Goal: Information Seeking & Learning: Learn about a topic

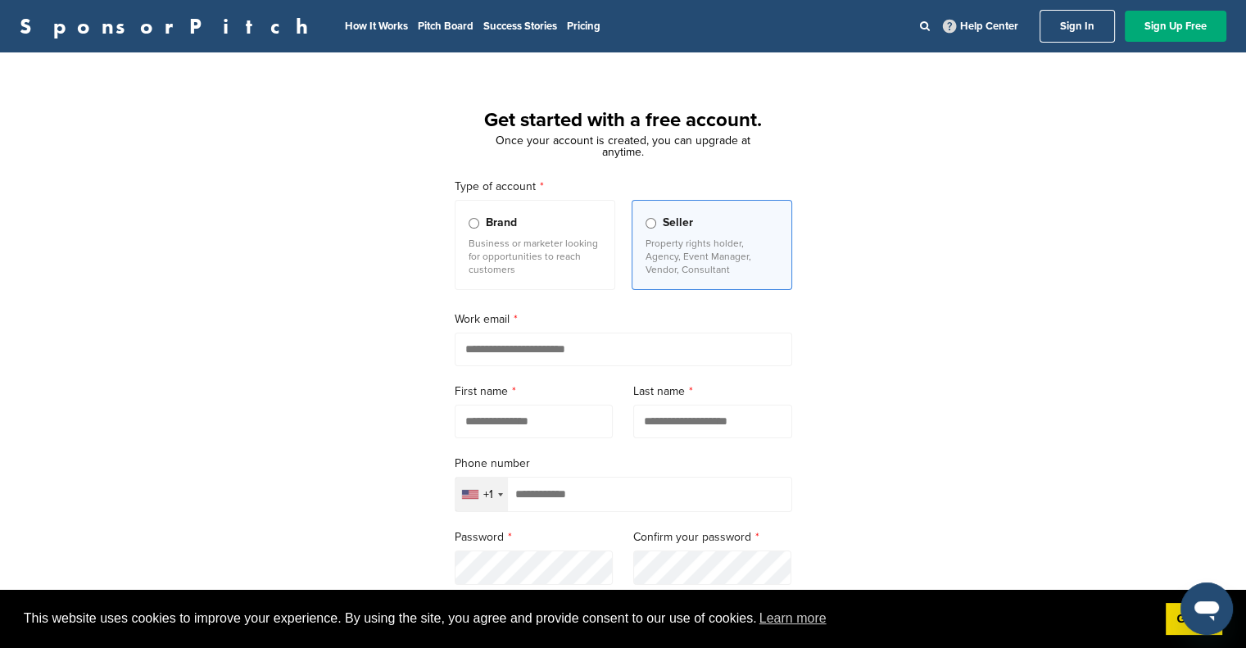
click at [1069, 24] on link "Sign In" at bounding box center [1077, 26] width 75 height 33
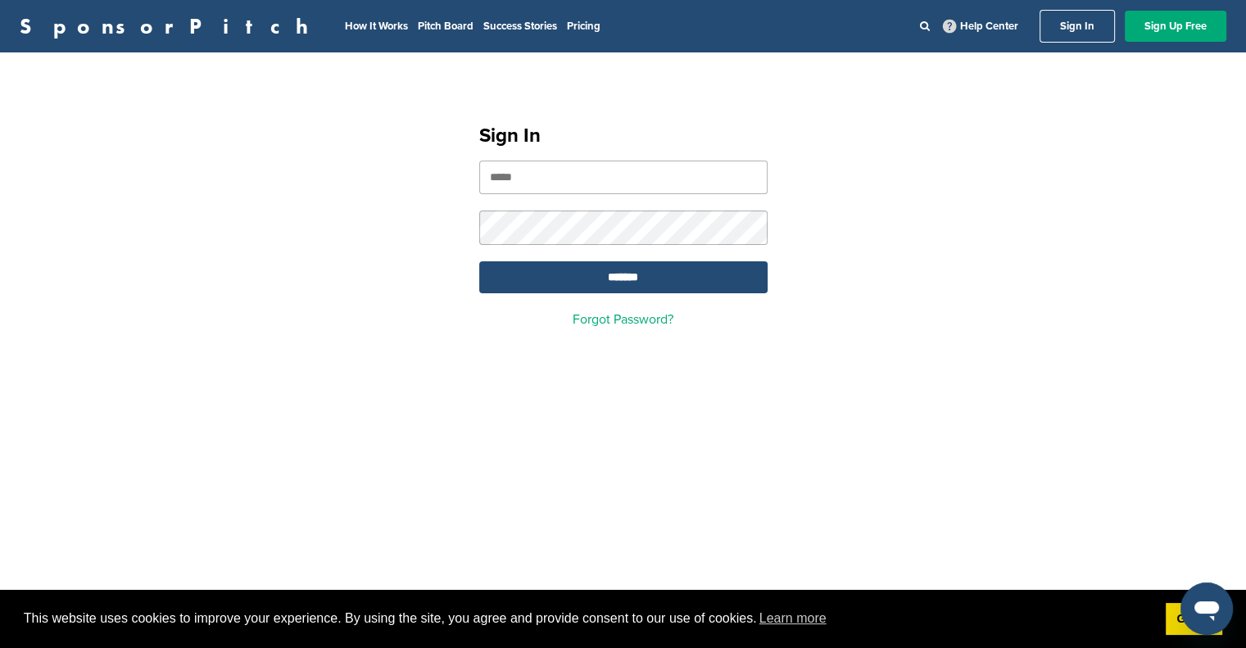
click at [589, 175] on input "email" at bounding box center [623, 178] width 288 height 34
type input "**********"
click at [612, 278] on input "*******" at bounding box center [623, 277] width 288 height 32
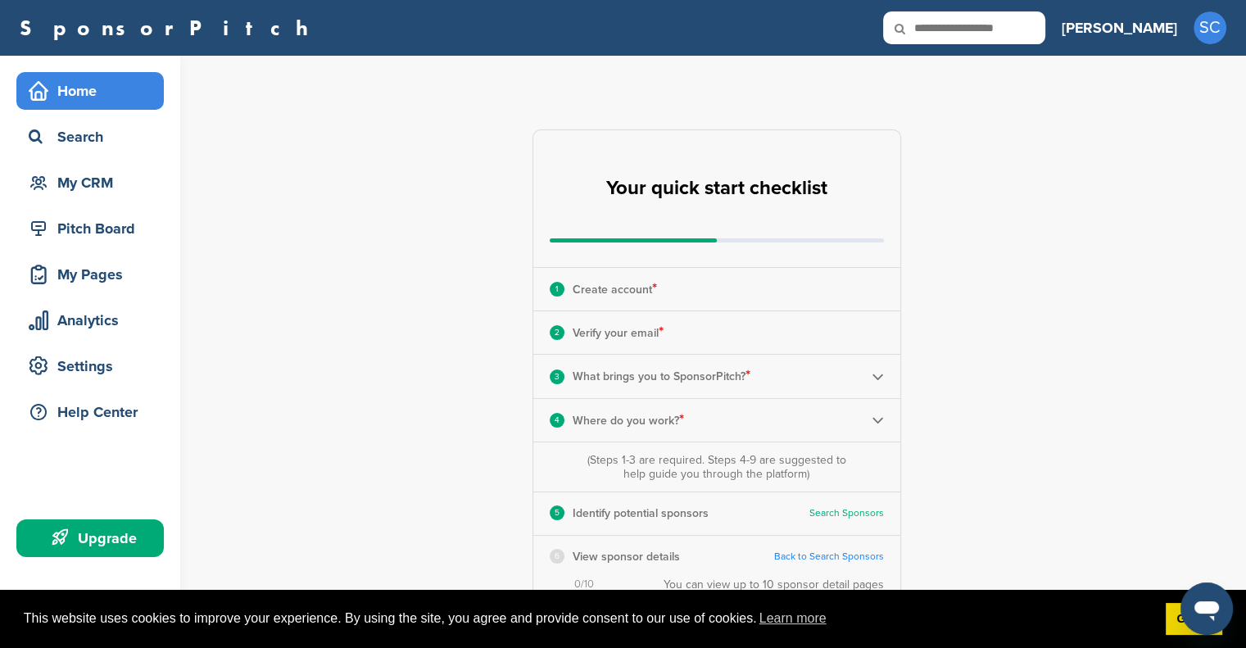
click at [587, 284] on p "Create account *" at bounding box center [615, 289] width 84 height 21
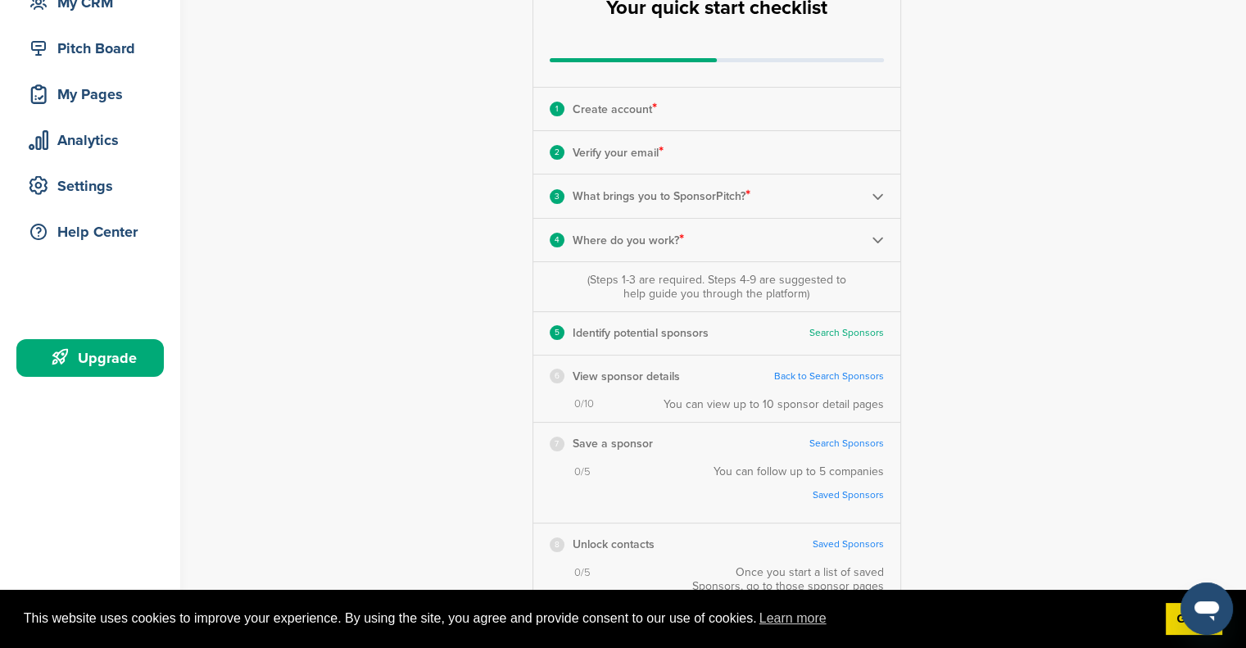
scroll to position [183, 0]
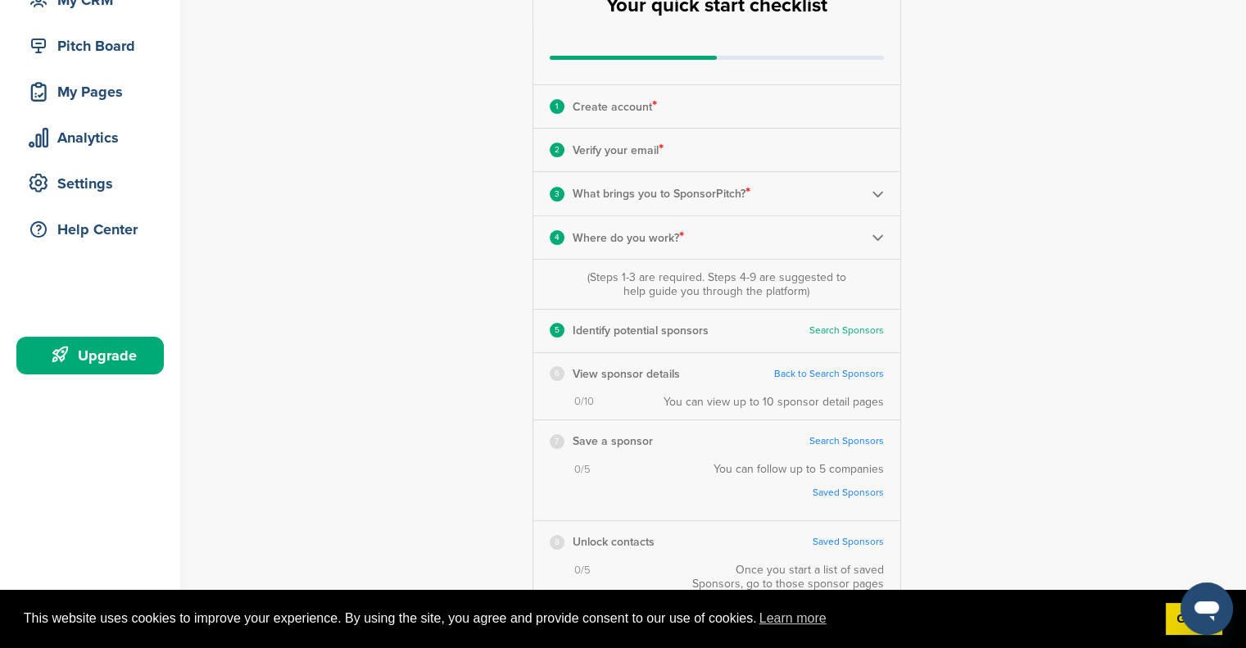
click at [592, 372] on p "View sponsor details" at bounding box center [626, 374] width 107 height 20
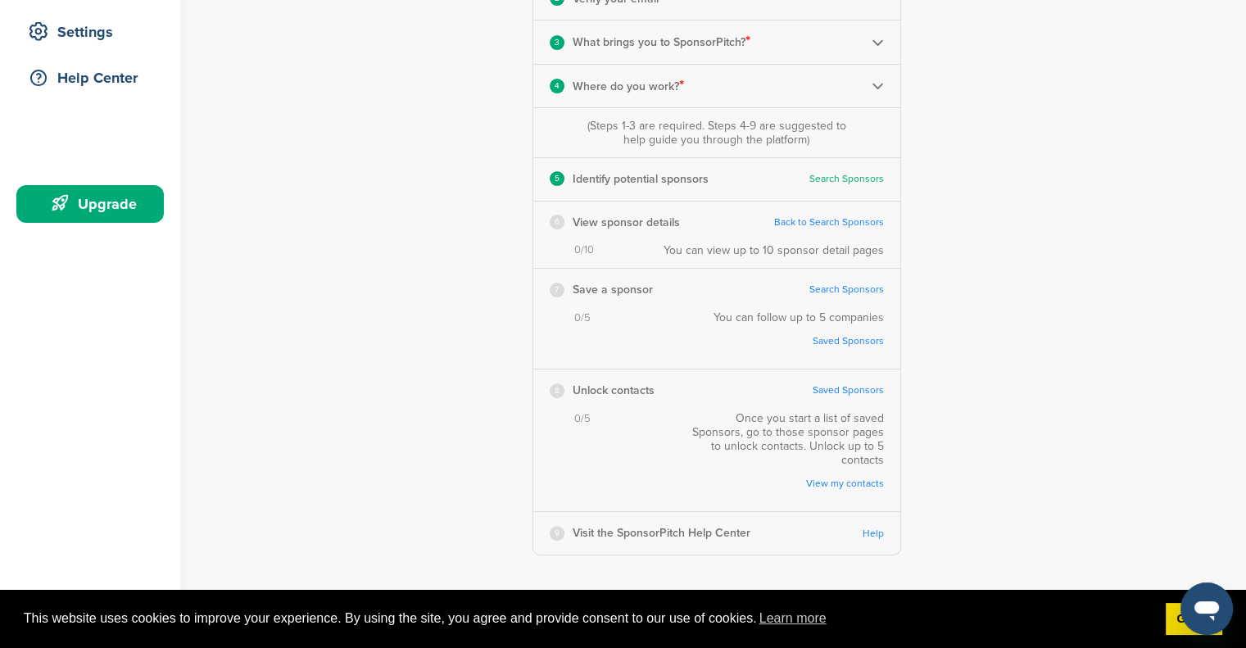
scroll to position [0, 0]
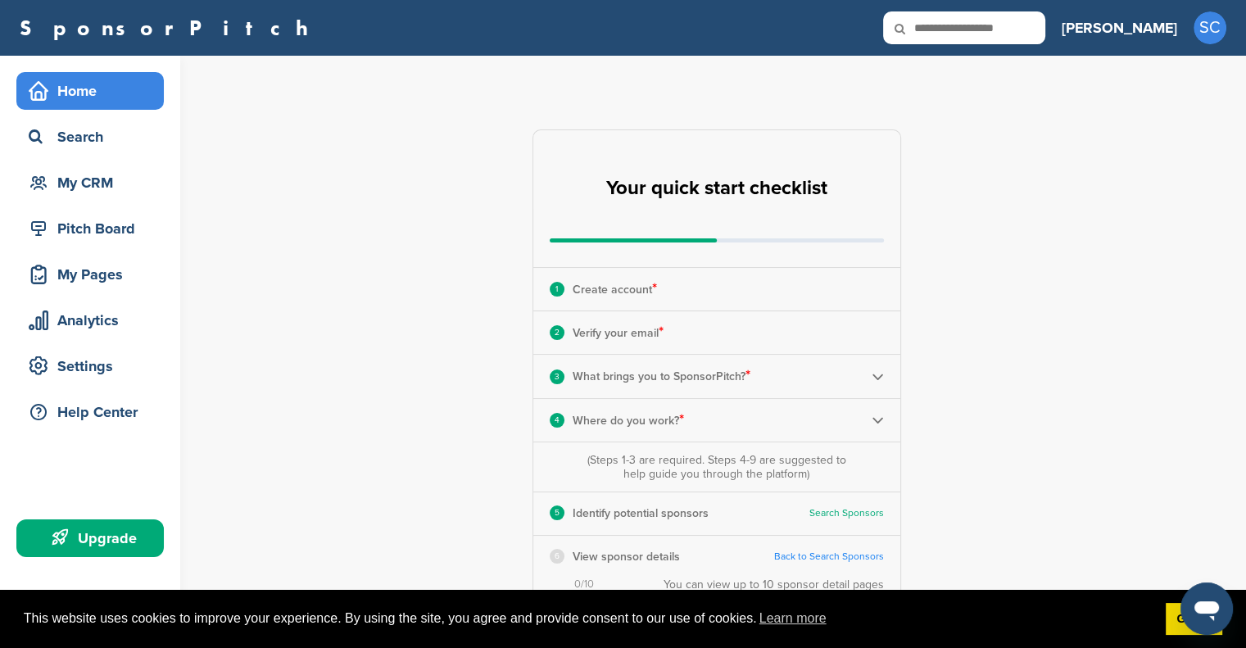
click at [66, 188] on div "My CRM" at bounding box center [94, 182] width 139 height 29
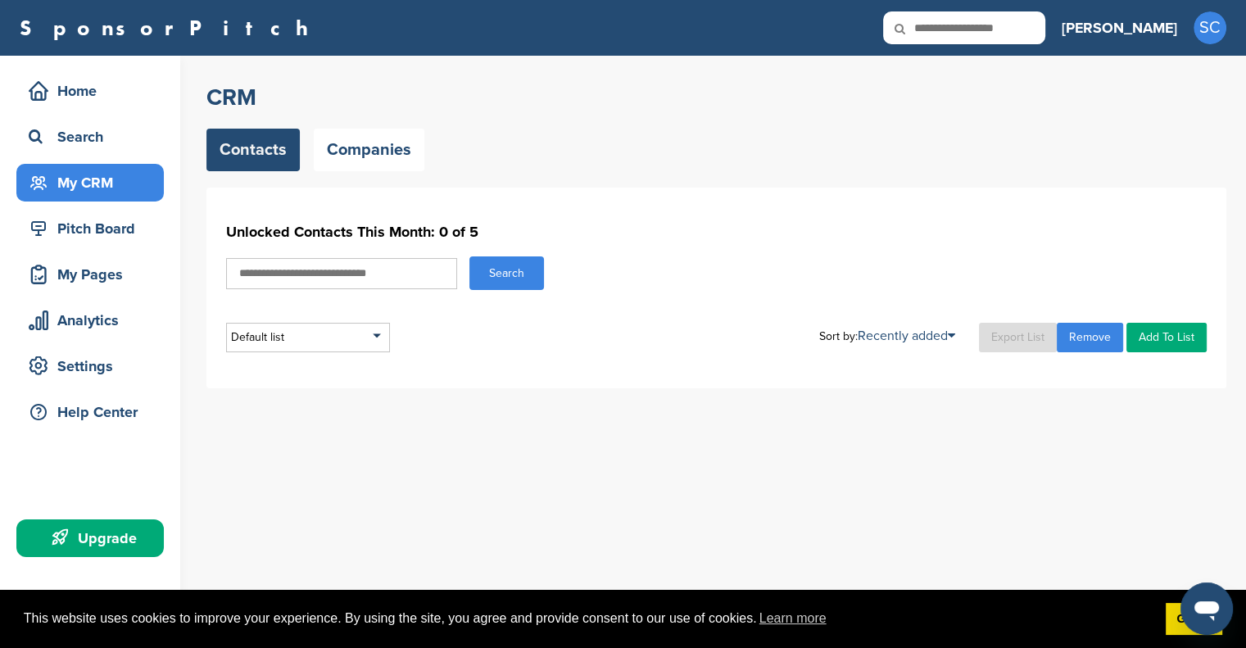
click at [375, 338] on div "Default list" at bounding box center [308, 337] width 164 height 29
click at [374, 338] on div "Default list" at bounding box center [308, 337] width 164 height 29
click at [78, 237] on div "Pitch Board" at bounding box center [94, 228] width 139 height 29
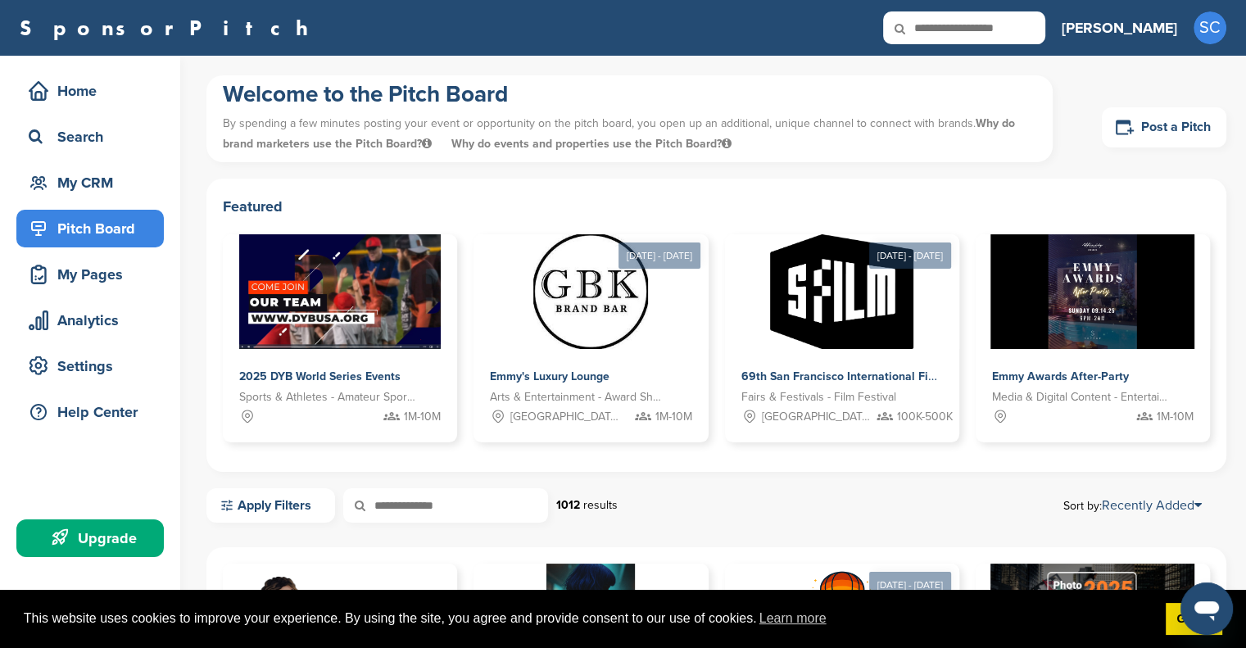
click at [1172, 124] on link "Post a Pitch" at bounding box center [1164, 127] width 125 height 40
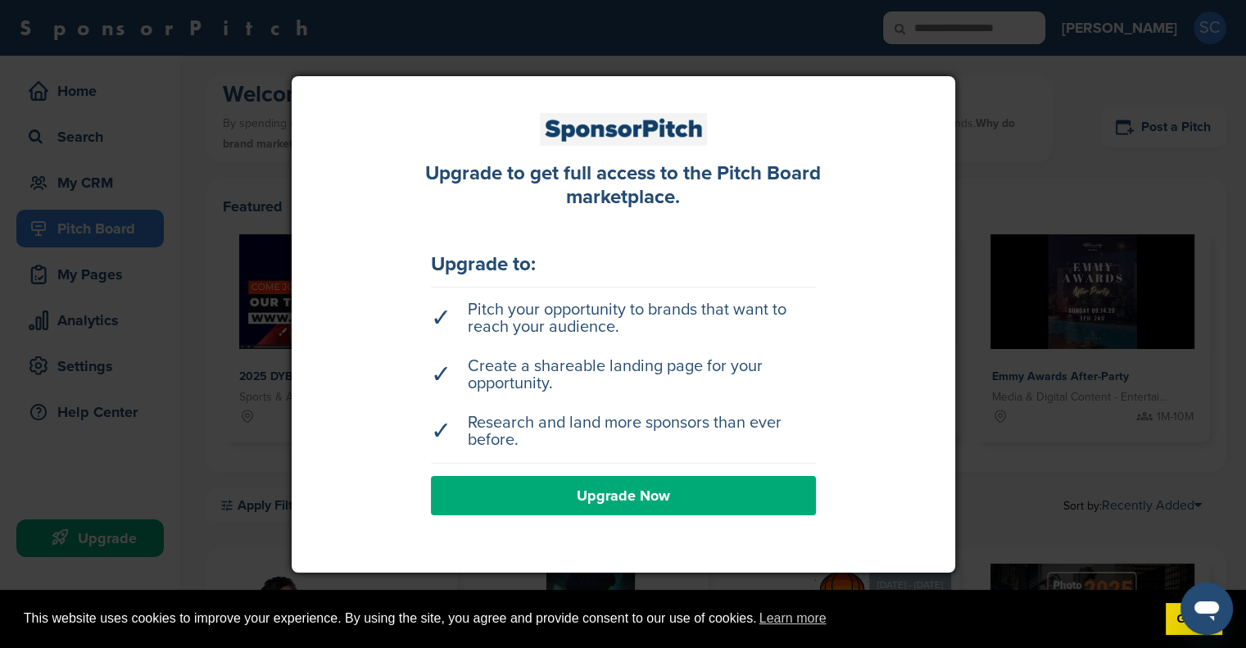
click at [651, 494] on link "Upgrade Now" at bounding box center [623, 495] width 385 height 39
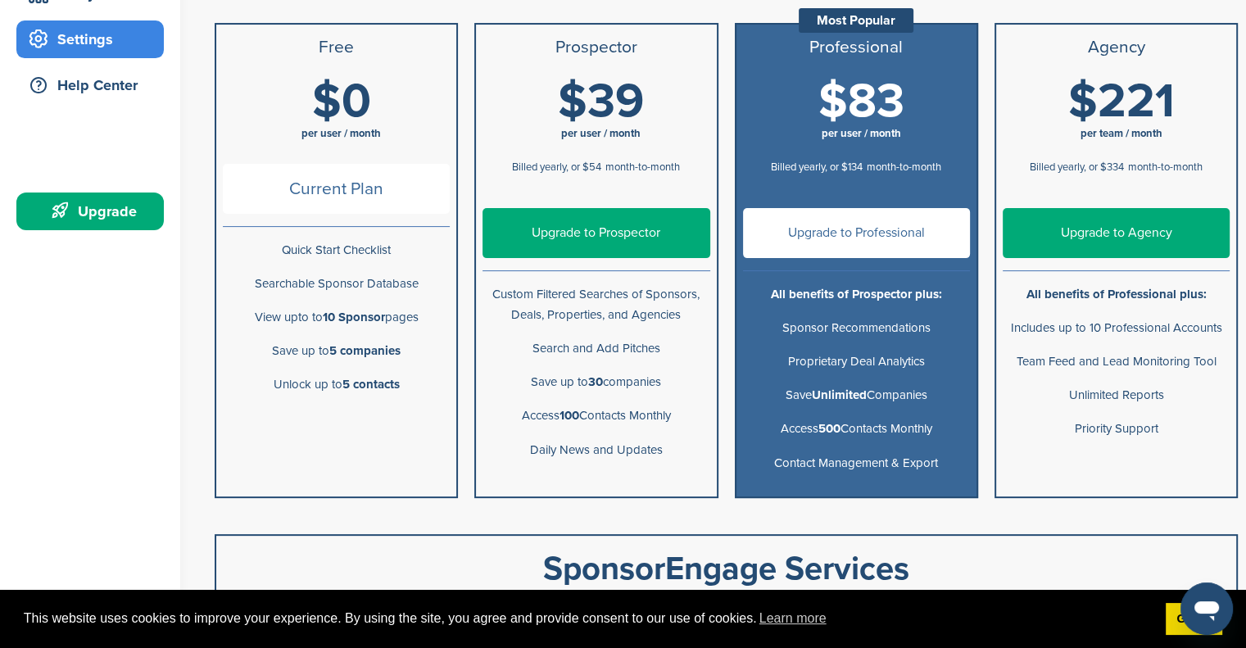
scroll to position [328, 0]
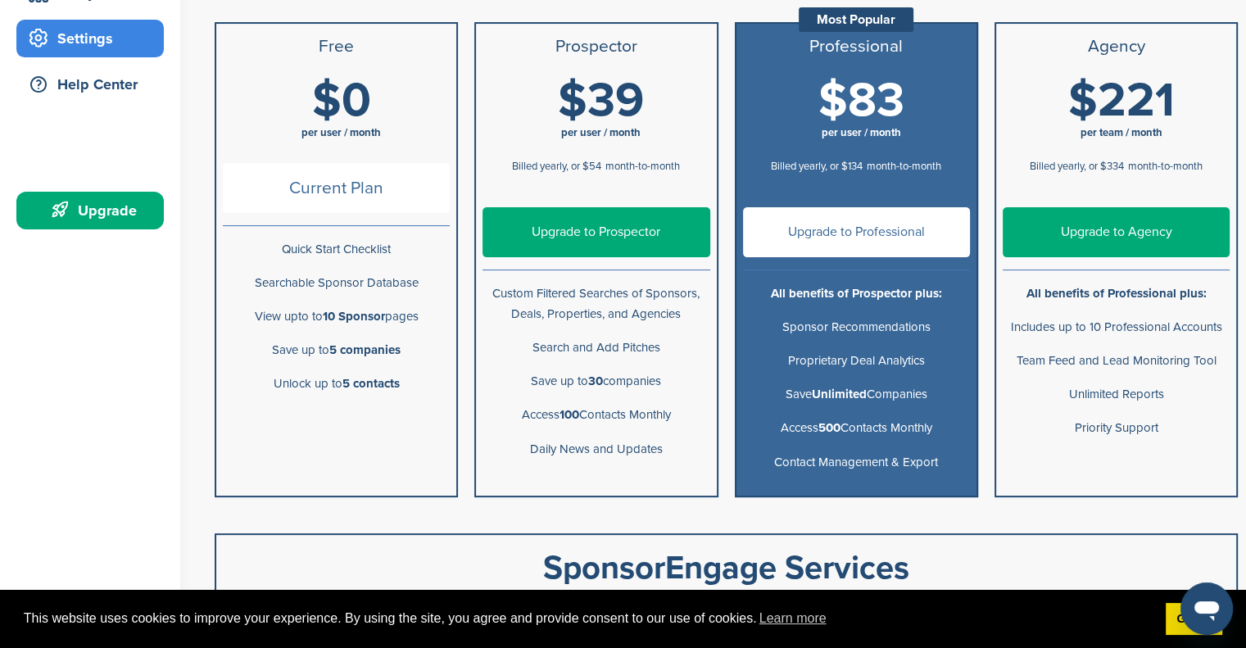
click at [852, 222] on link "Upgrade to Professional" at bounding box center [856, 232] width 227 height 50
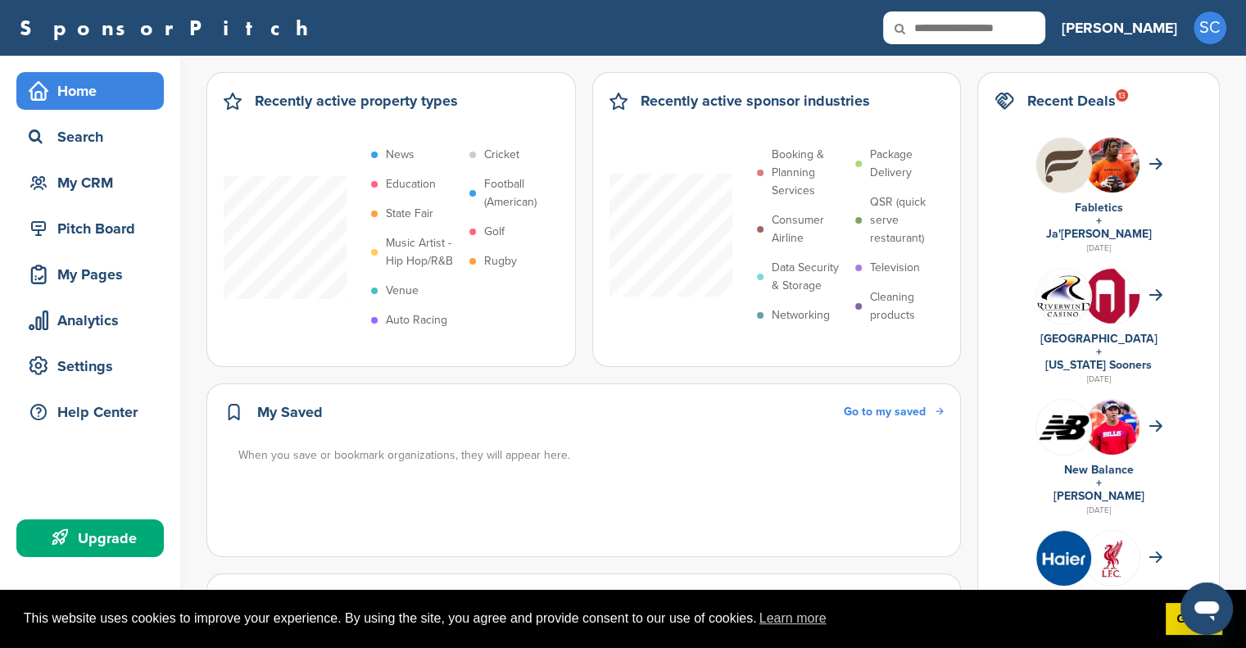
click at [82, 530] on div "Upgrade" at bounding box center [94, 538] width 139 height 29
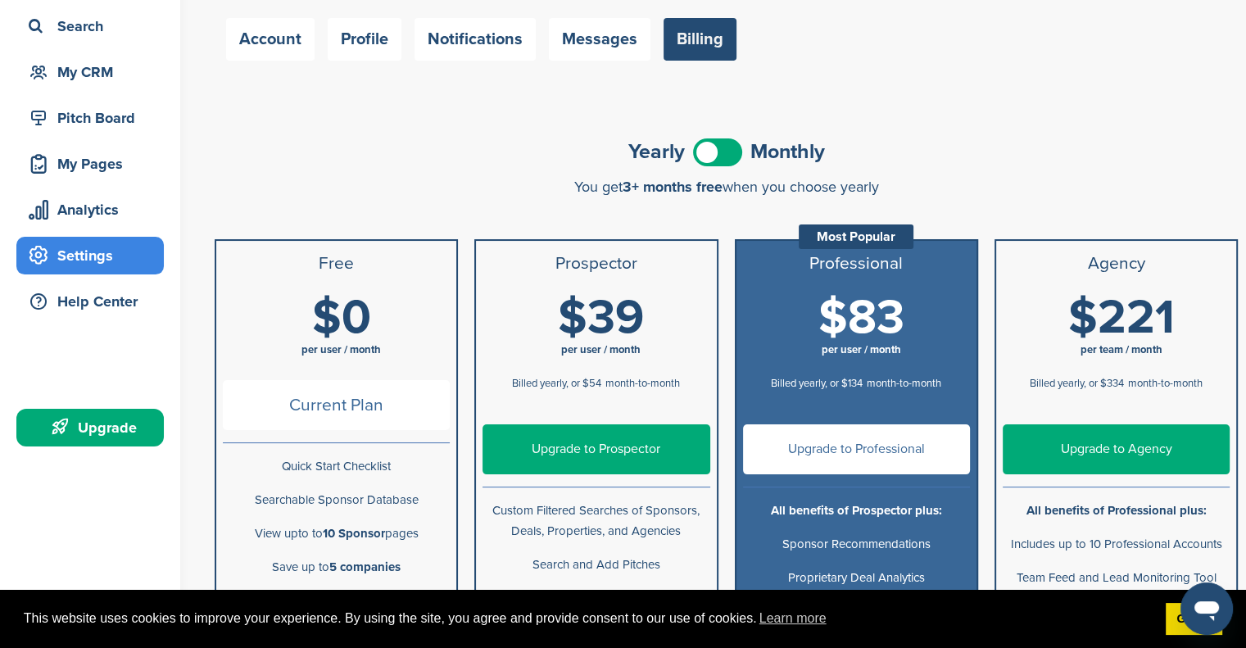
scroll to position [108, 0]
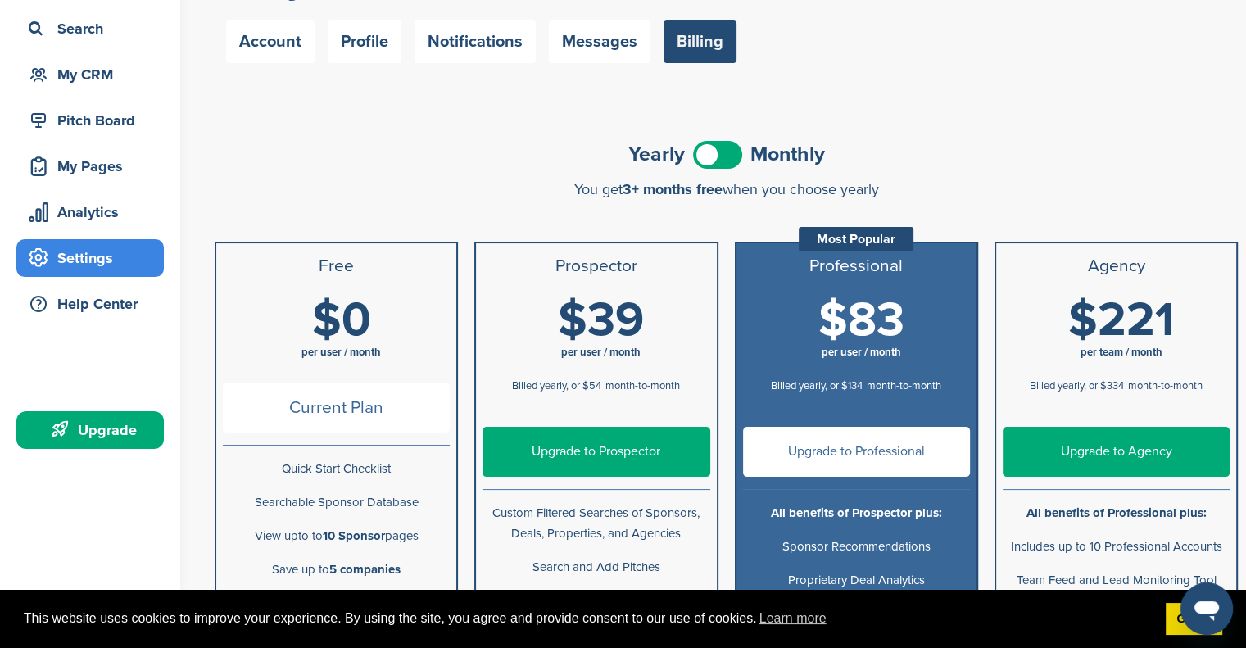
click at [710, 152] on span at bounding box center [717, 155] width 49 height 28
click at [862, 455] on link "Upgrade to Professional" at bounding box center [856, 452] width 227 height 50
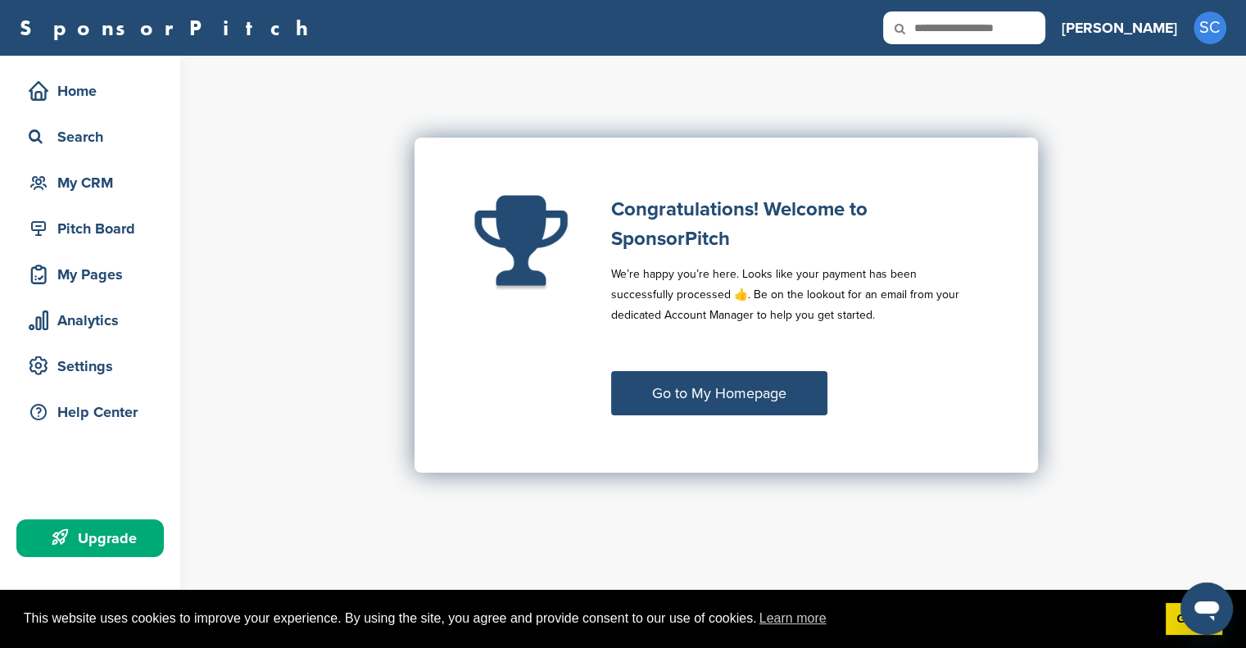
click at [719, 385] on link "Go to My Homepage" at bounding box center [719, 393] width 216 height 44
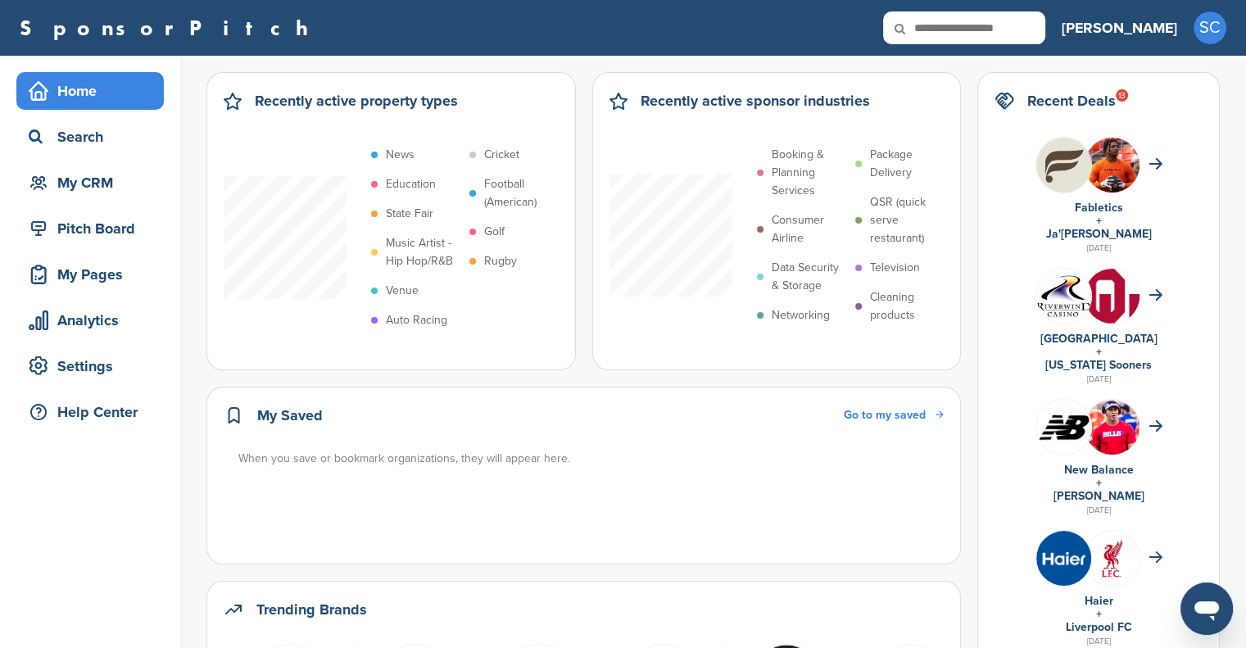
click at [98, 131] on div "Search" at bounding box center [94, 136] width 139 height 29
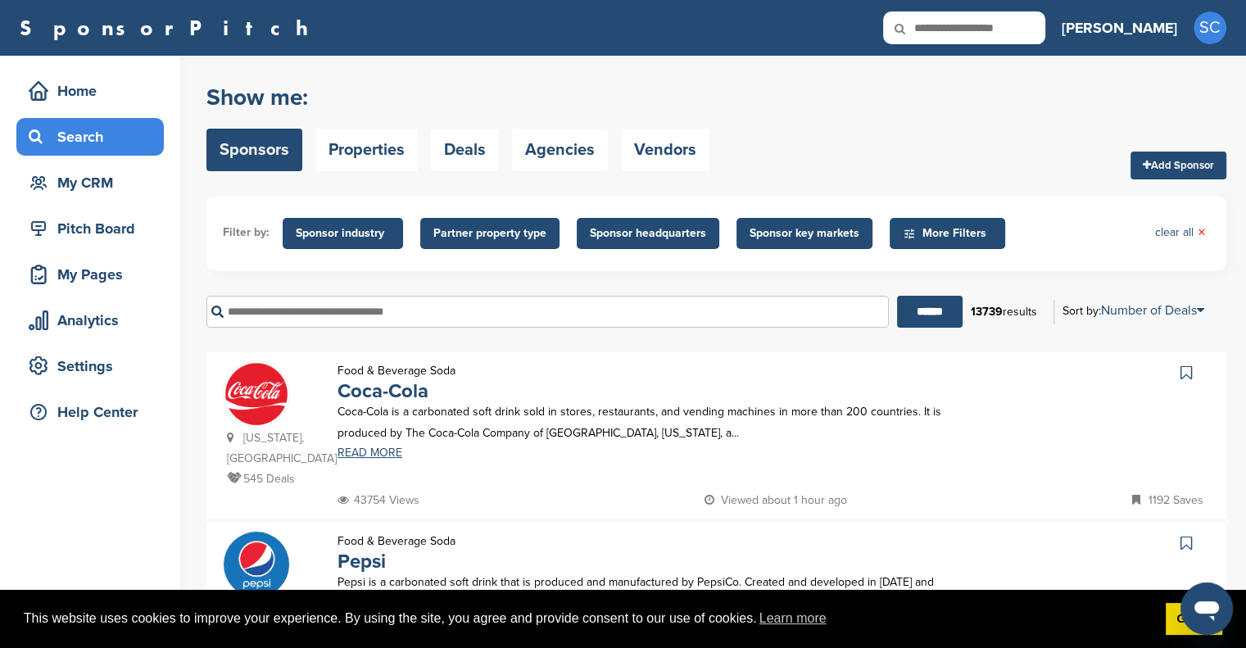
click at [249, 143] on link "Sponsors" at bounding box center [254, 150] width 96 height 43
click at [342, 224] on span "Sponsor industry" at bounding box center [343, 233] width 94 height 18
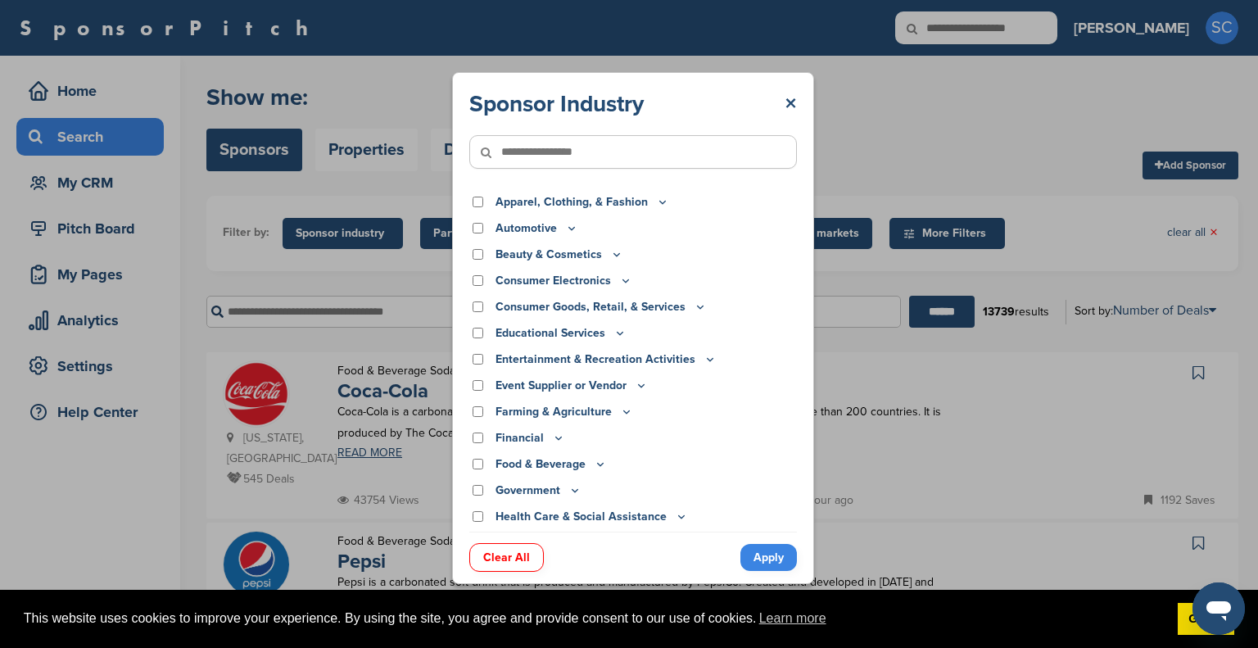
scroll to position [129, 0]
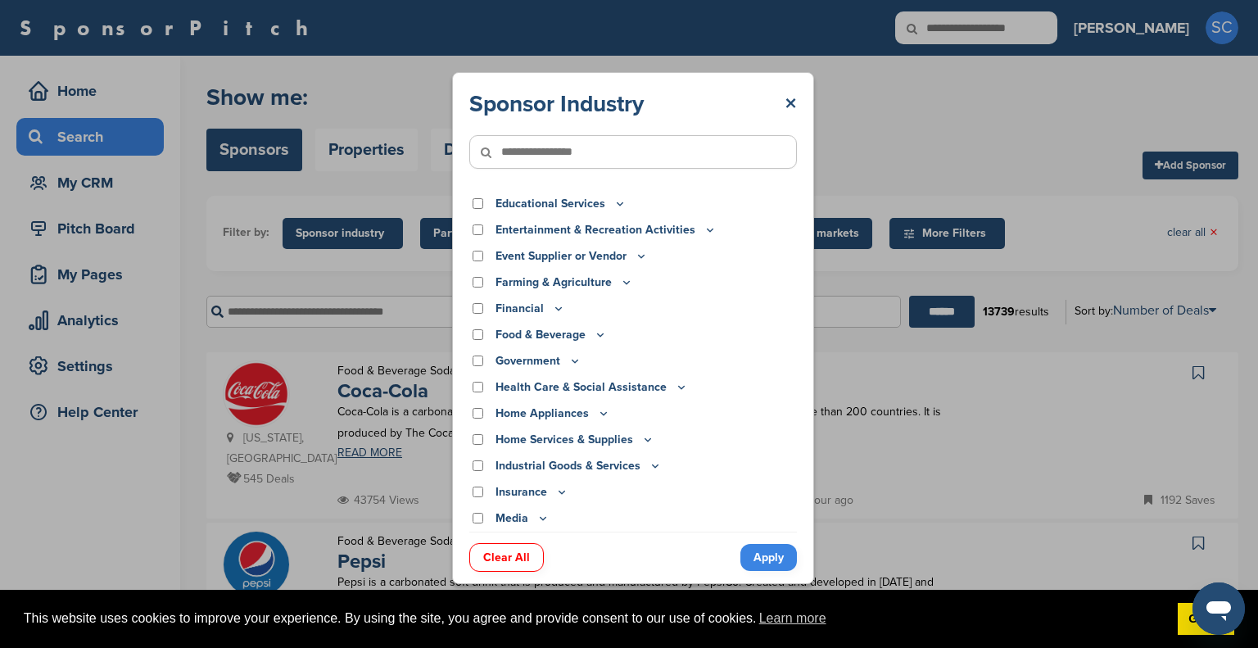
click at [553, 308] on icon at bounding box center [558, 309] width 13 height 14
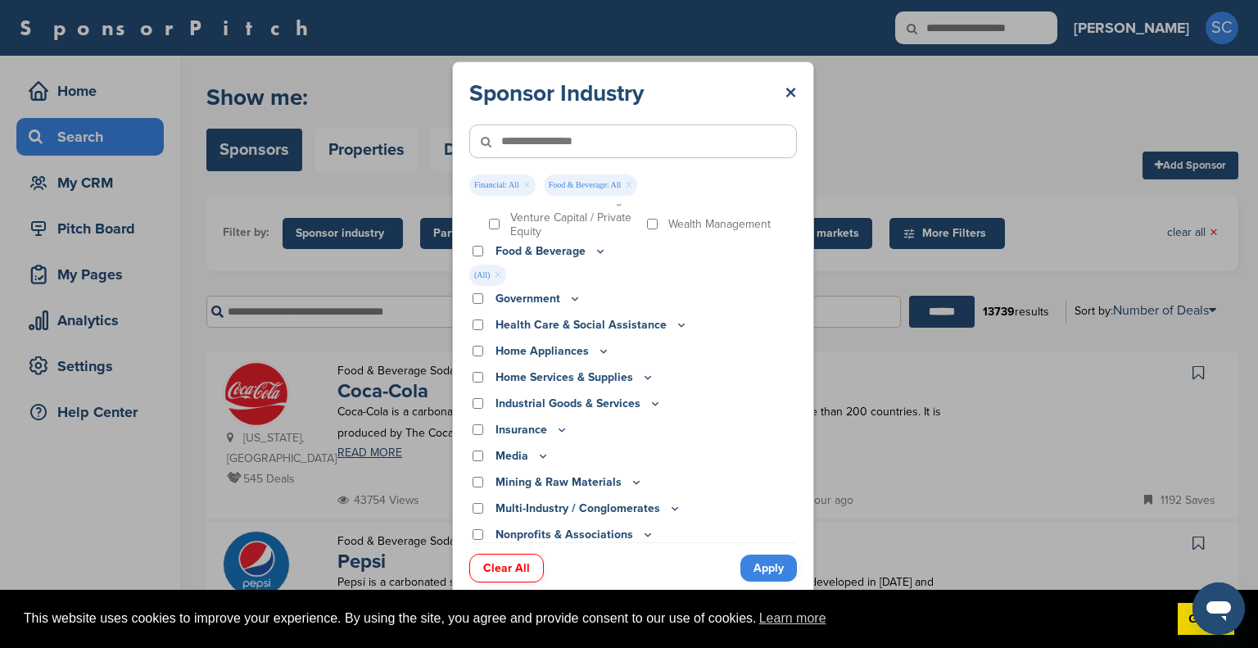
scroll to position [501, 0]
click at [471, 432] on div "Insurance" at bounding box center [633, 429] width 328 height 18
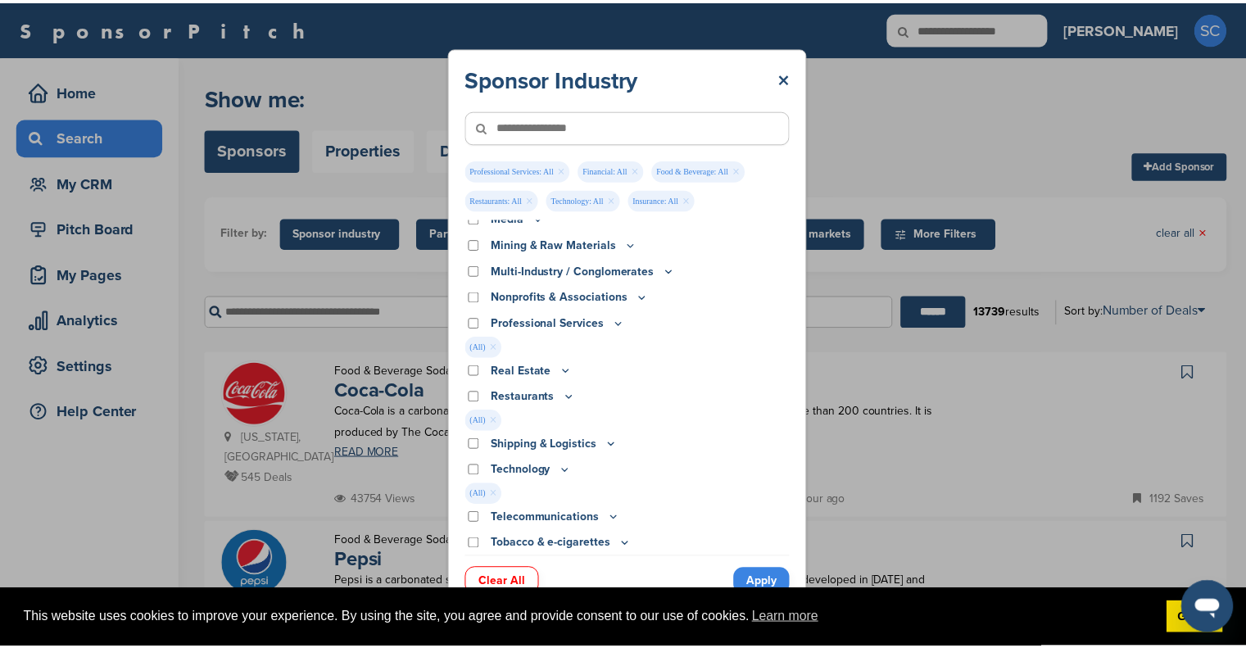
scroll to position [800, 0]
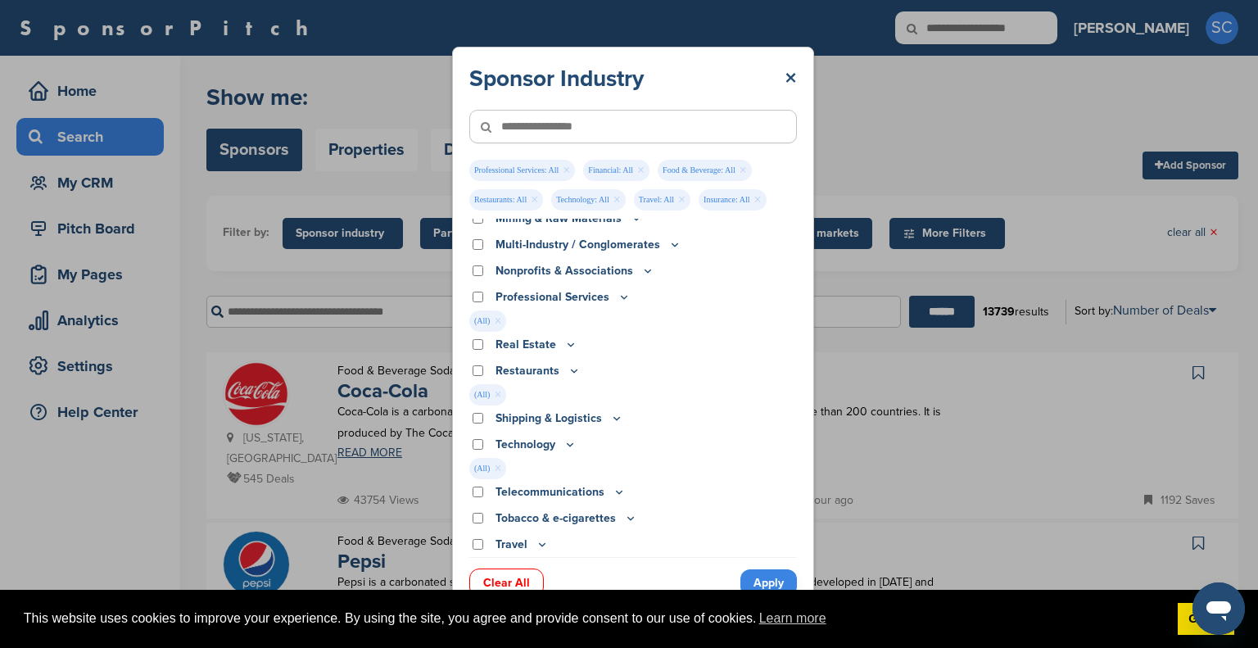
click at [762, 577] on link "Apply" at bounding box center [769, 582] width 57 height 27
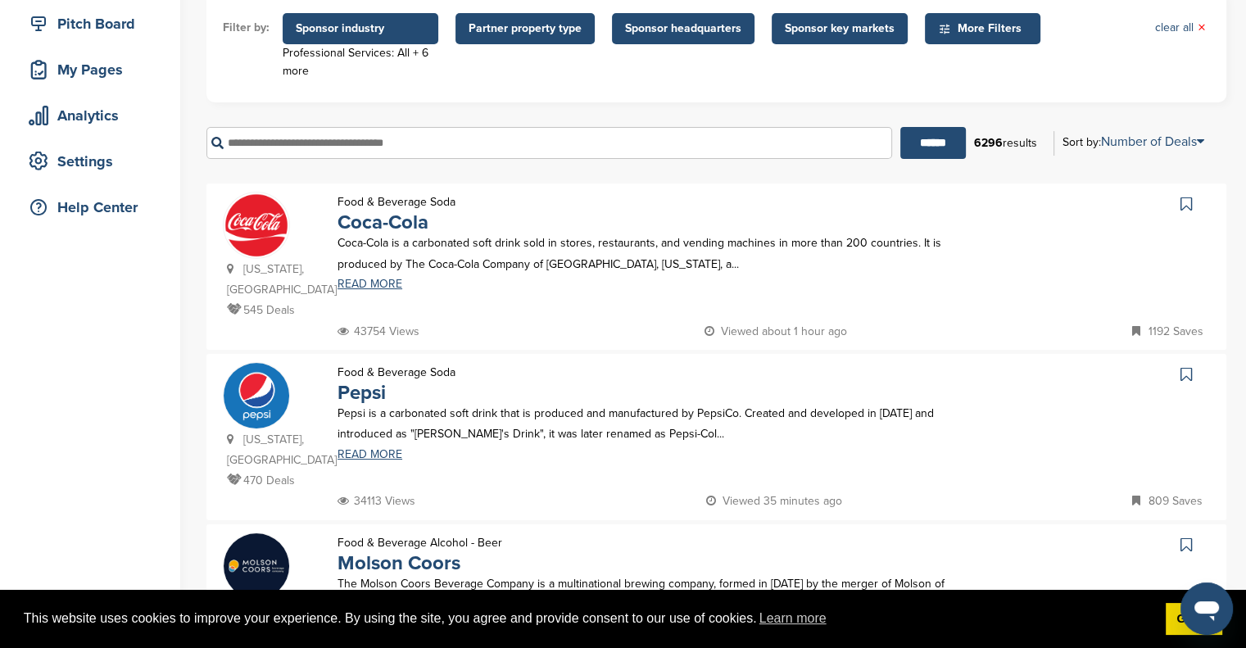
scroll to position [0, 0]
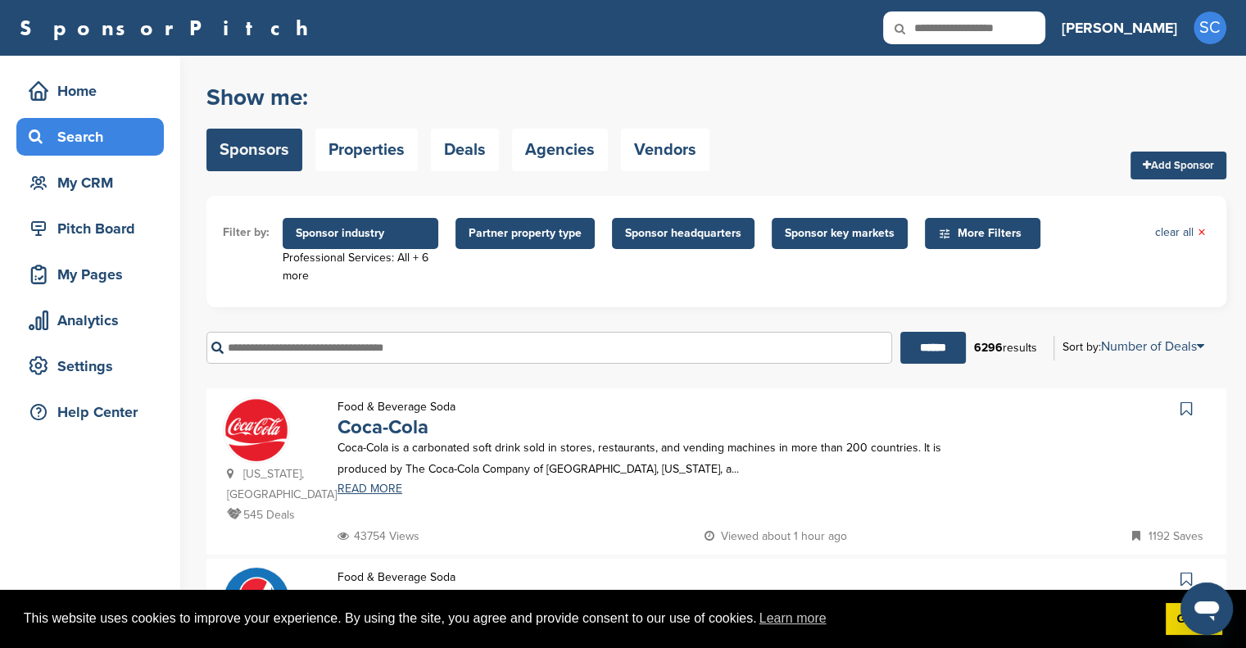
click at [832, 229] on span "Sponsor key markets" at bounding box center [840, 233] width 110 height 18
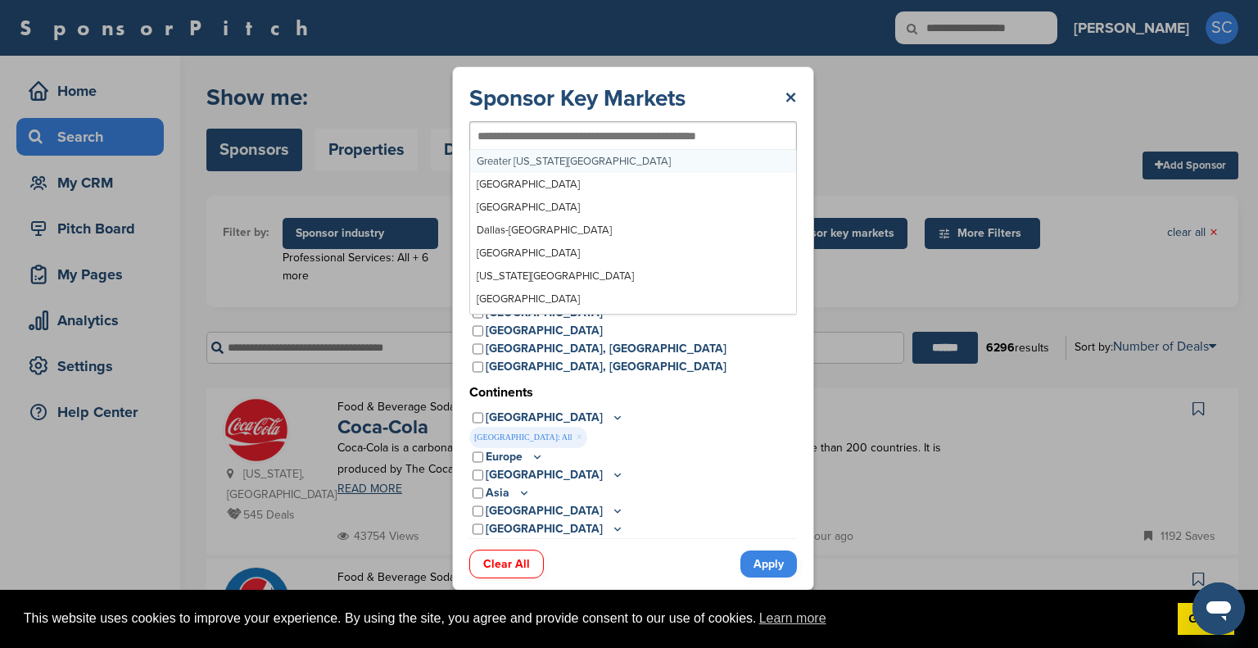
click at [534, 143] on input "text" at bounding box center [607, 136] width 258 height 15
click at [534, 147] on div "*" at bounding box center [633, 135] width 328 height 29
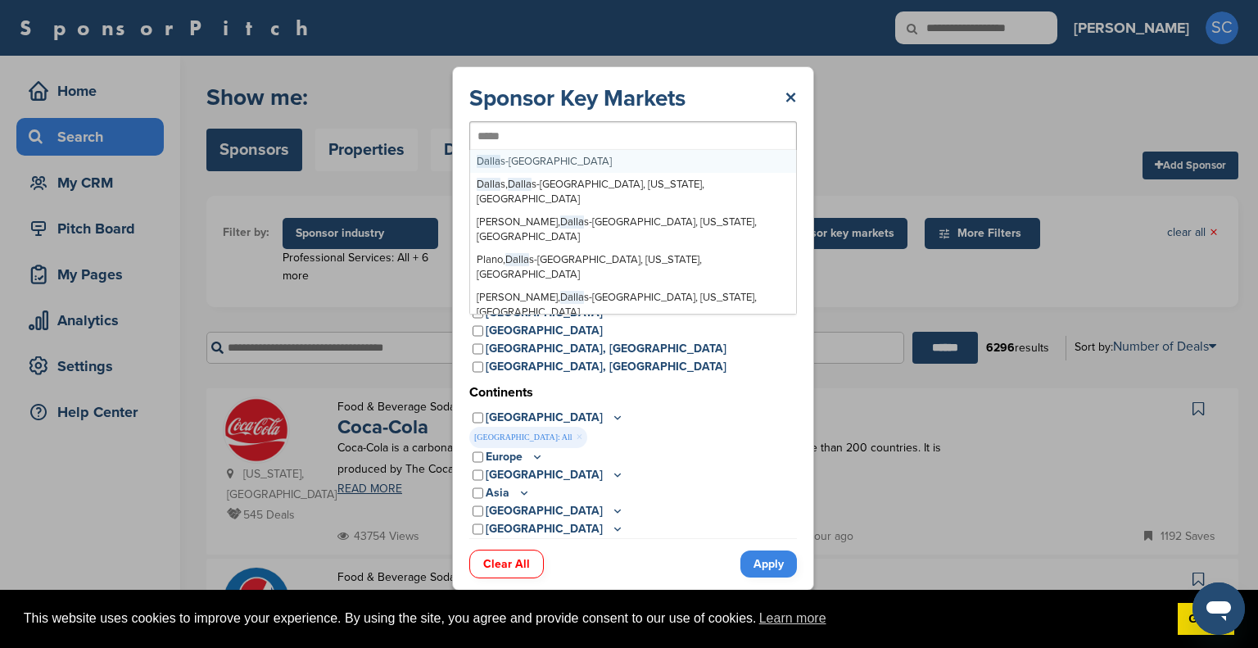
type input "******"
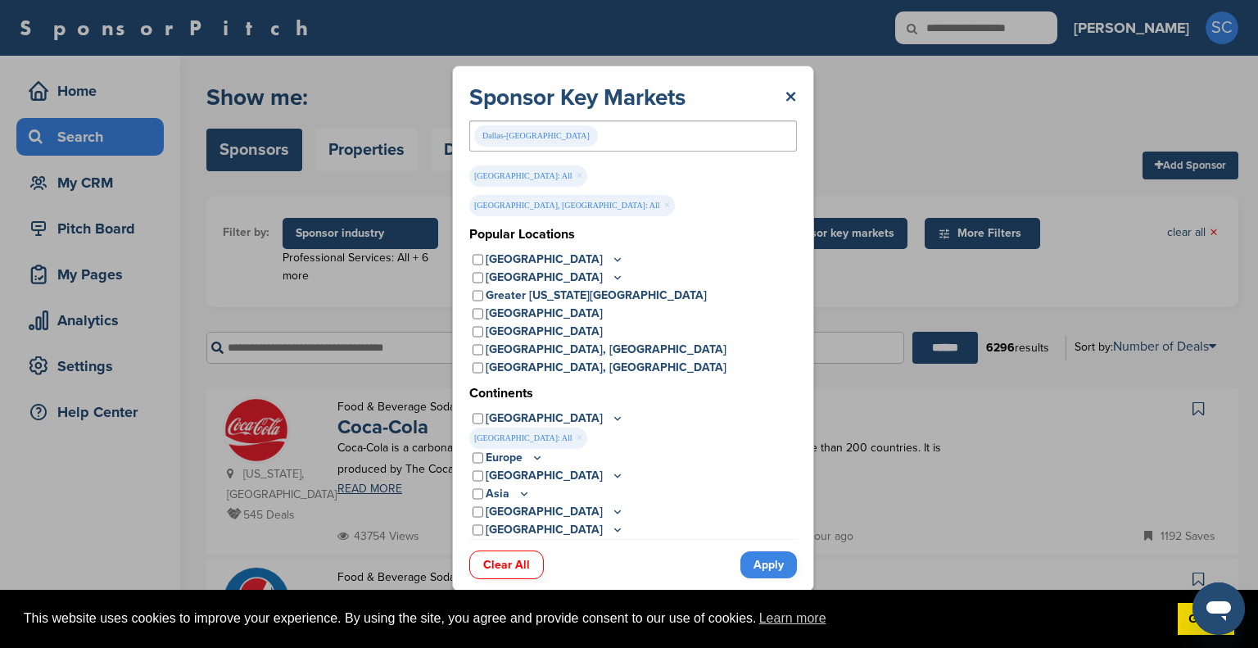
click at [769, 551] on link "Apply" at bounding box center [769, 564] width 57 height 27
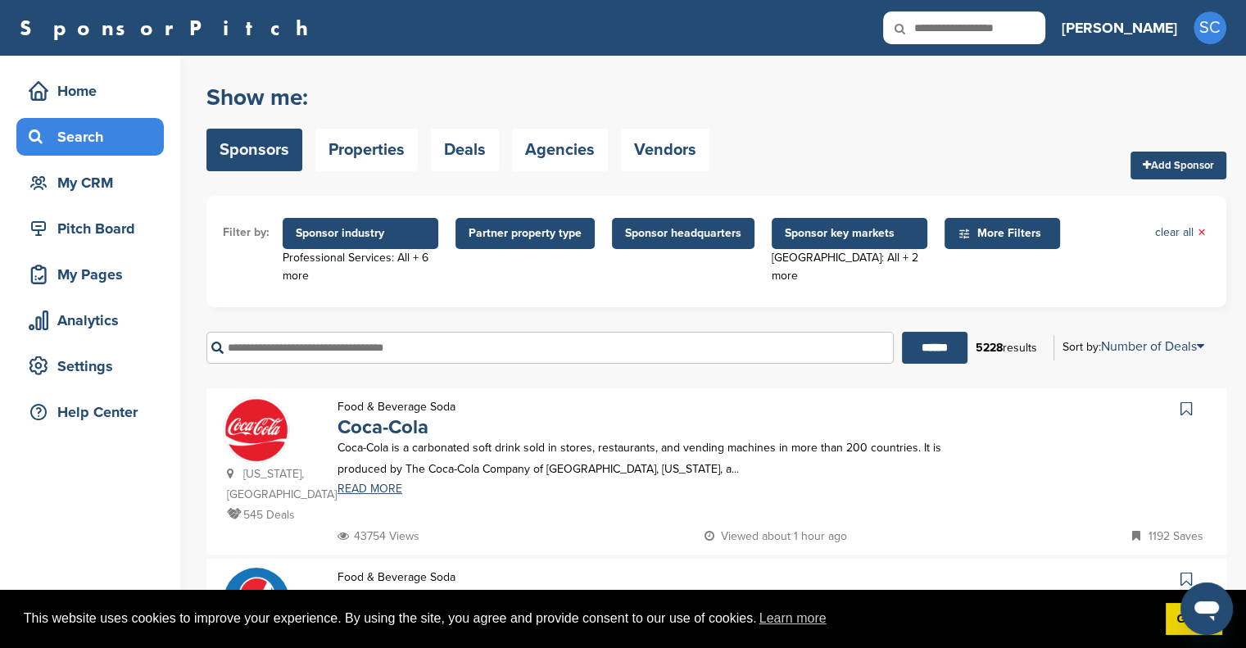
click at [822, 224] on span "Sponsor key markets" at bounding box center [849, 233] width 129 height 18
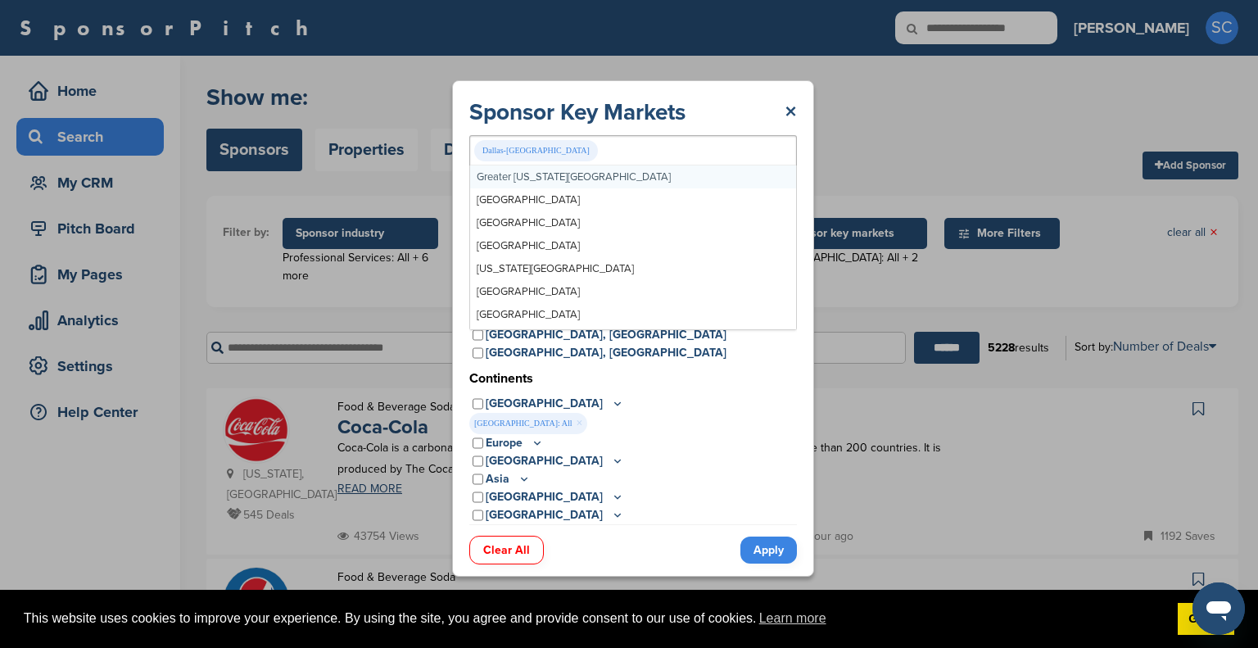
click at [612, 153] on div "Dallas-Fort Worth Metroplex" at bounding box center [633, 150] width 328 height 31
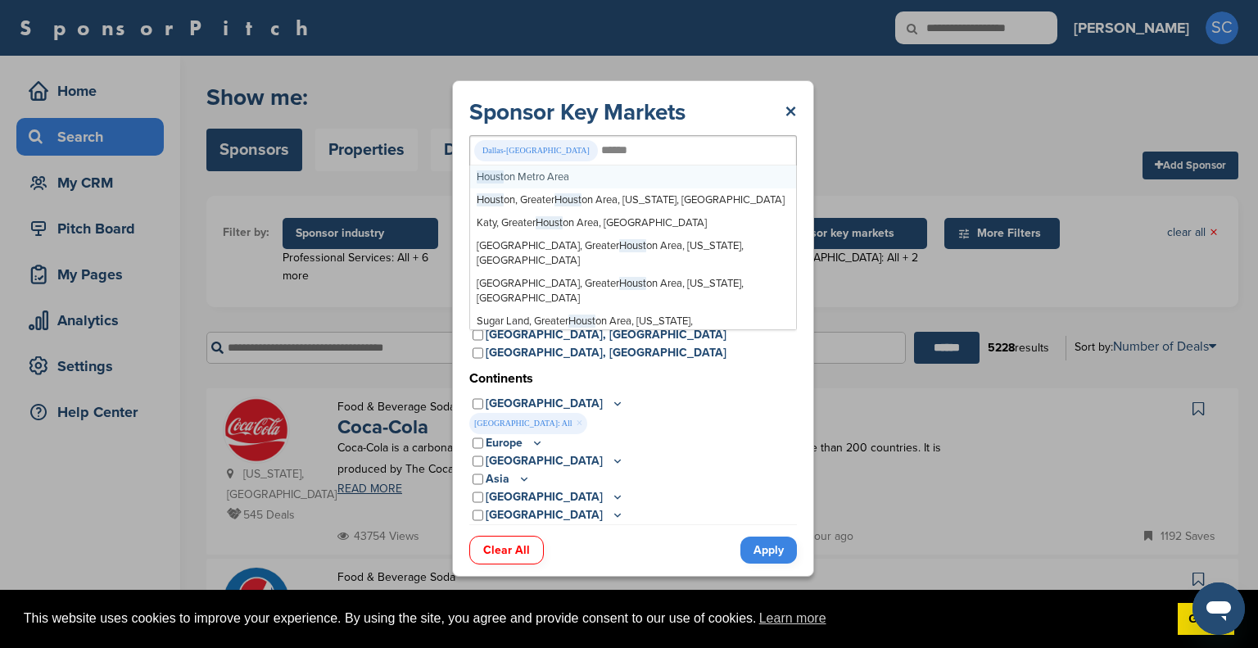
type input "*******"
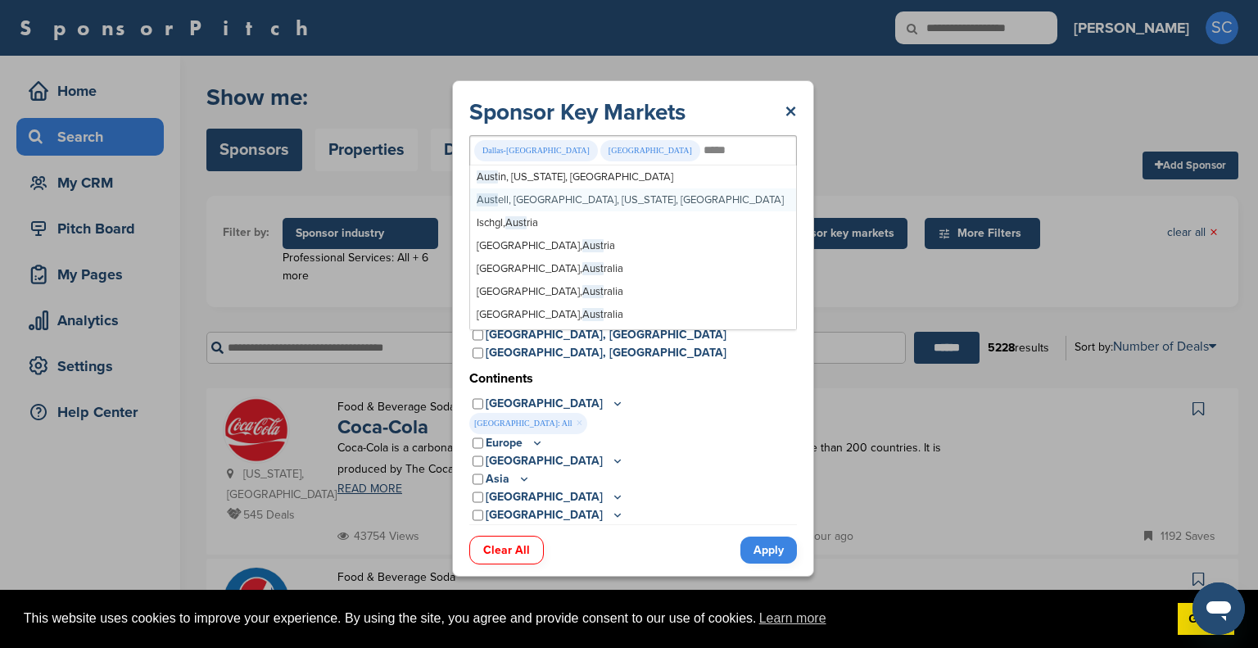
type input "******"
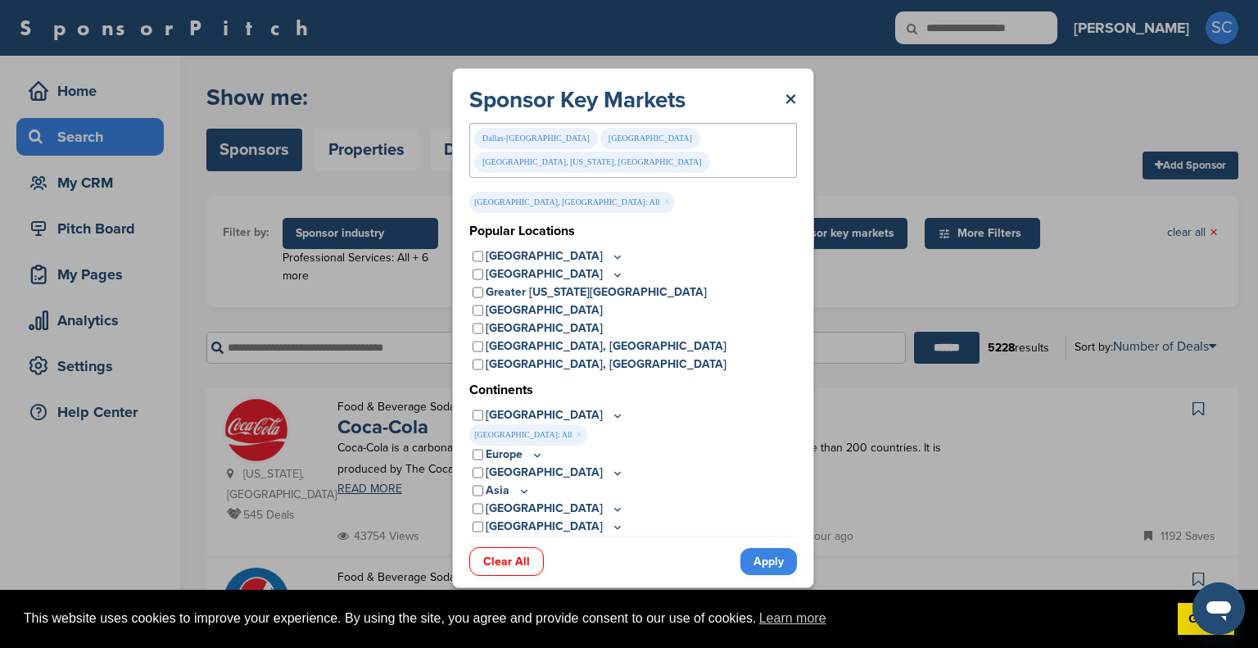
click at [769, 556] on link "Apply" at bounding box center [769, 561] width 57 height 27
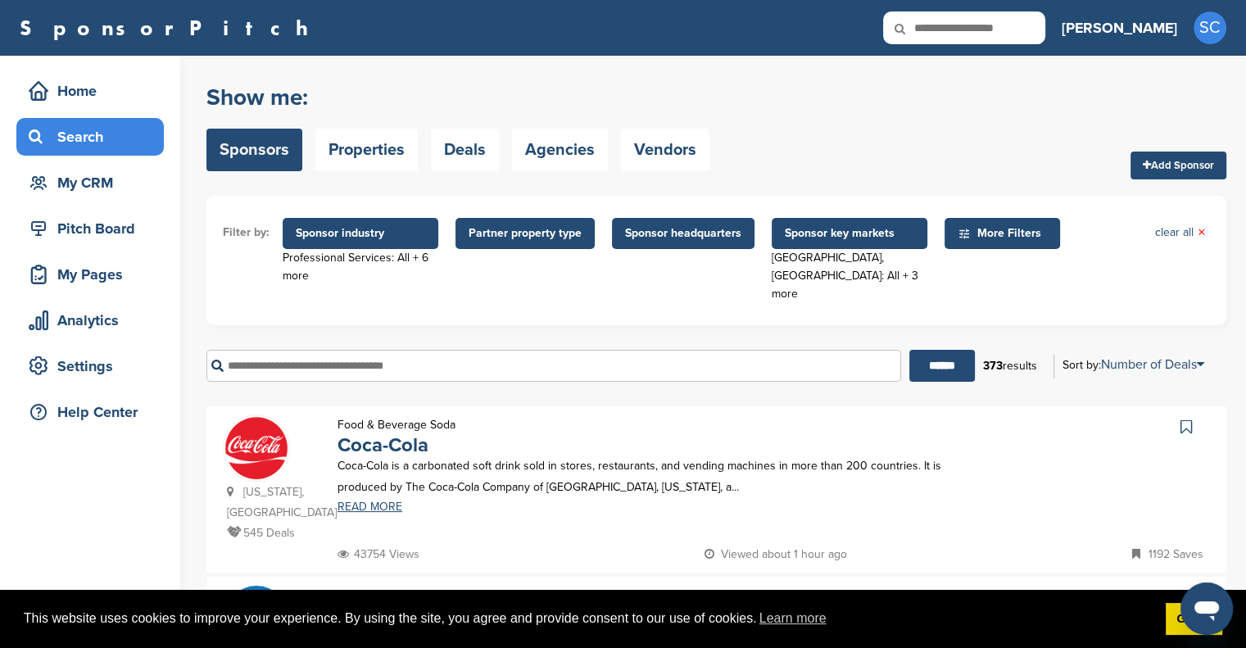
click at [974, 227] on span "More Filters" at bounding box center [1005, 233] width 94 height 18
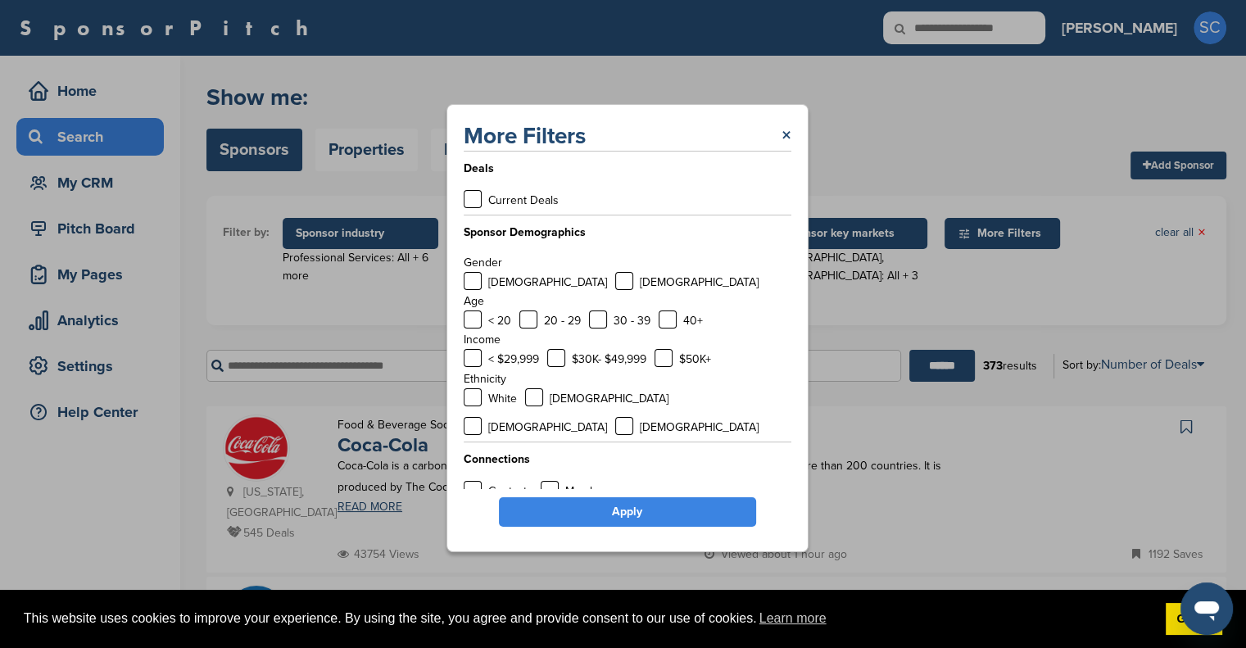
click at [786, 143] on link "×" at bounding box center [787, 135] width 10 height 29
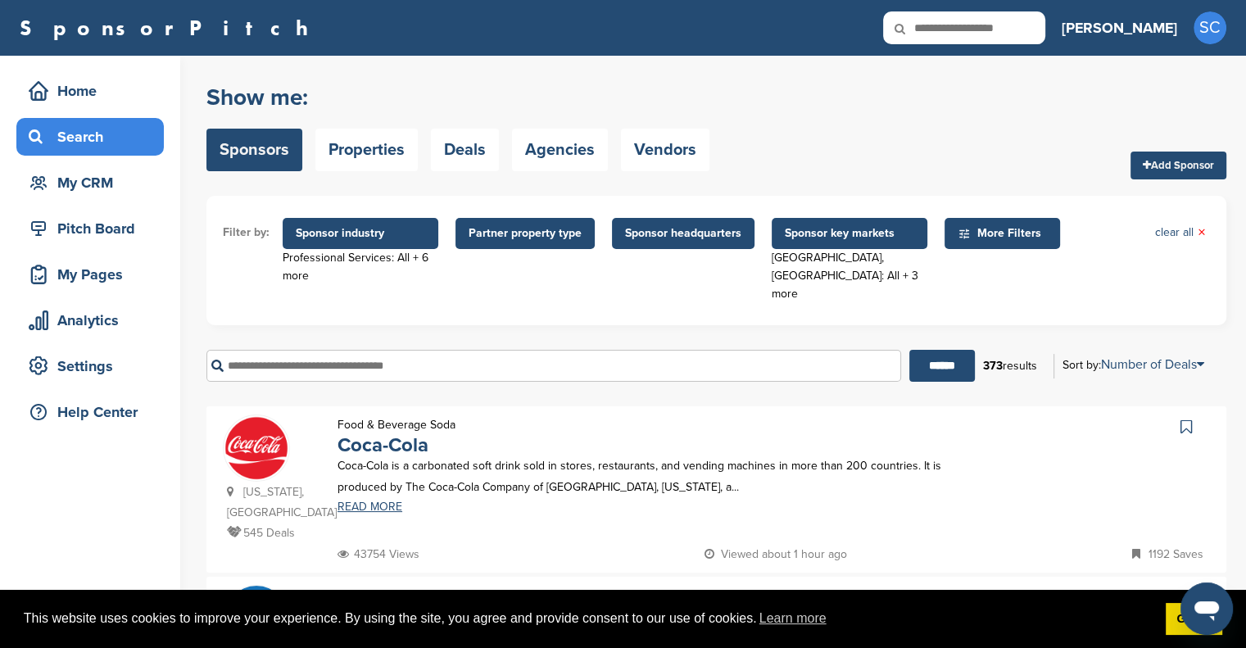
click at [832, 234] on span "Sponsor key markets" at bounding box center [849, 233] width 129 height 18
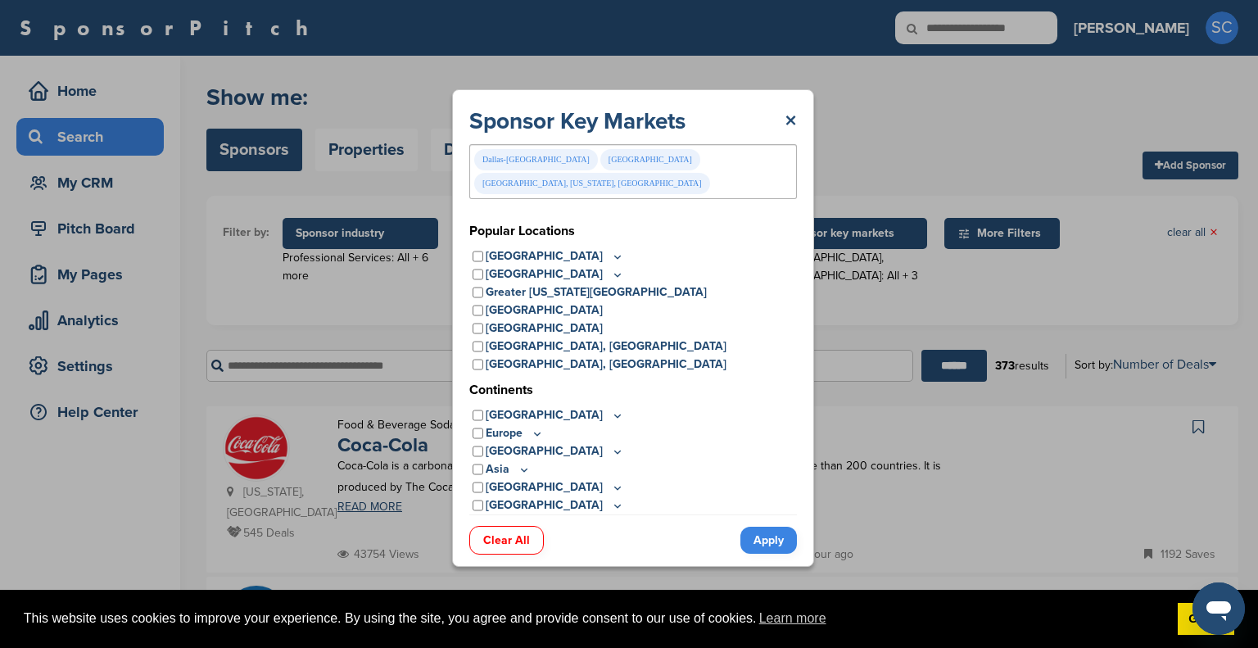
click at [777, 531] on link "Apply" at bounding box center [769, 540] width 57 height 27
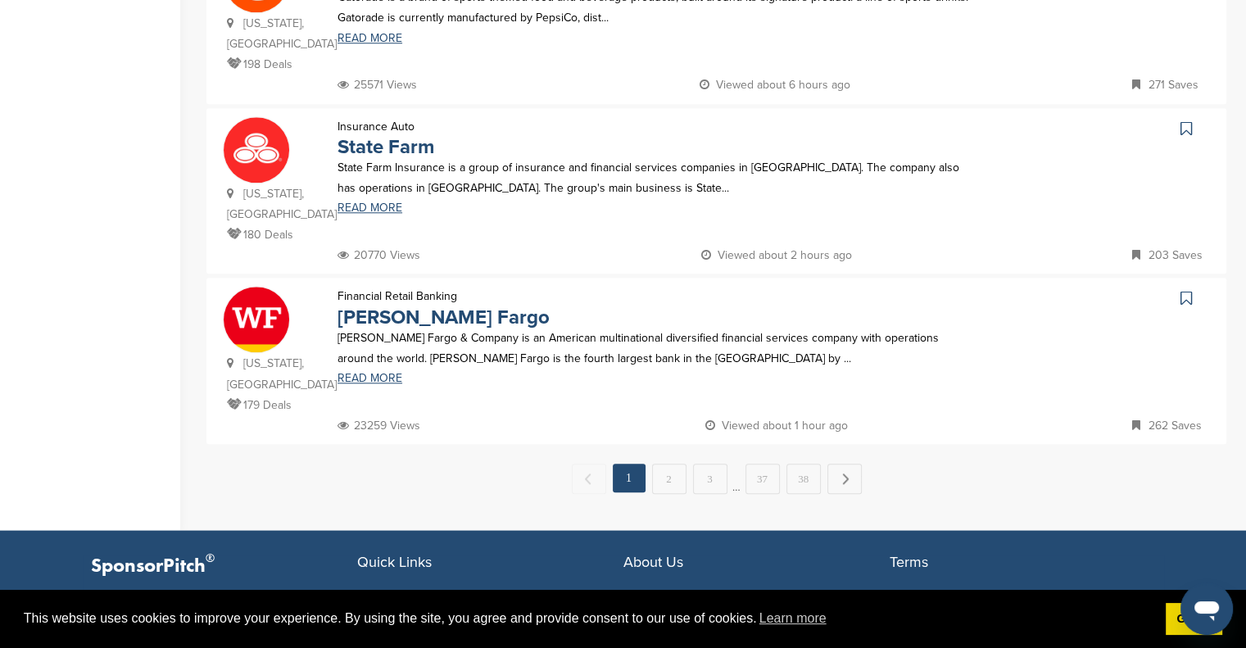
scroll to position [1642, 0]
click at [844, 465] on link "Next →" at bounding box center [845, 480] width 34 height 30
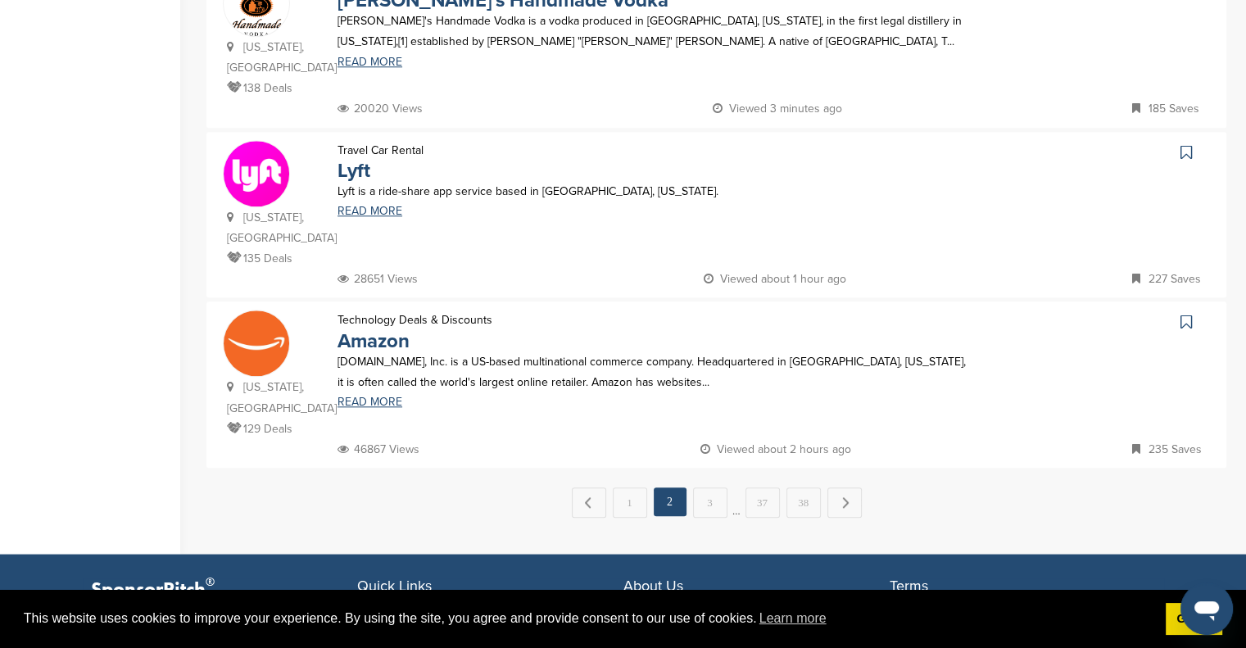
scroll to position [1816, 0]
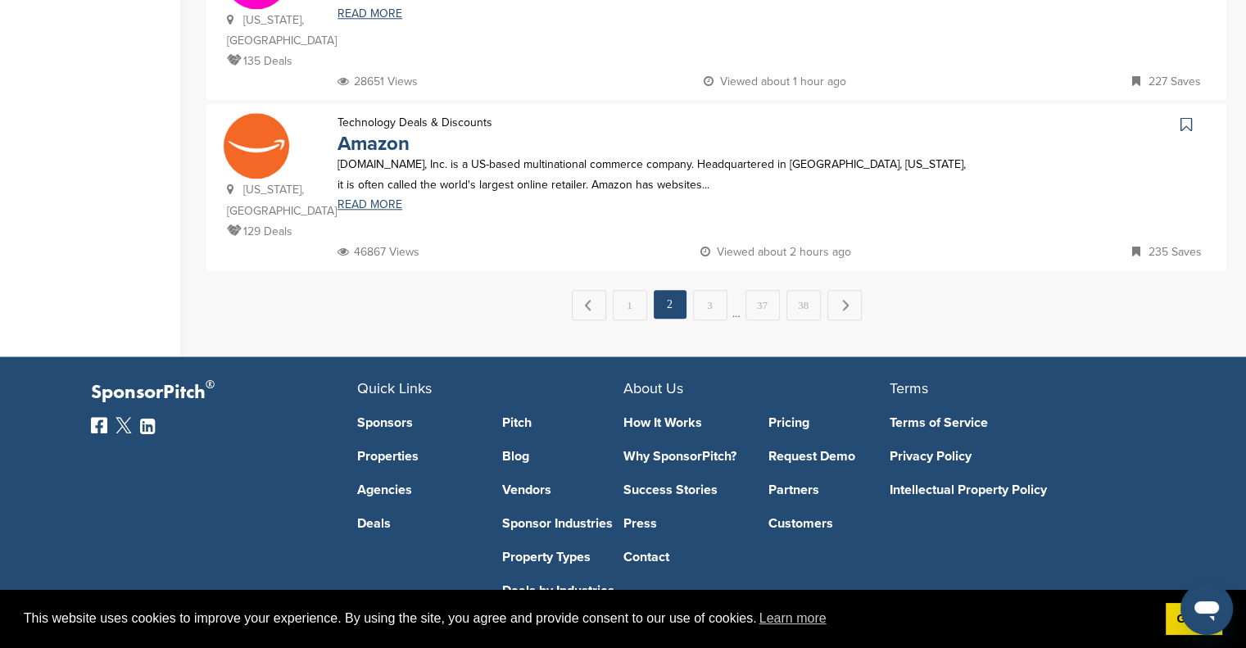
click at [633, 290] on link "1" at bounding box center [630, 305] width 34 height 30
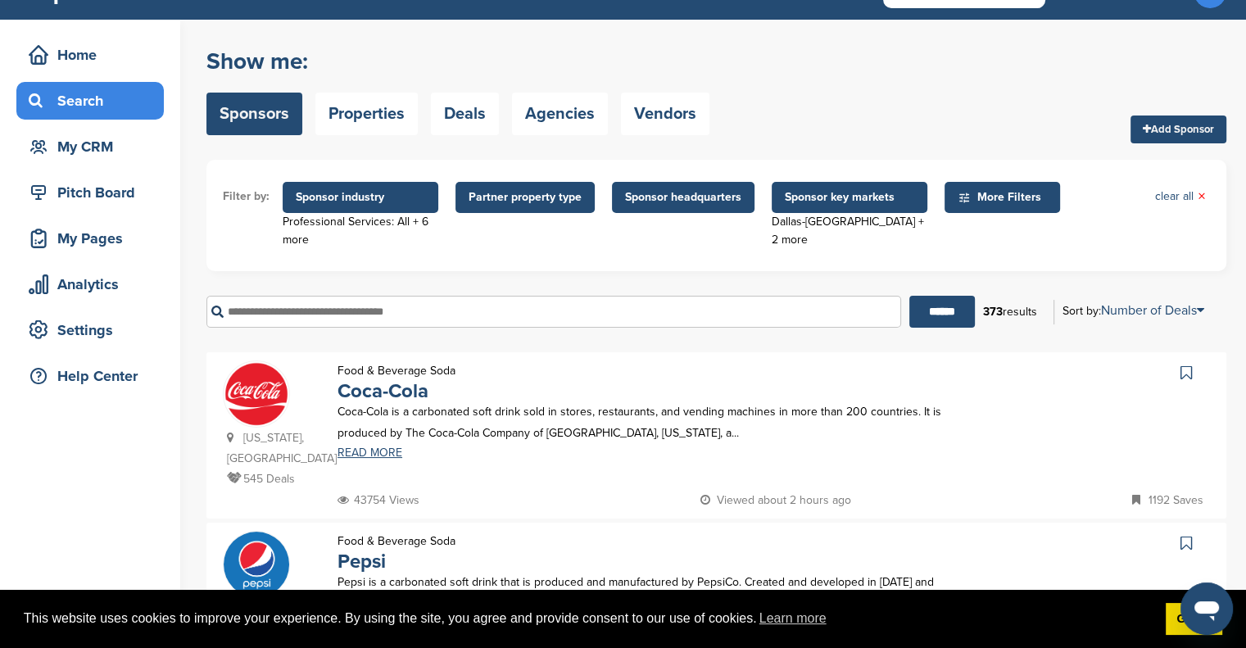
scroll to position [35, 0]
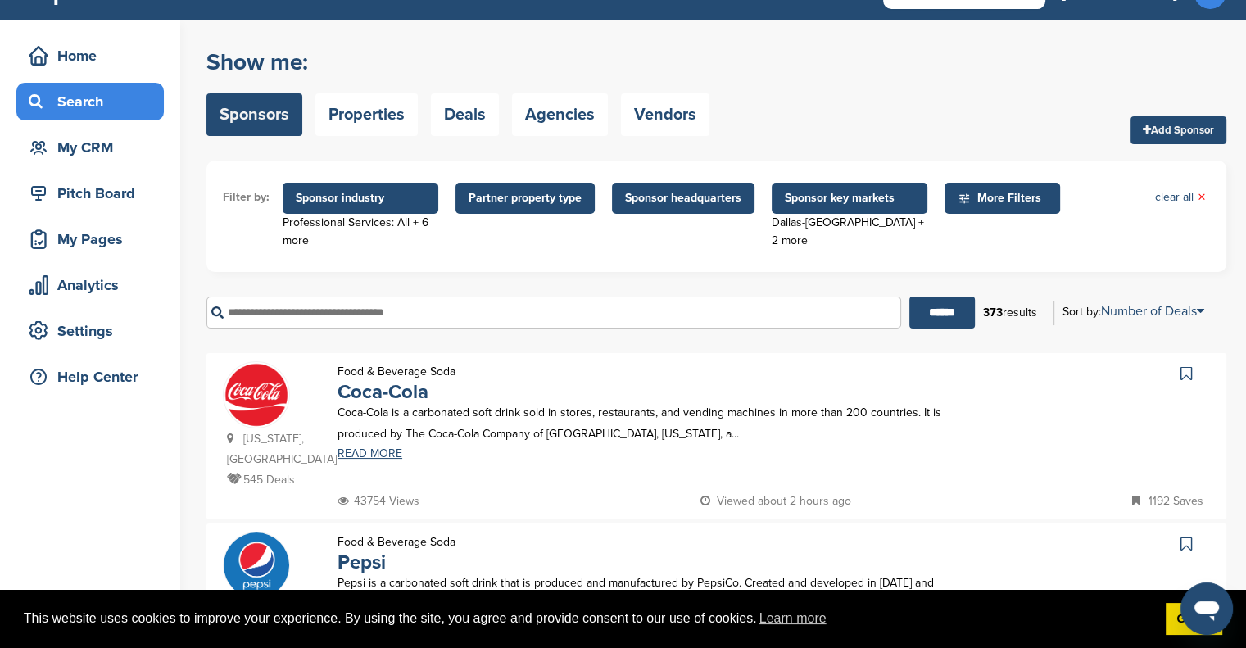
click at [0, 0] on li "People" at bounding box center [0, 0] width 0 height 0
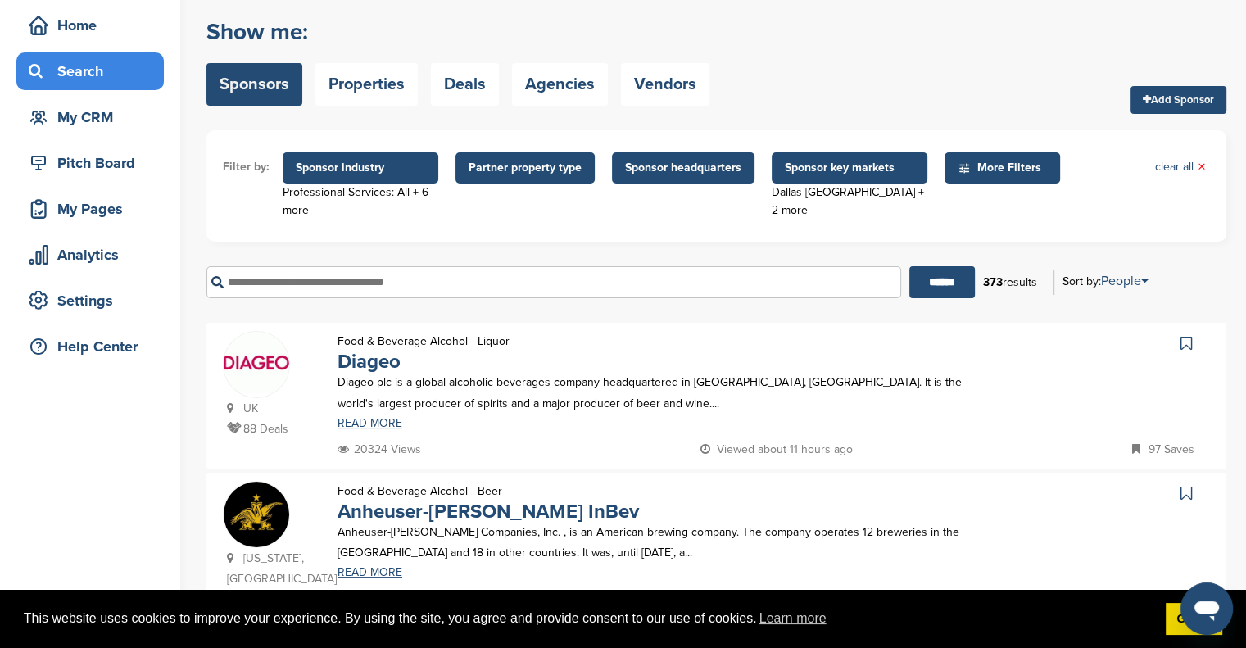
scroll to position [0, 0]
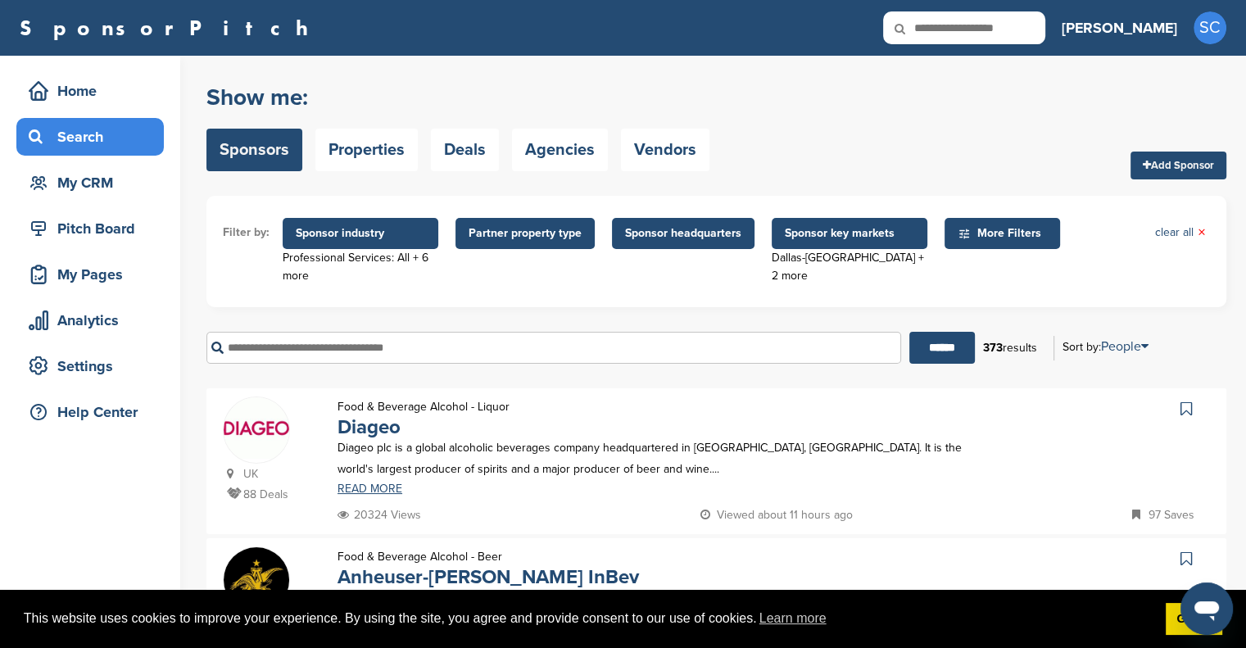
click at [356, 155] on link "Properties" at bounding box center [366, 150] width 102 height 43
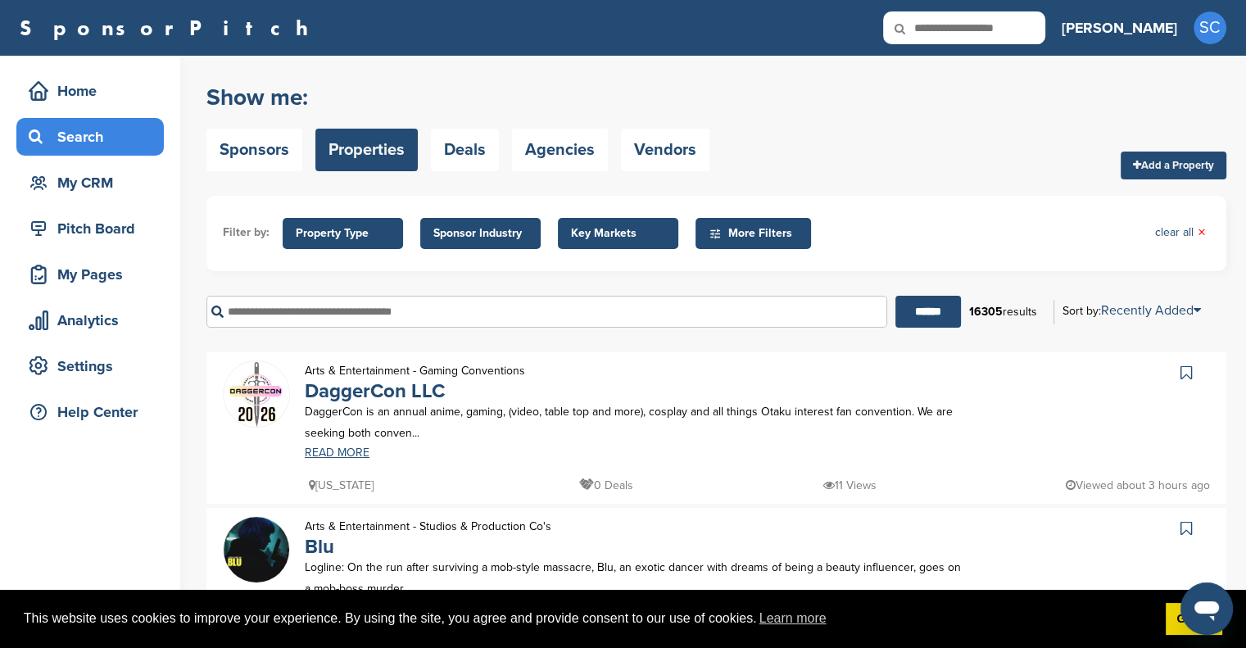
click at [262, 147] on link "Sponsors" at bounding box center [254, 150] width 96 height 43
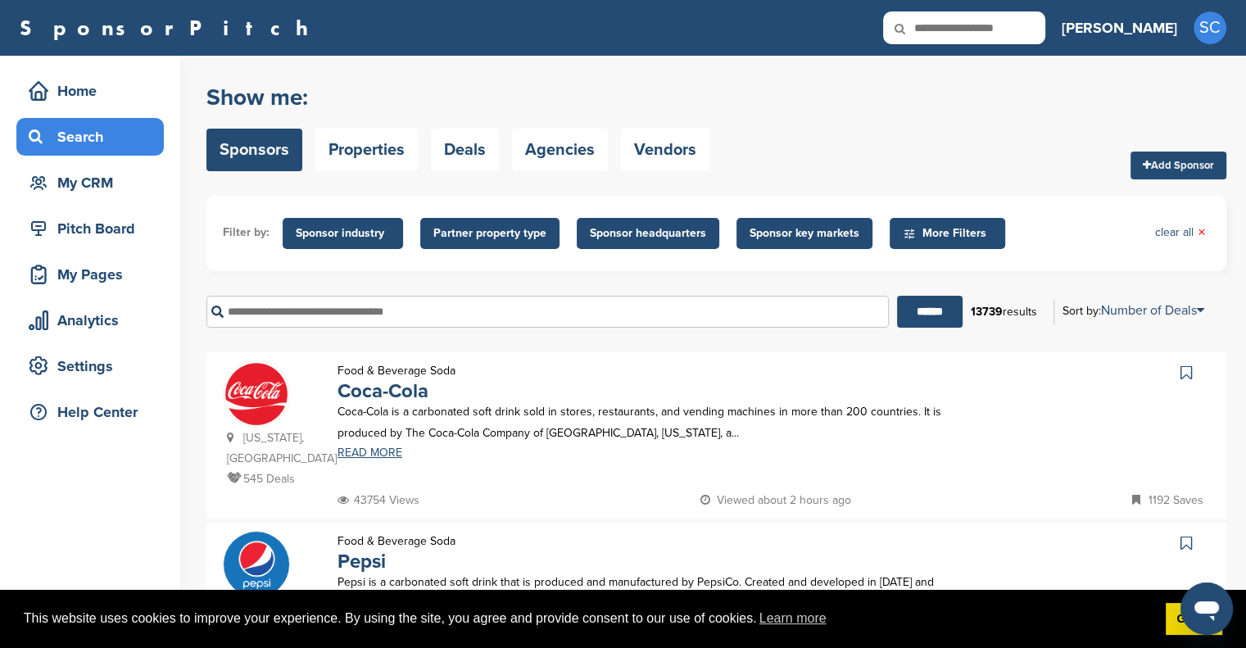
click at [924, 232] on span "More Filters" at bounding box center [950, 233] width 94 height 18
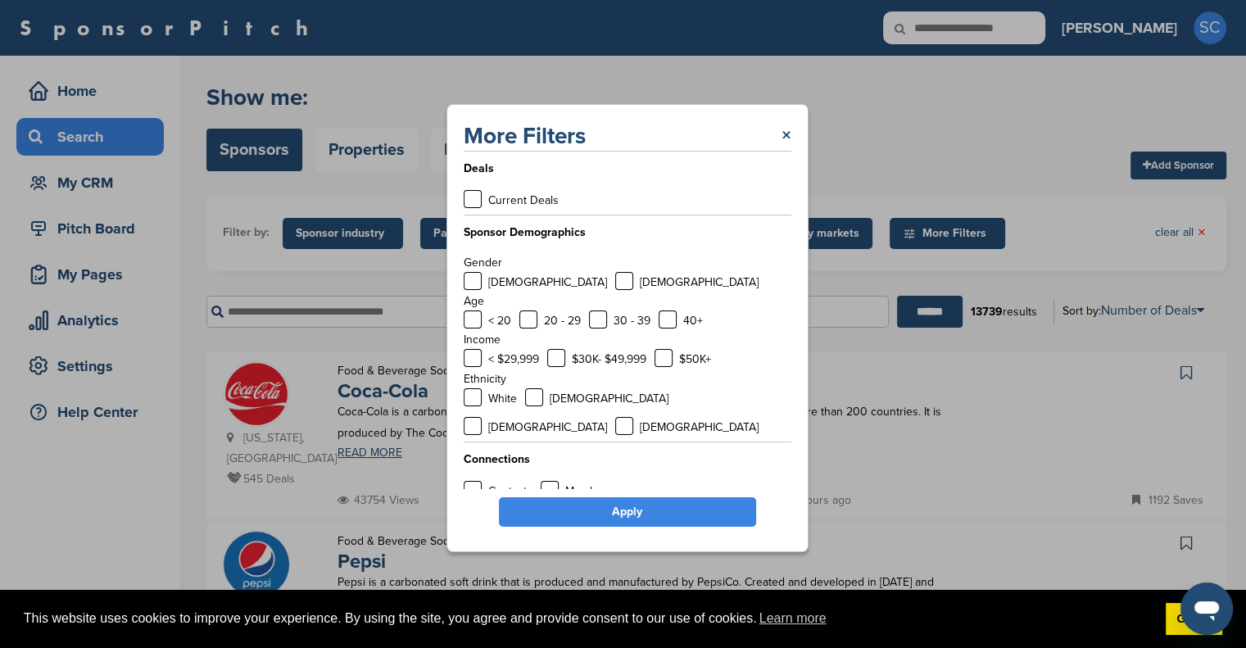
click at [782, 139] on link "×" at bounding box center [787, 135] width 10 height 29
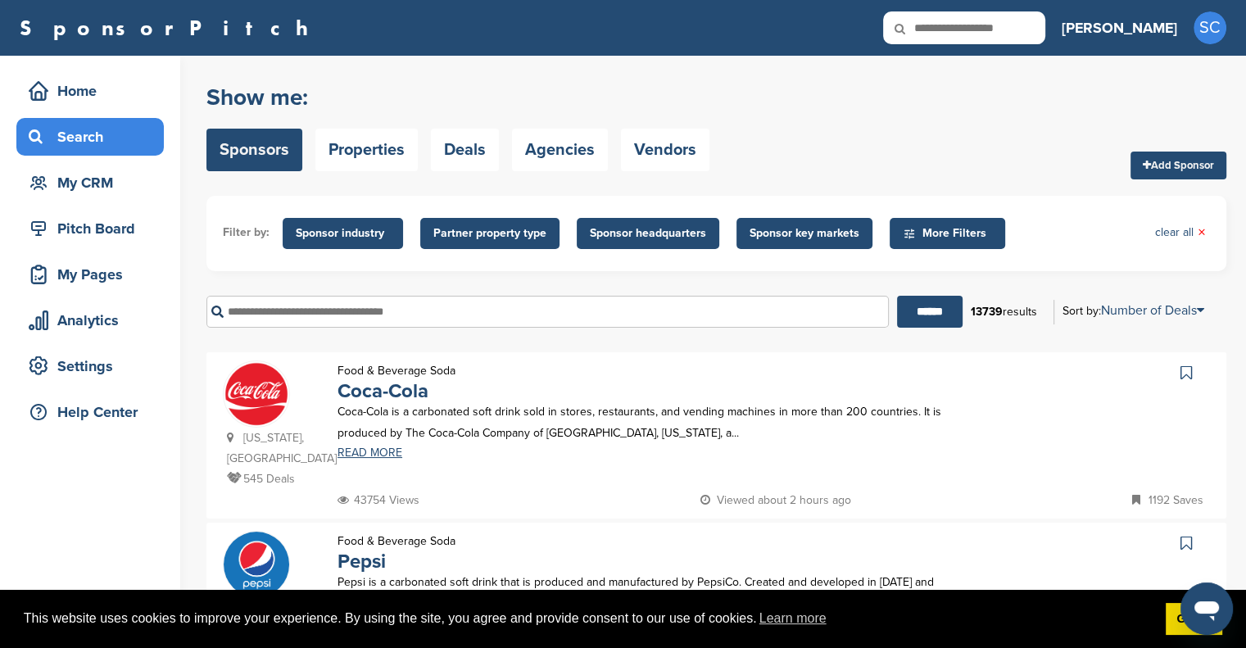
click at [1188, 235] on link "clear all ×" at bounding box center [1180, 233] width 51 height 18
click at [331, 234] on span "Sponsor industry" at bounding box center [343, 233] width 94 height 18
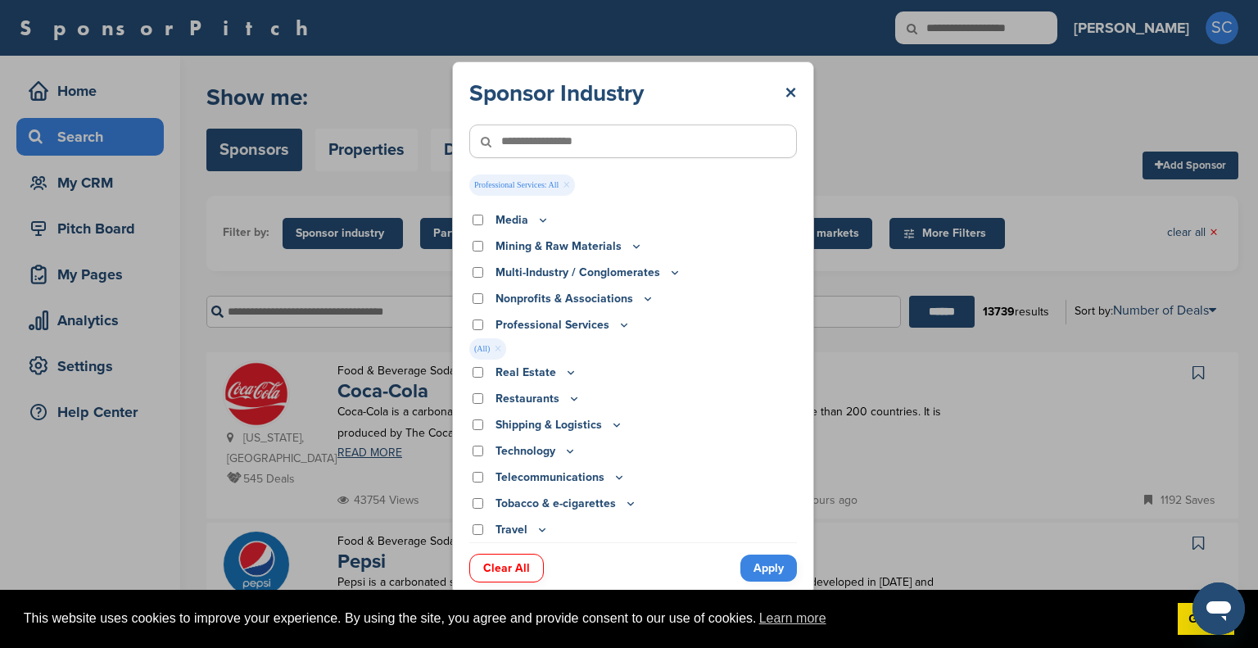
scroll to position [417, 0]
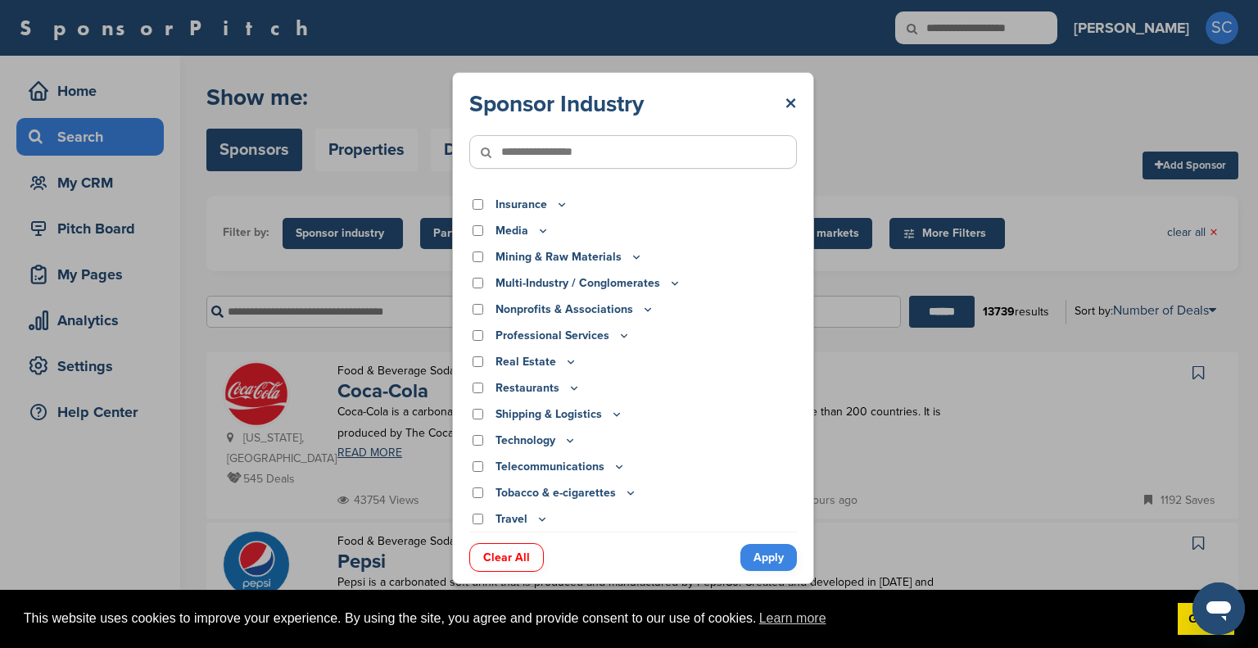
click at [619, 333] on icon at bounding box center [624, 336] width 13 height 14
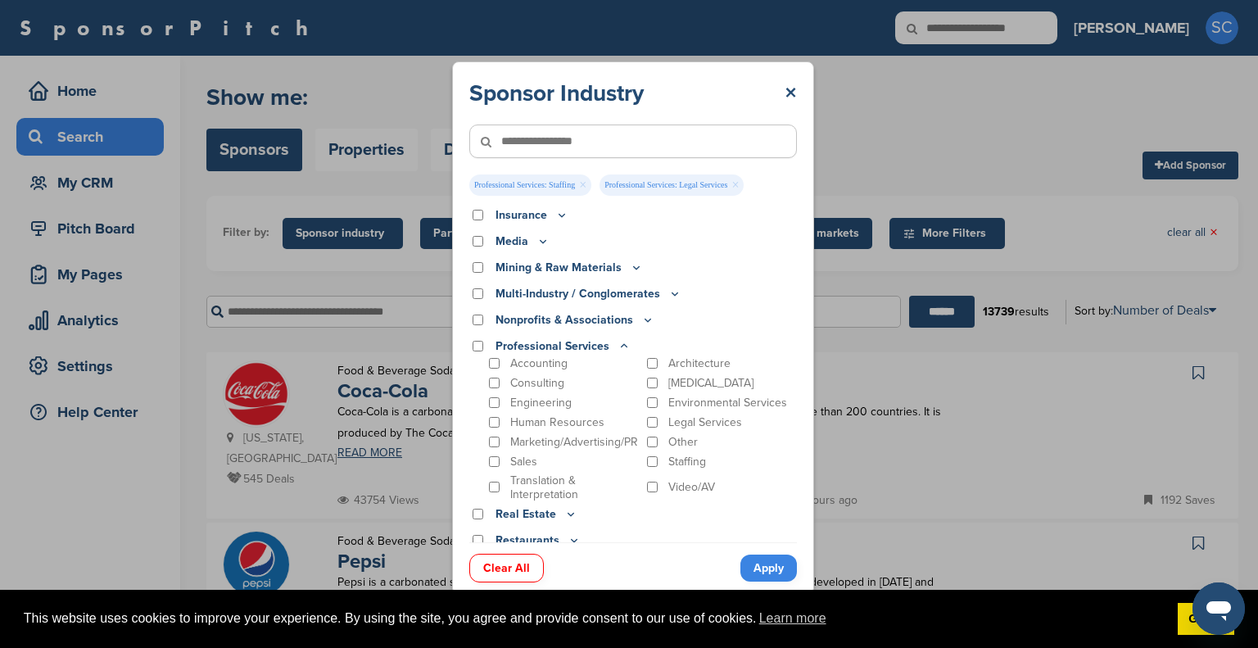
click at [487, 367] on div "Accounting" at bounding box center [563, 364] width 154 height 16
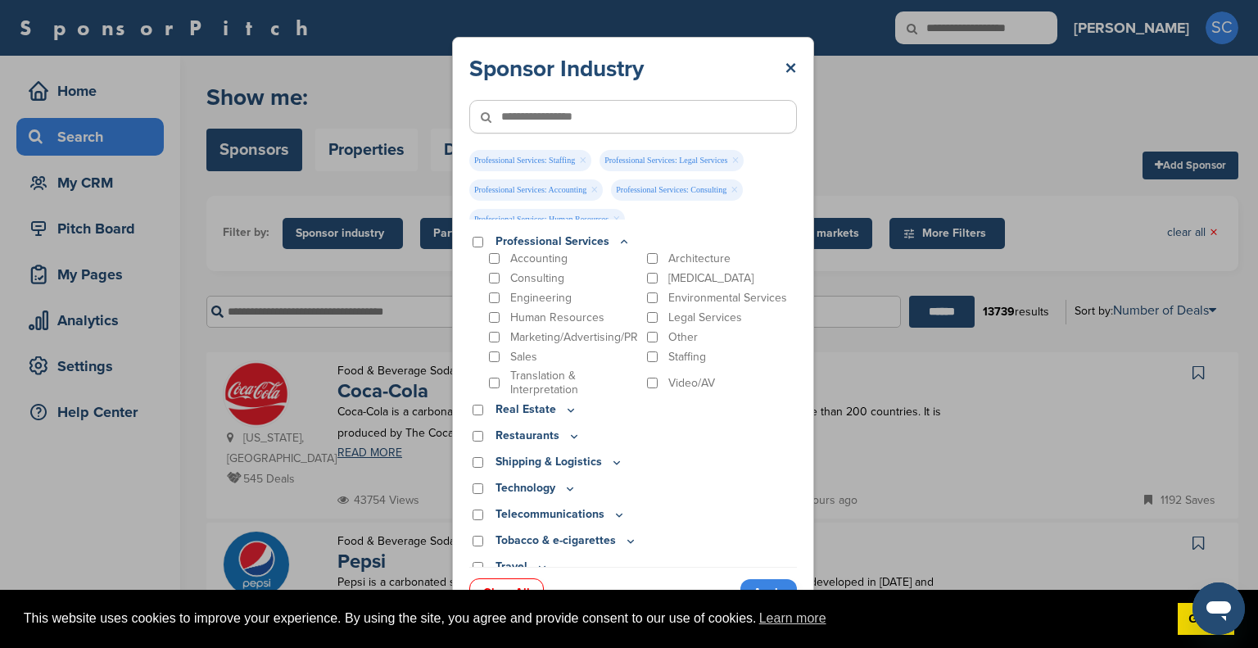
scroll to position [559, 0]
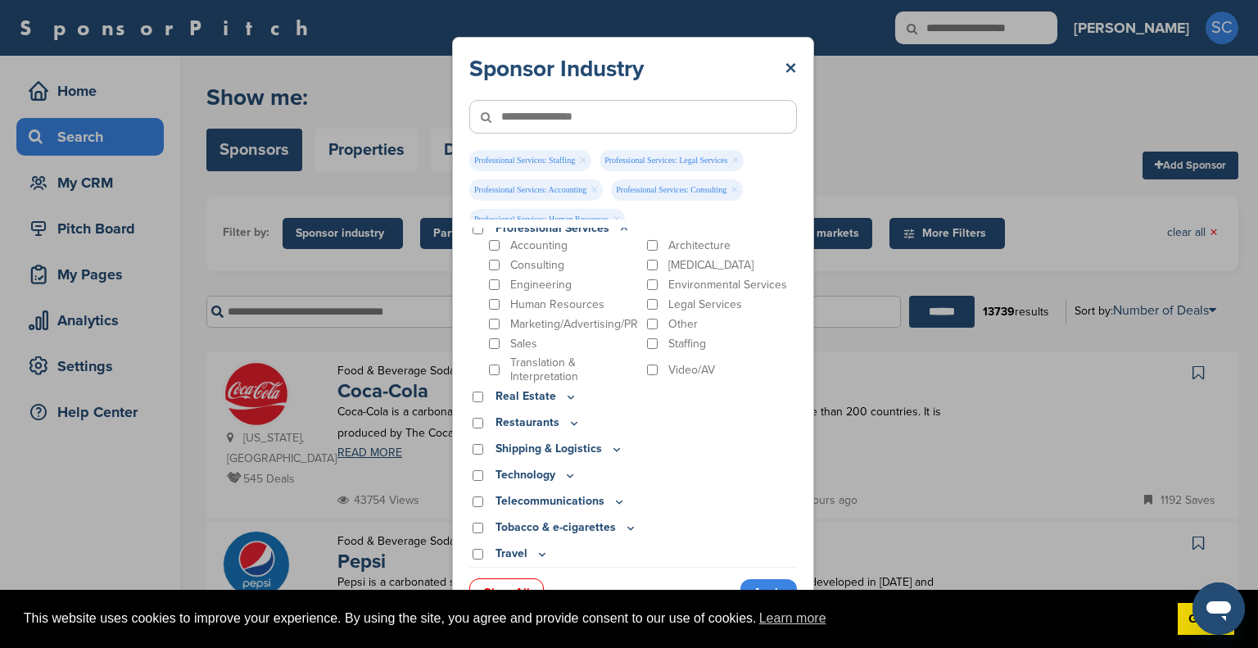
click at [571, 423] on icon at bounding box center [574, 423] width 13 height 14
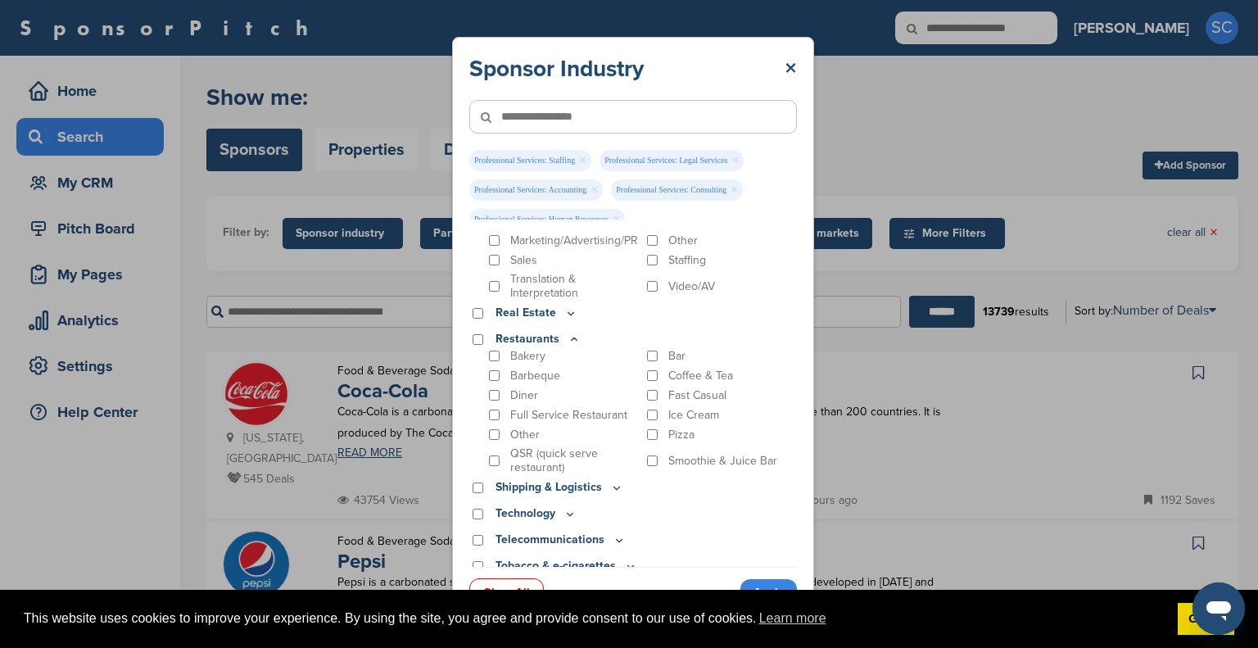
scroll to position [681, 0]
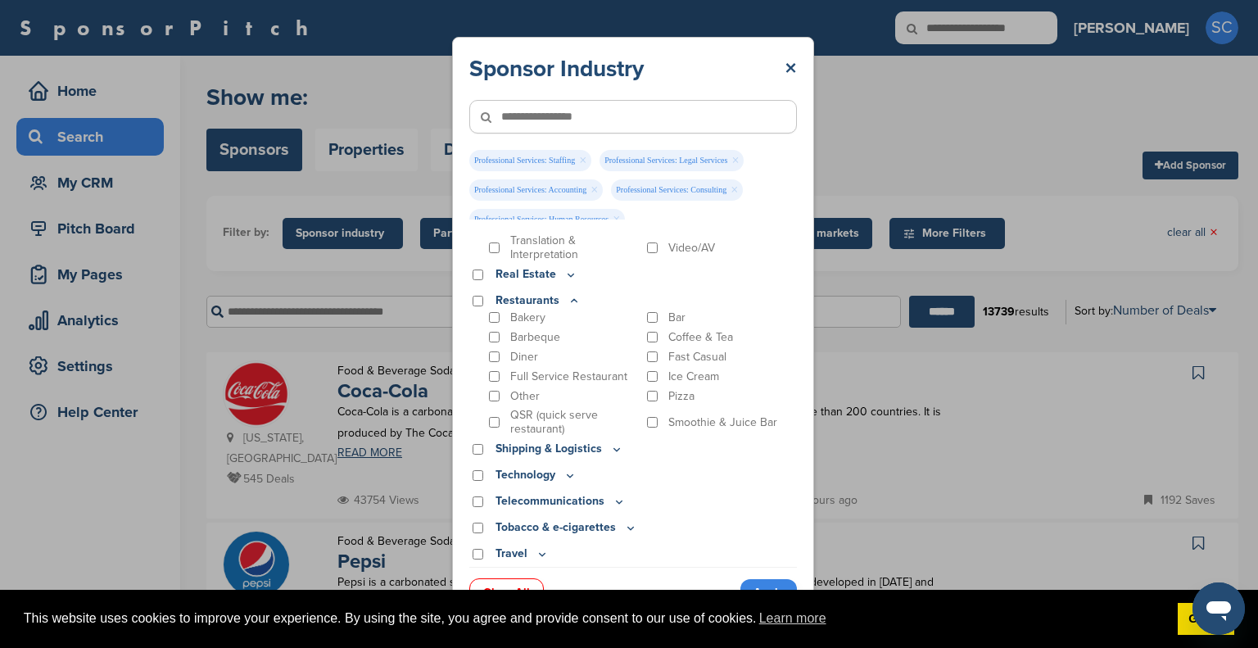
click at [570, 477] on icon at bounding box center [571, 475] width 6 height 2
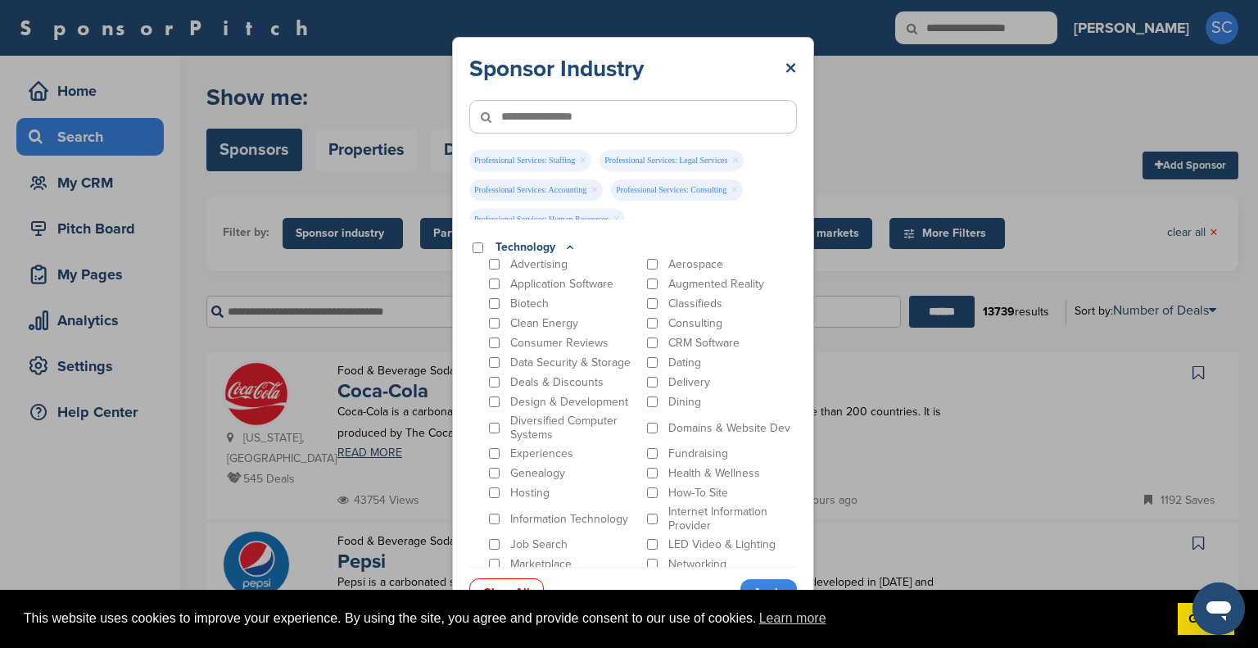
scroll to position [898, 0]
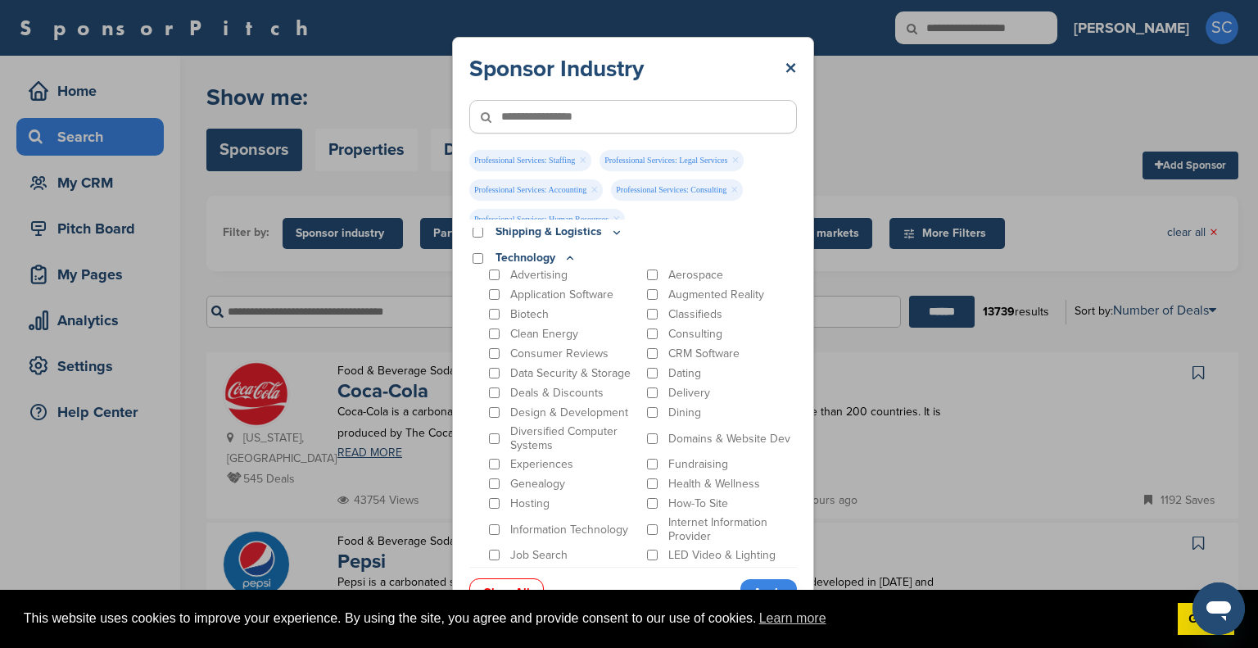
click at [651, 334] on div "Consulting" at bounding box center [721, 334] width 154 height 16
click at [489, 347] on div "Consumer Reviews" at bounding box center [563, 354] width 154 height 16
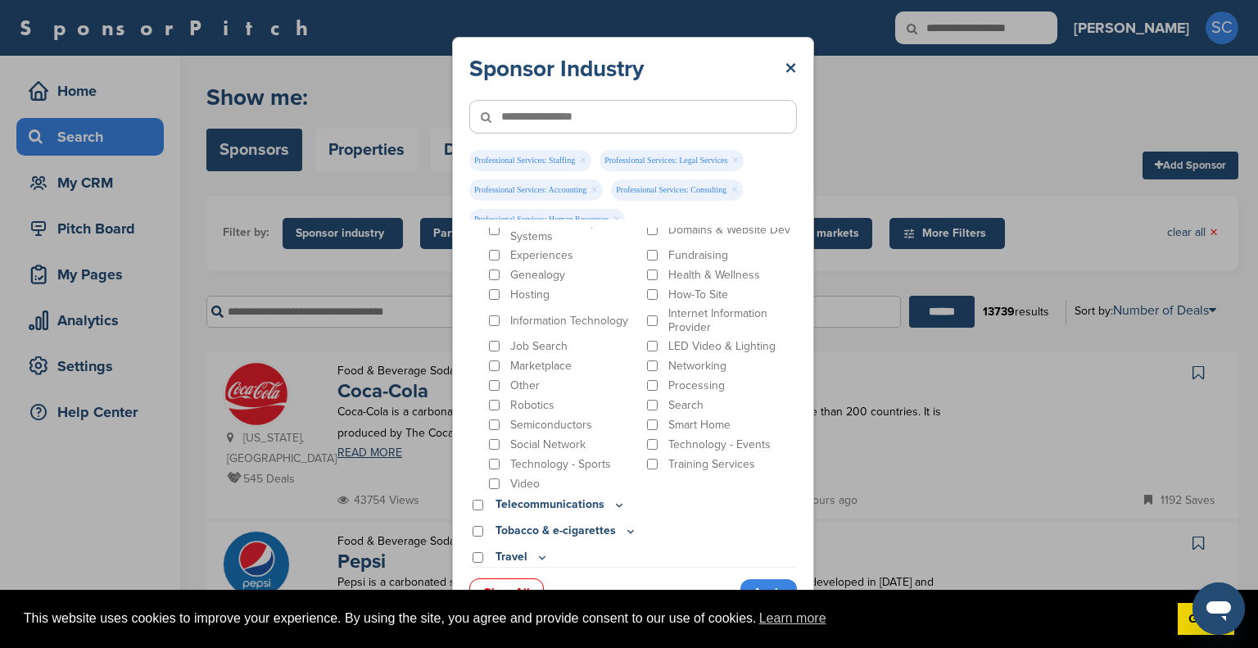
scroll to position [1110, 0]
click at [617, 502] on icon at bounding box center [620, 502] width 6 height 2
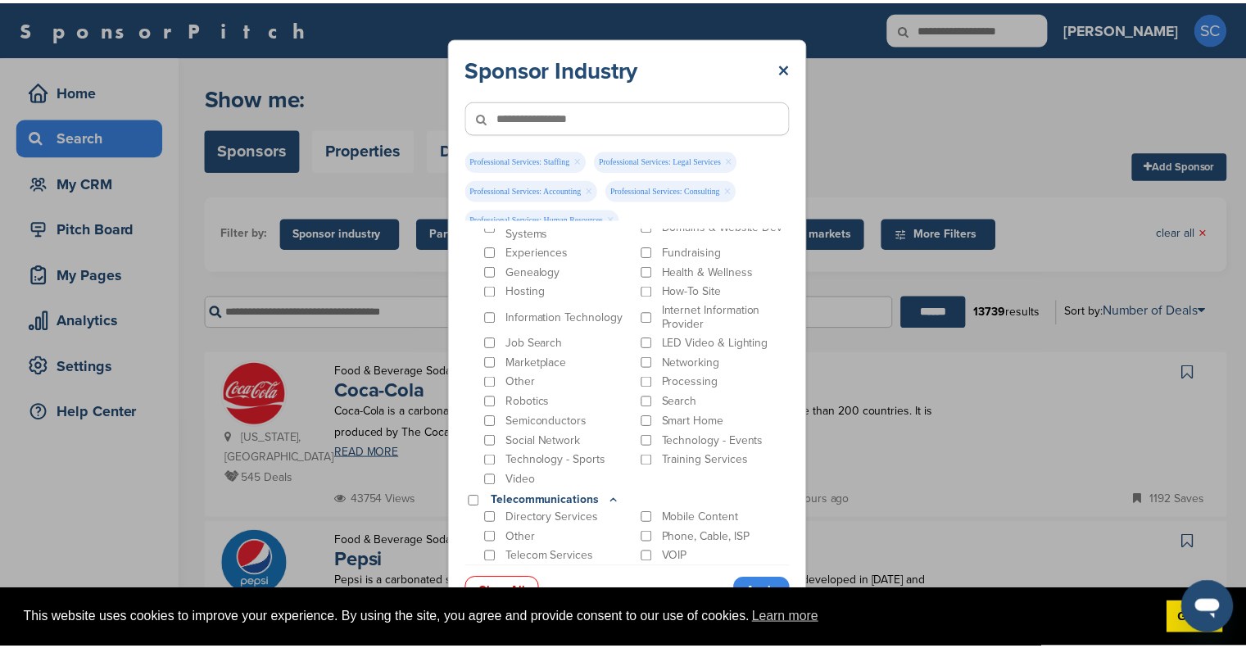
scroll to position [1181, 0]
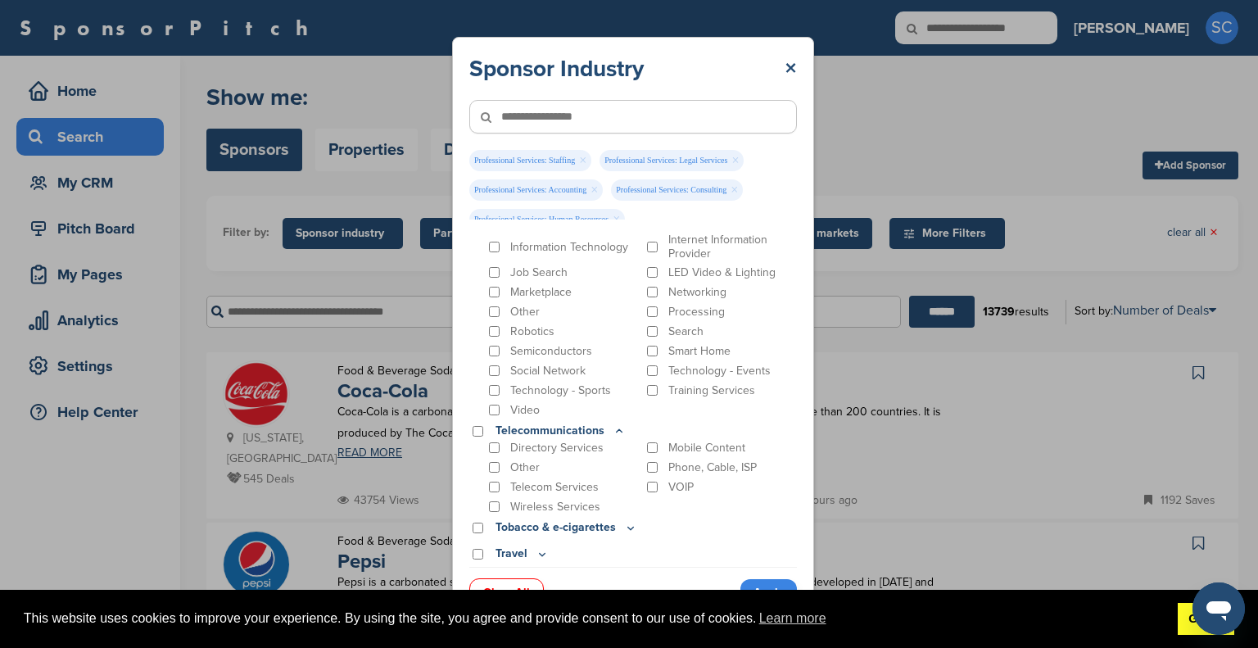
click at [1181, 619] on link "Got it!" at bounding box center [1206, 619] width 57 height 33
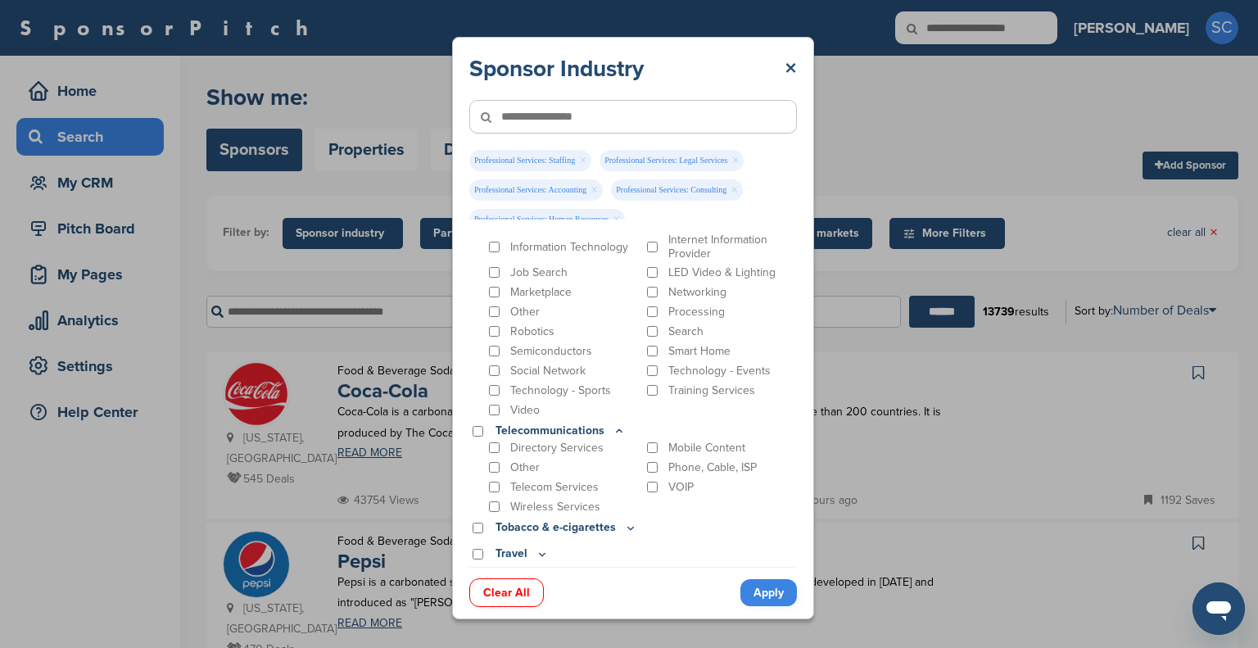
click at [769, 583] on link "Apply" at bounding box center [769, 592] width 57 height 27
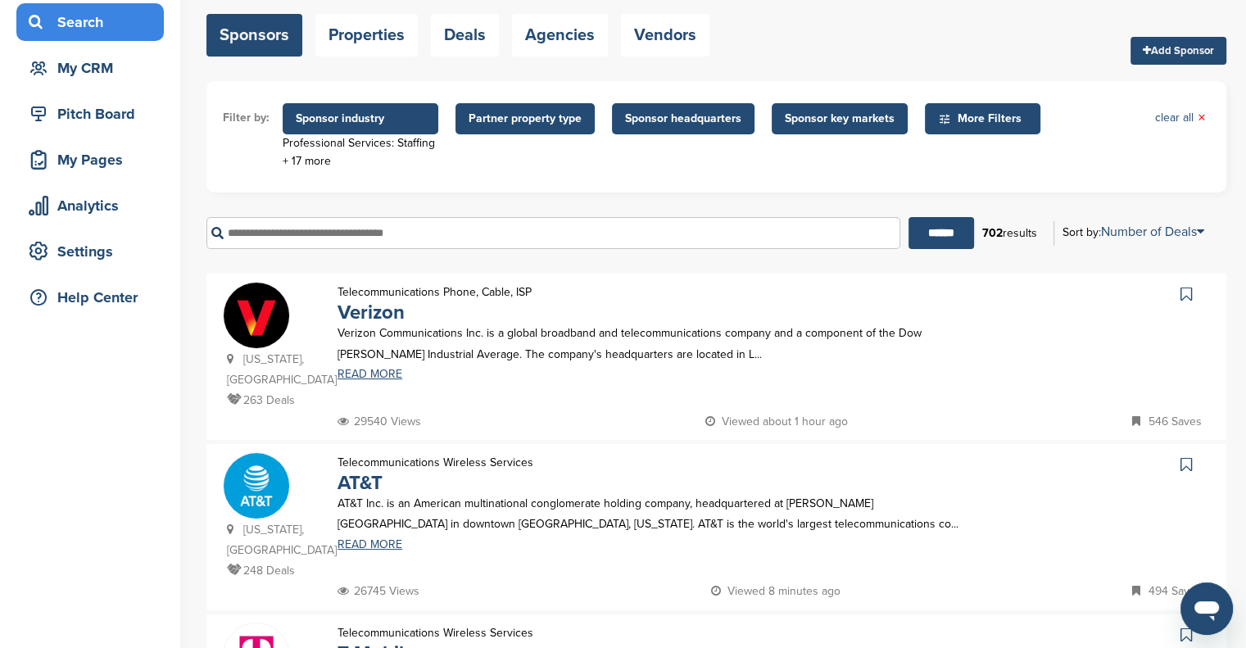
scroll to position [116, 0]
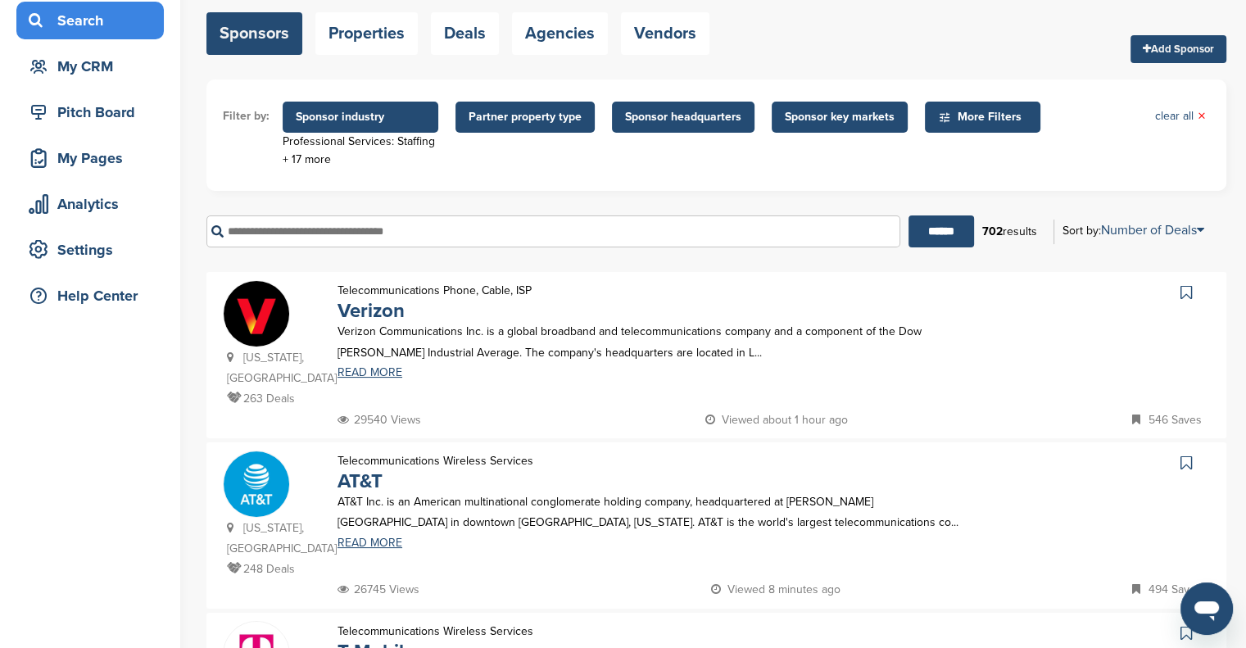
click at [251, 327] on img at bounding box center [257, 314] width 66 height 66
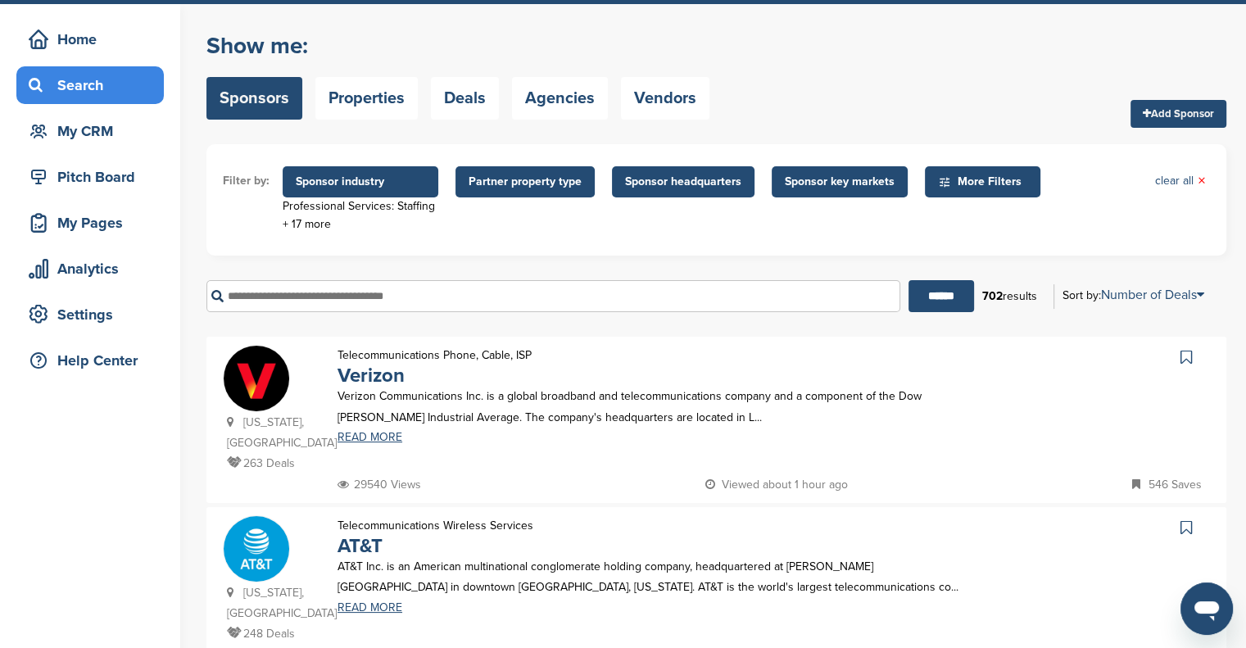
scroll to position [90, 0]
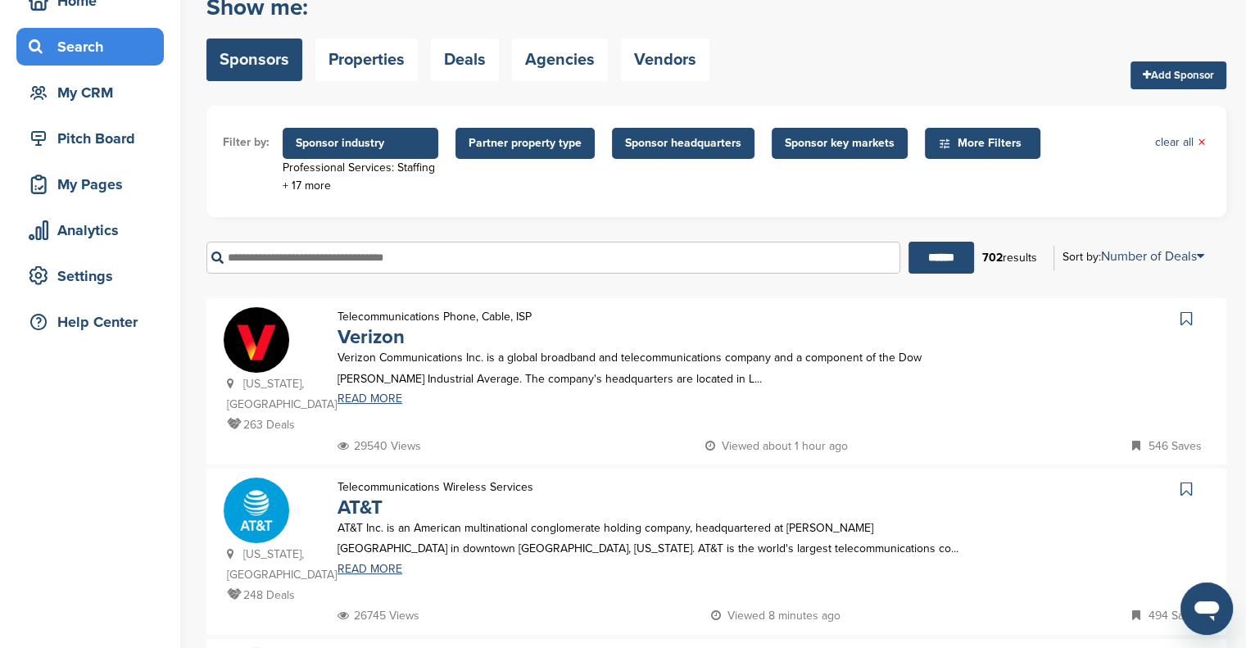
click at [253, 340] on img at bounding box center [257, 340] width 66 height 66
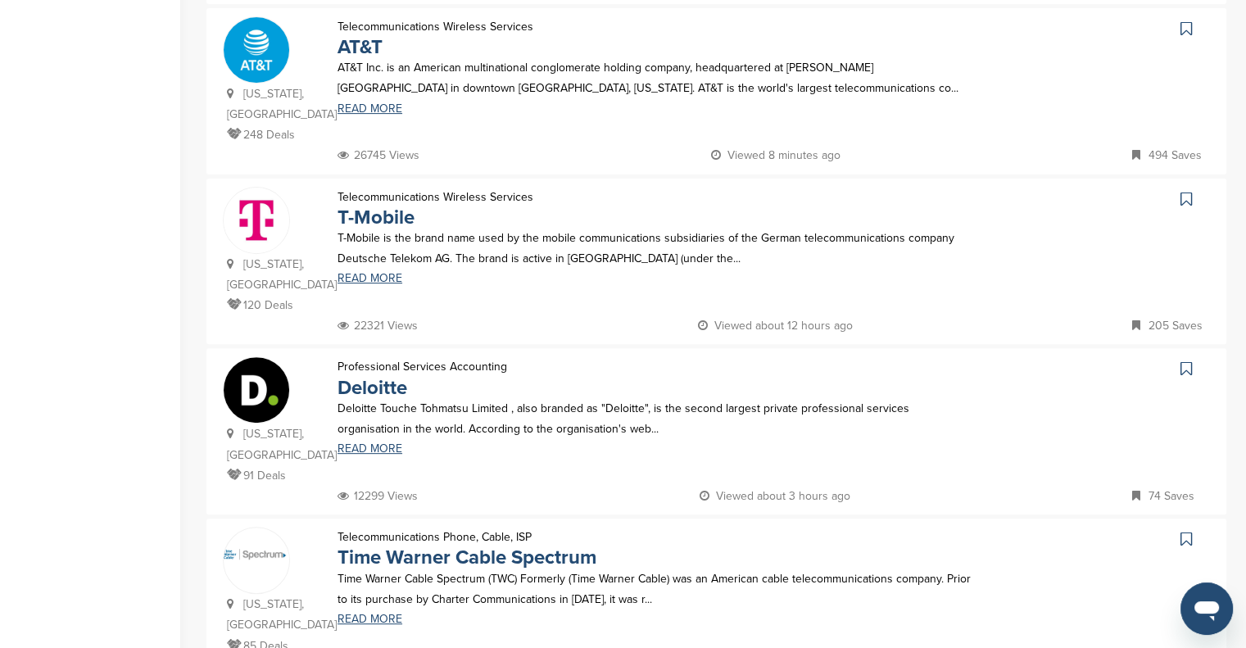
scroll to position [557, 0]
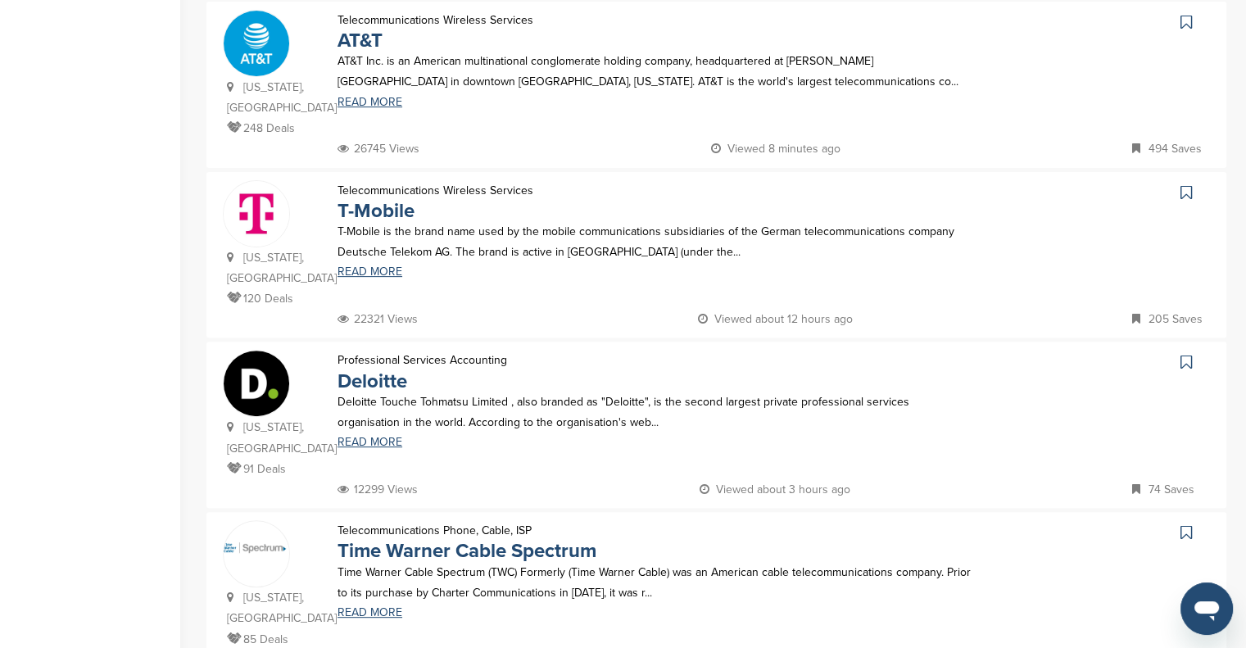
click at [259, 354] on img at bounding box center [257, 384] width 66 height 66
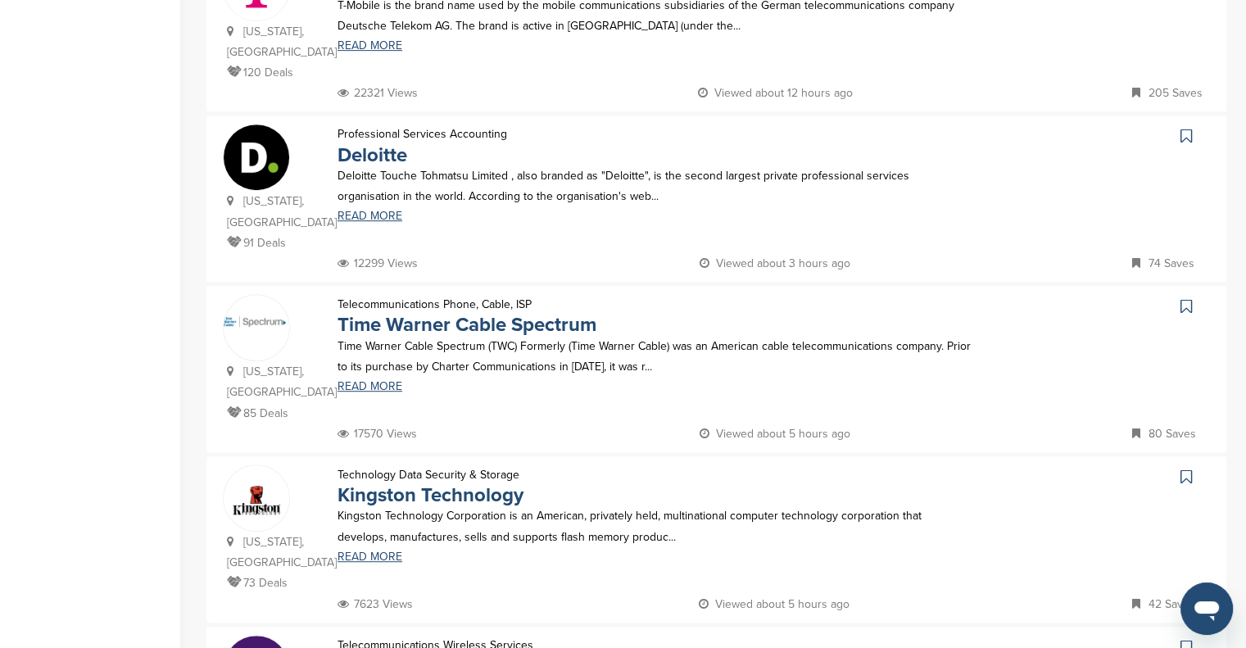
scroll to position [786, 0]
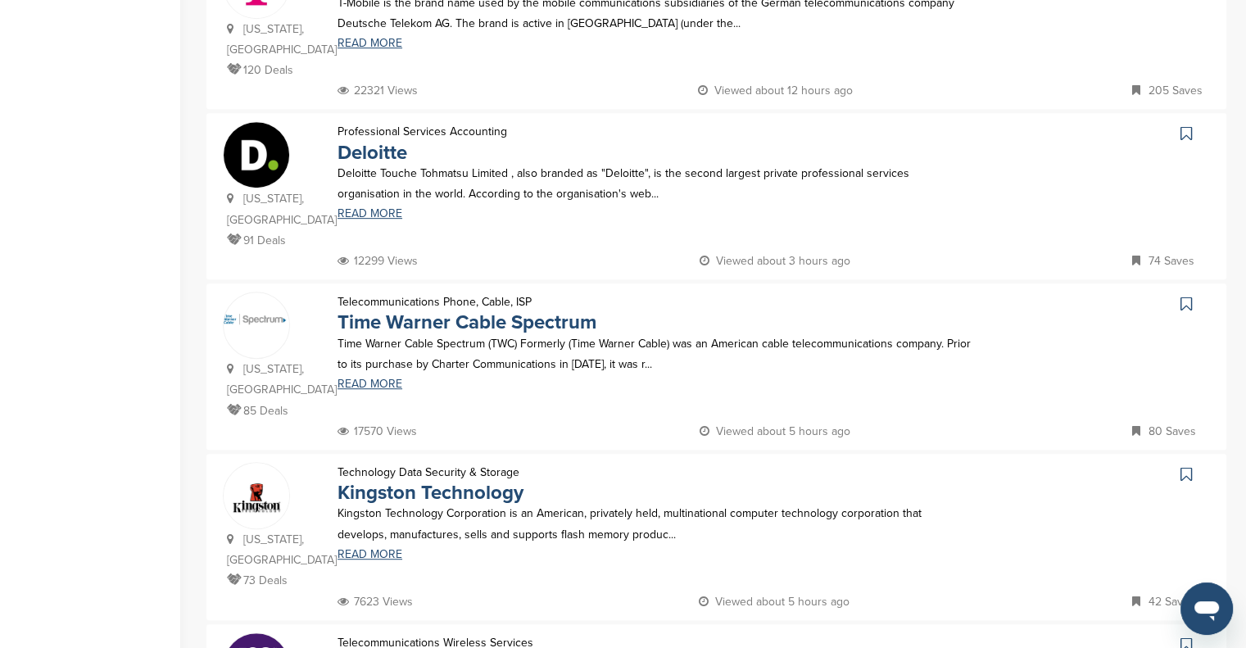
click at [459, 311] on link "Time Warner Cable Spectrum" at bounding box center [467, 323] width 259 height 24
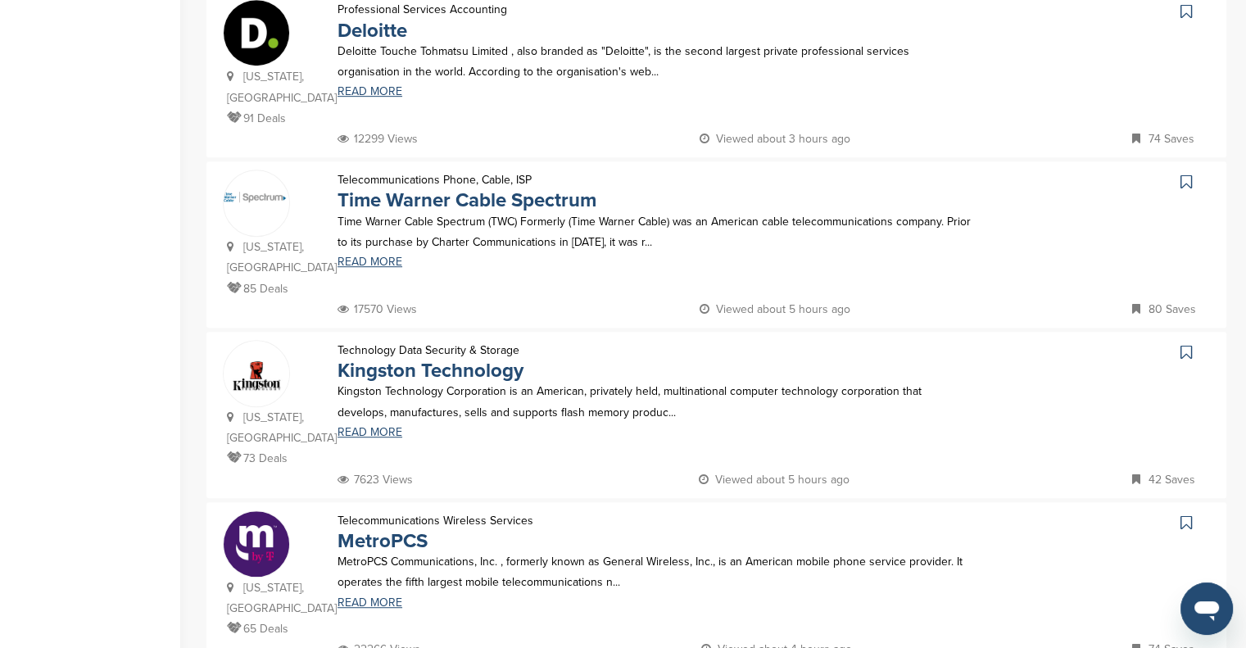
scroll to position [909, 0]
click at [390, 357] on link "Kingston Technology" at bounding box center [431, 369] width 186 height 24
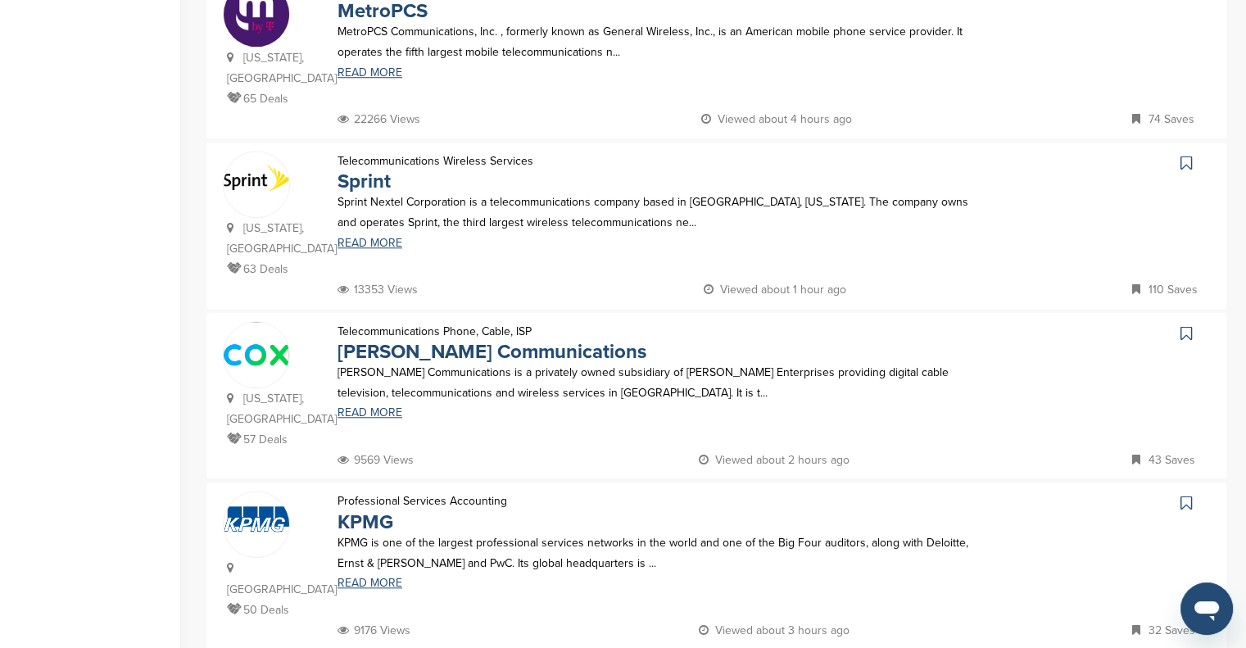
scroll to position [1451, 0]
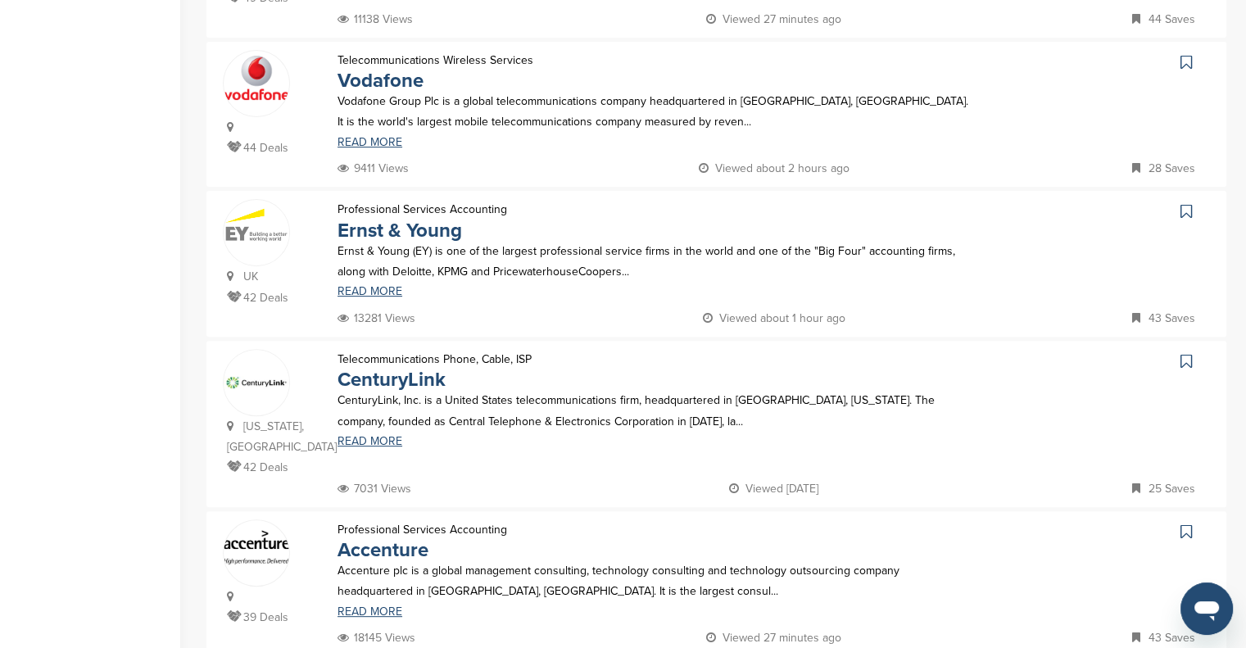
scroll to position [520, 0]
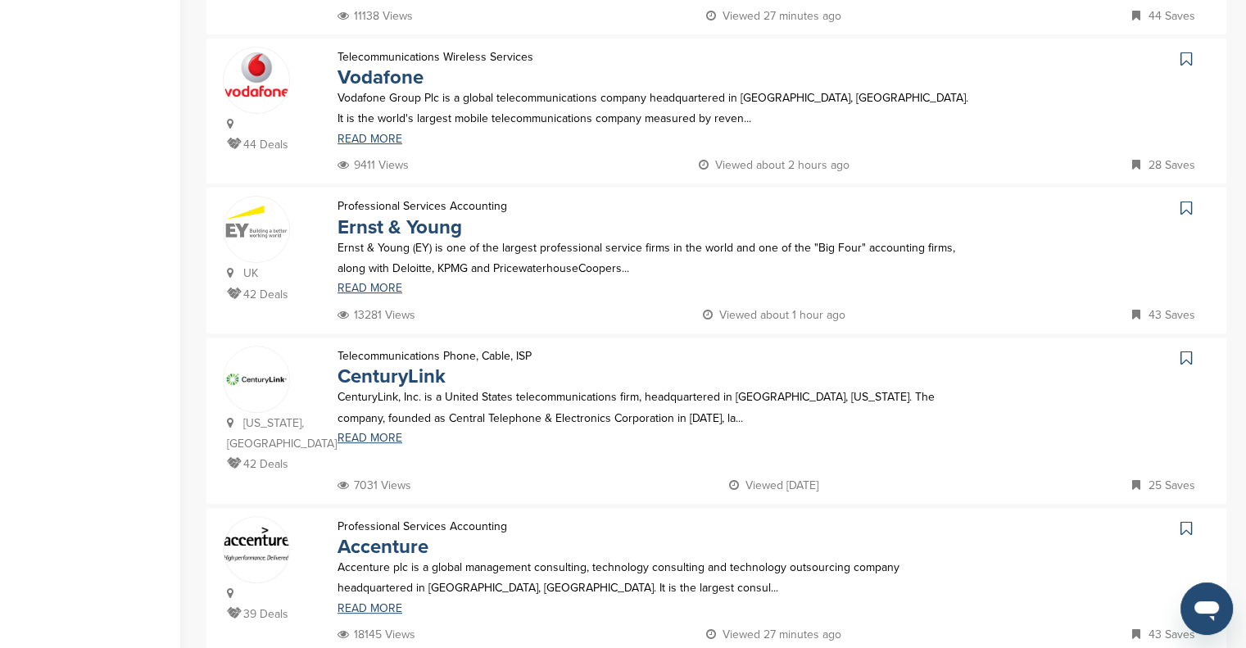
click at [388, 372] on link "CenturyLink" at bounding box center [392, 377] width 108 height 24
click at [367, 434] on link "READ MORE" at bounding box center [655, 438] width 634 height 11
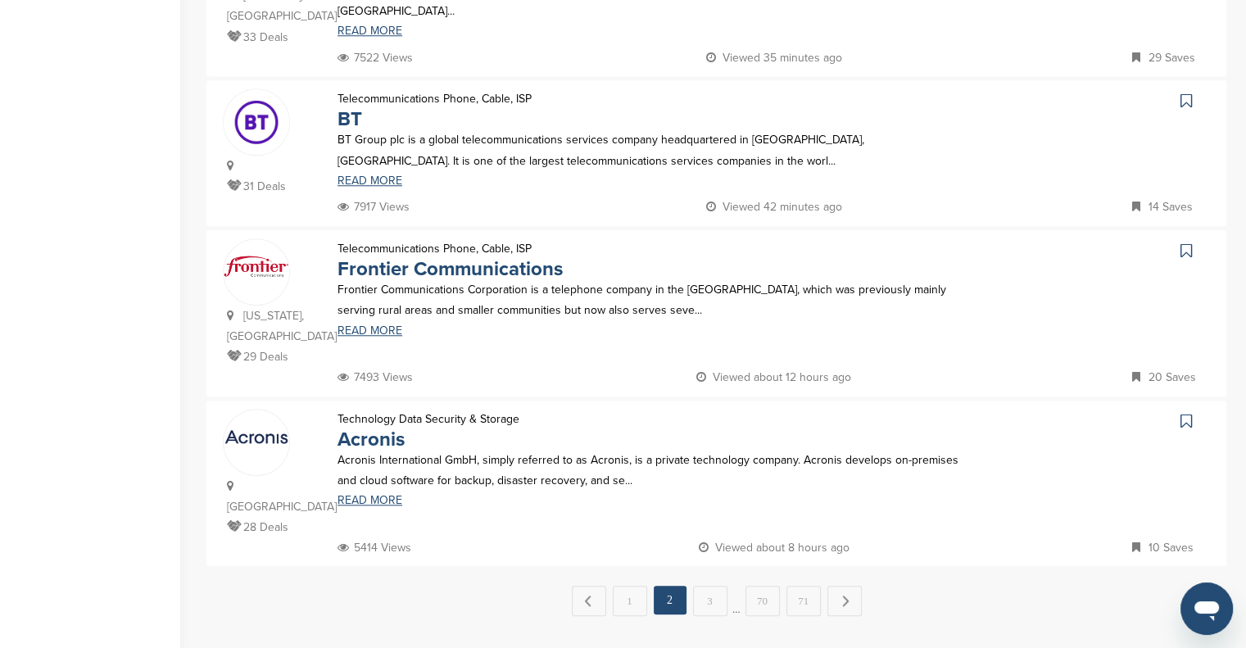
scroll to position [1462, 0]
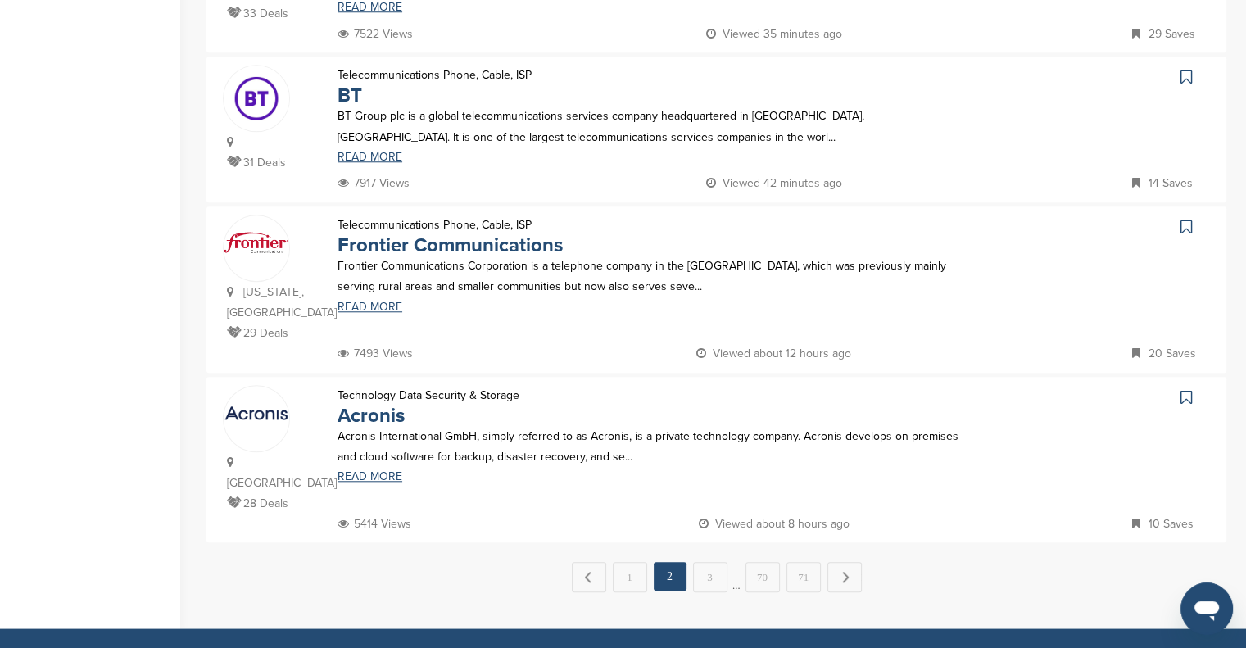
click at [711, 562] on link "3" at bounding box center [710, 577] width 34 height 30
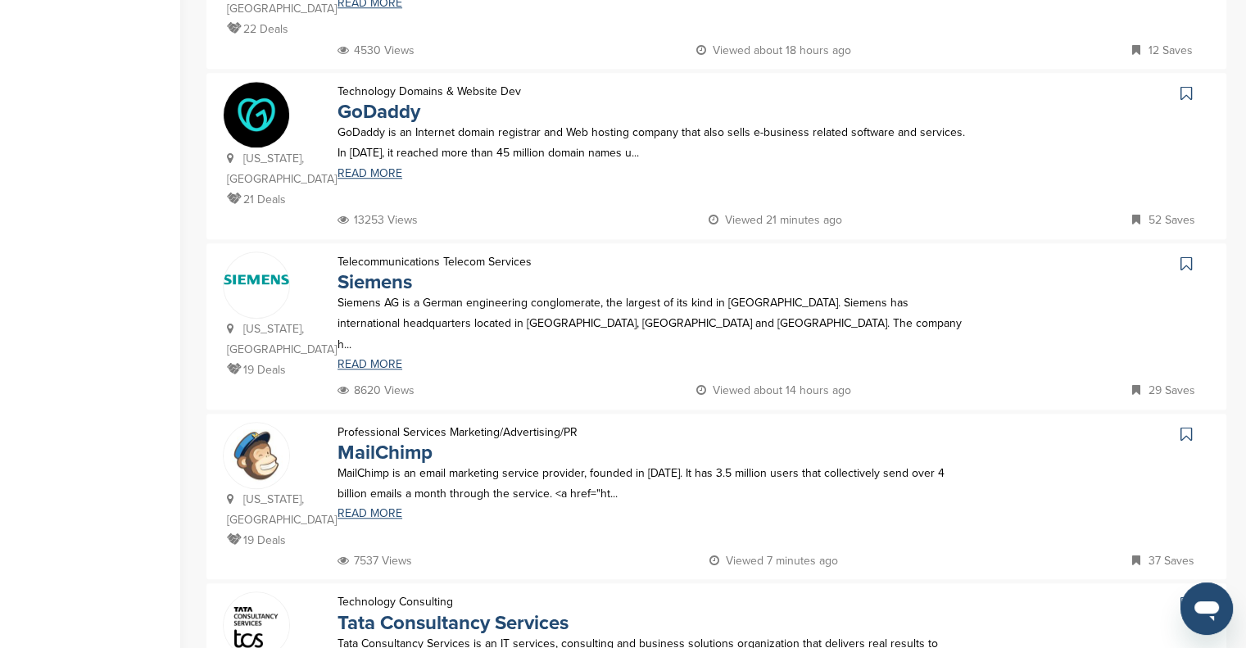
scroll to position [1342, 0]
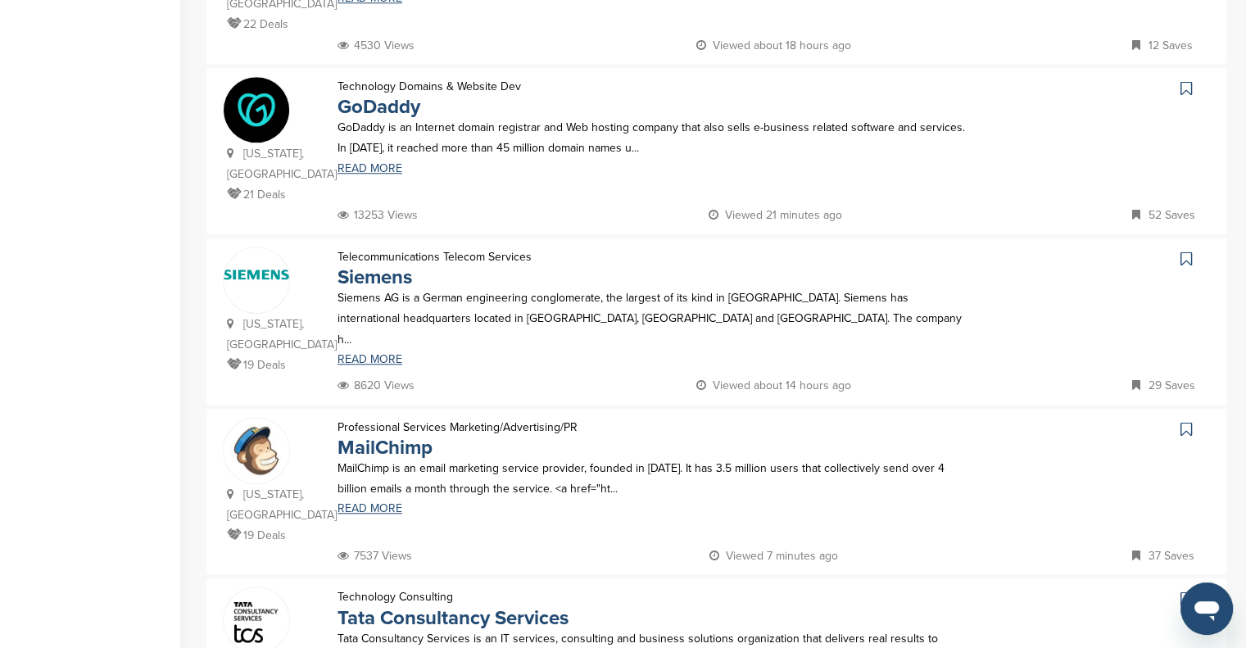
click at [369, 436] on link "MailChimp" at bounding box center [385, 448] width 95 height 24
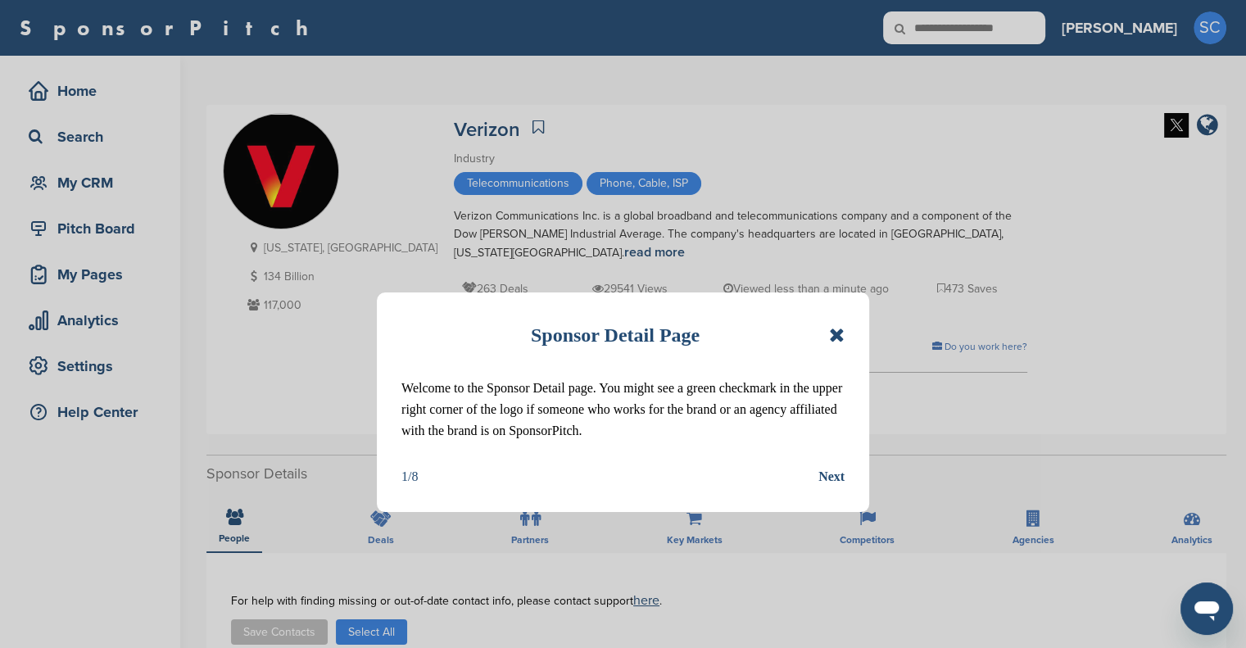
click at [836, 333] on icon at bounding box center [837, 335] width 16 height 20
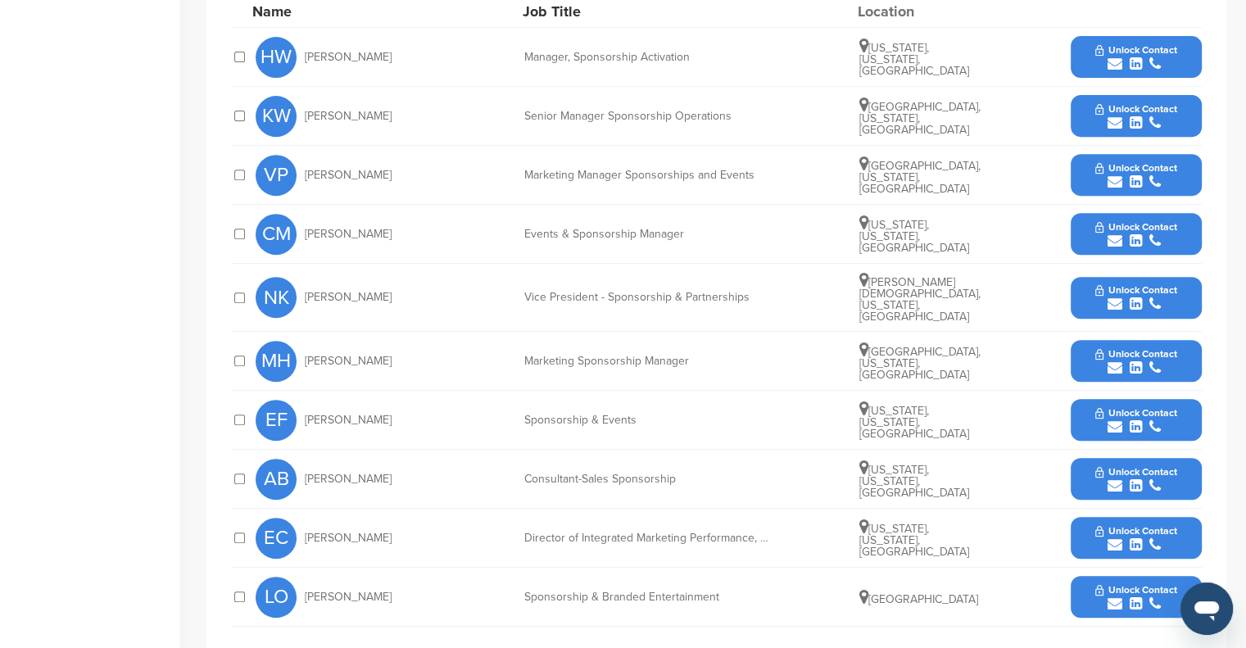
scroll to position [651, 0]
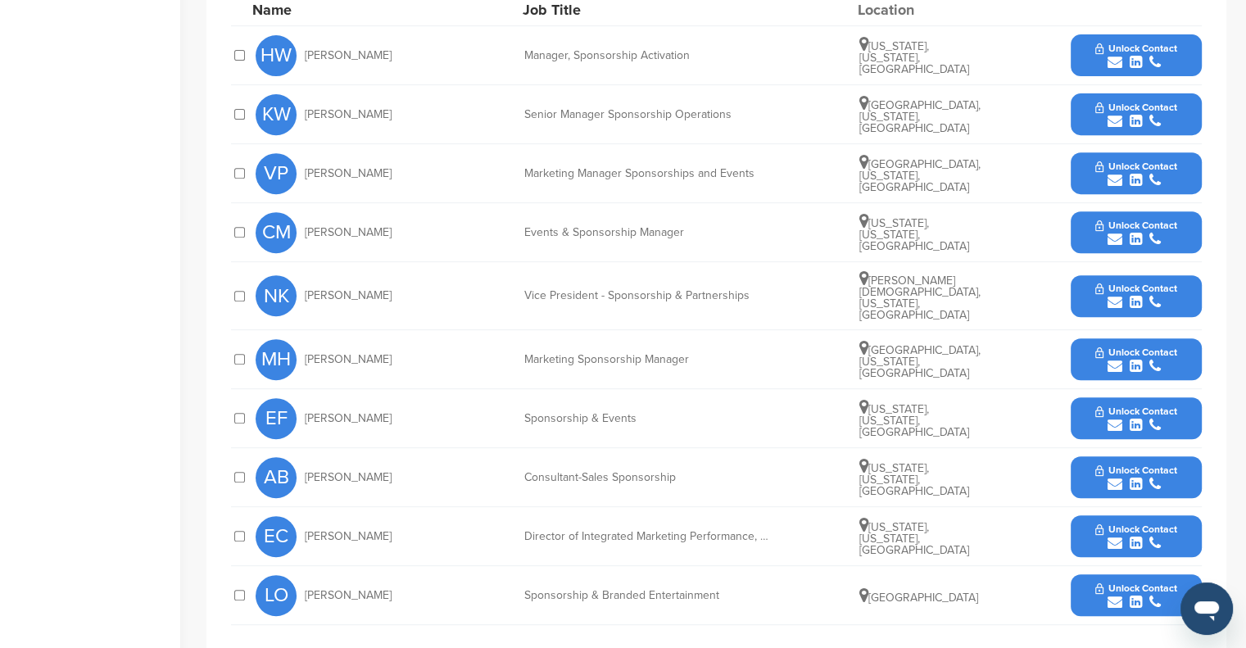
click at [1117, 359] on icon "submit" at bounding box center [1115, 366] width 15 height 15
click at [1088, 383] on div at bounding box center [1112, 404] width 180 height 43
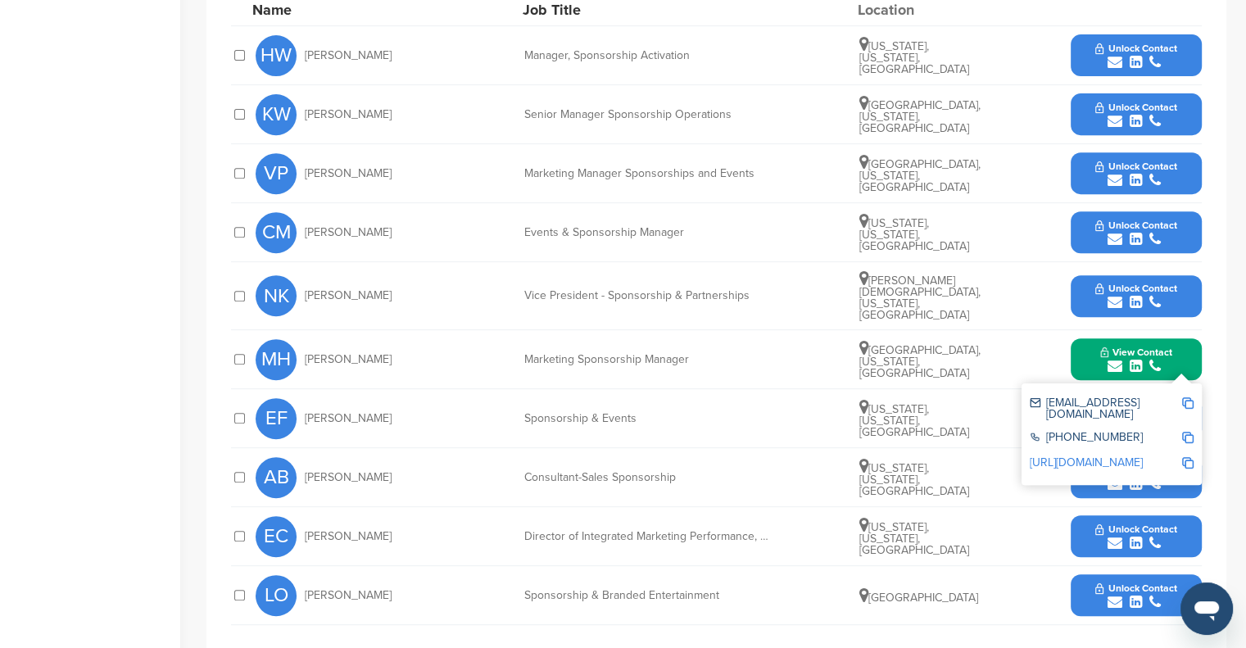
click at [1189, 397] on img at bounding box center [1187, 402] width 11 height 11
click at [1098, 456] on link "[URL][DOMAIN_NAME]" at bounding box center [1086, 463] width 113 height 14
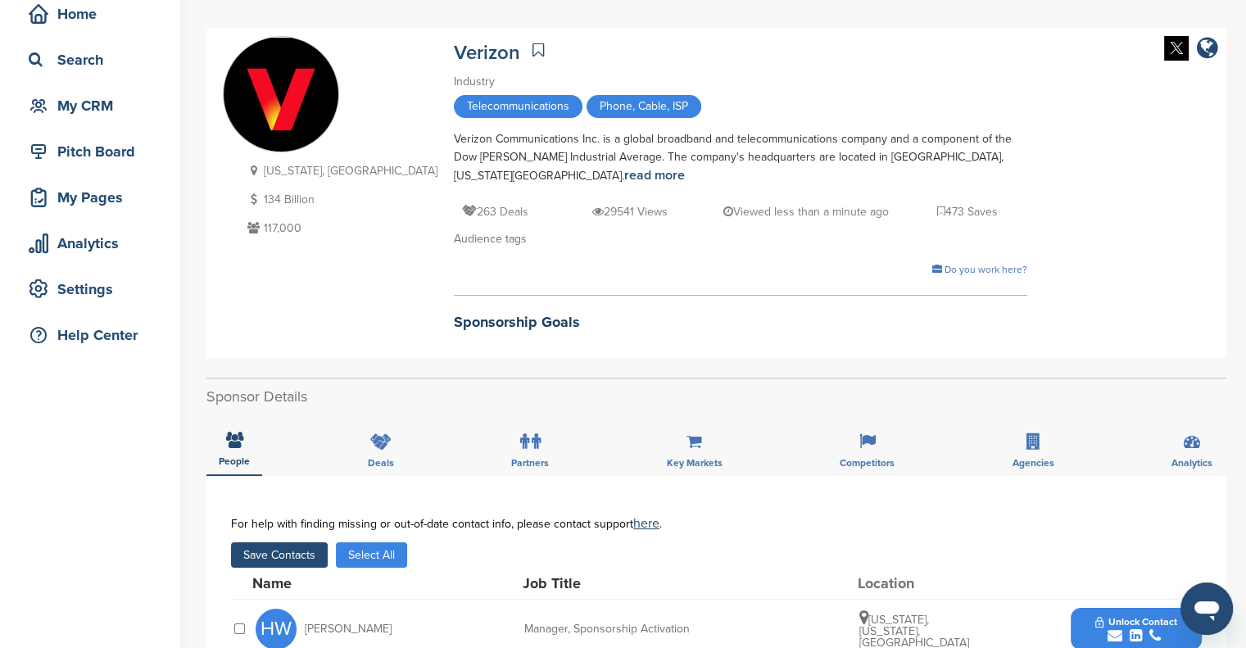
scroll to position [0, 0]
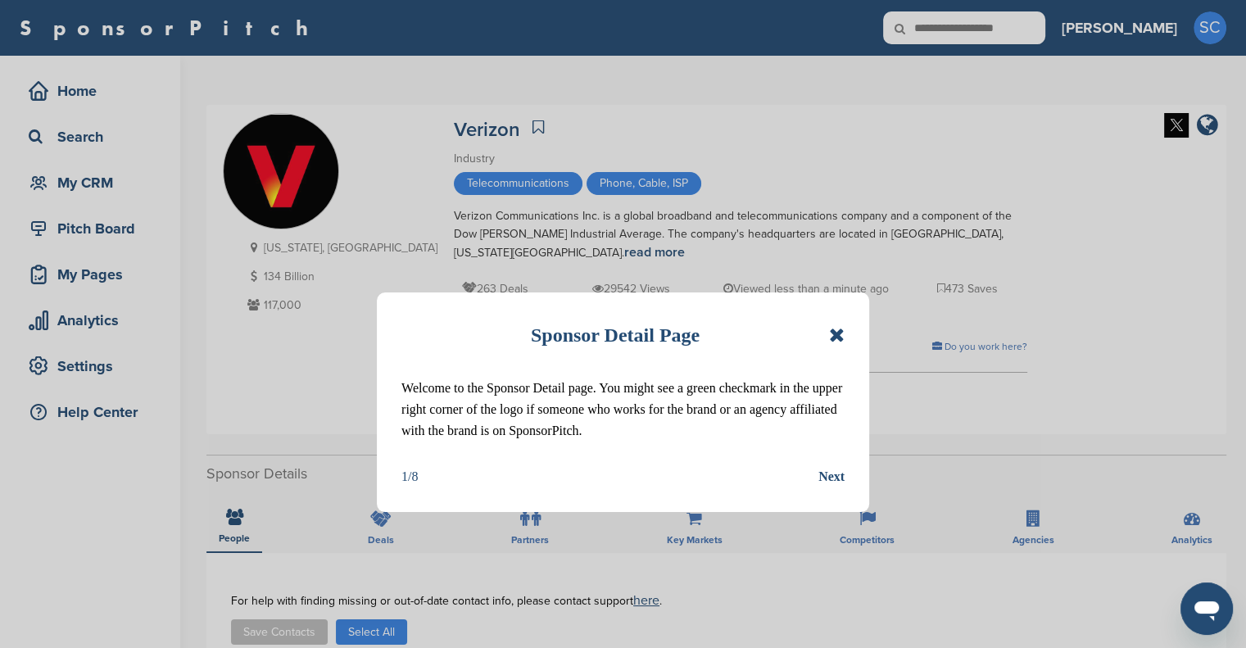
click at [833, 328] on icon at bounding box center [837, 335] width 16 height 20
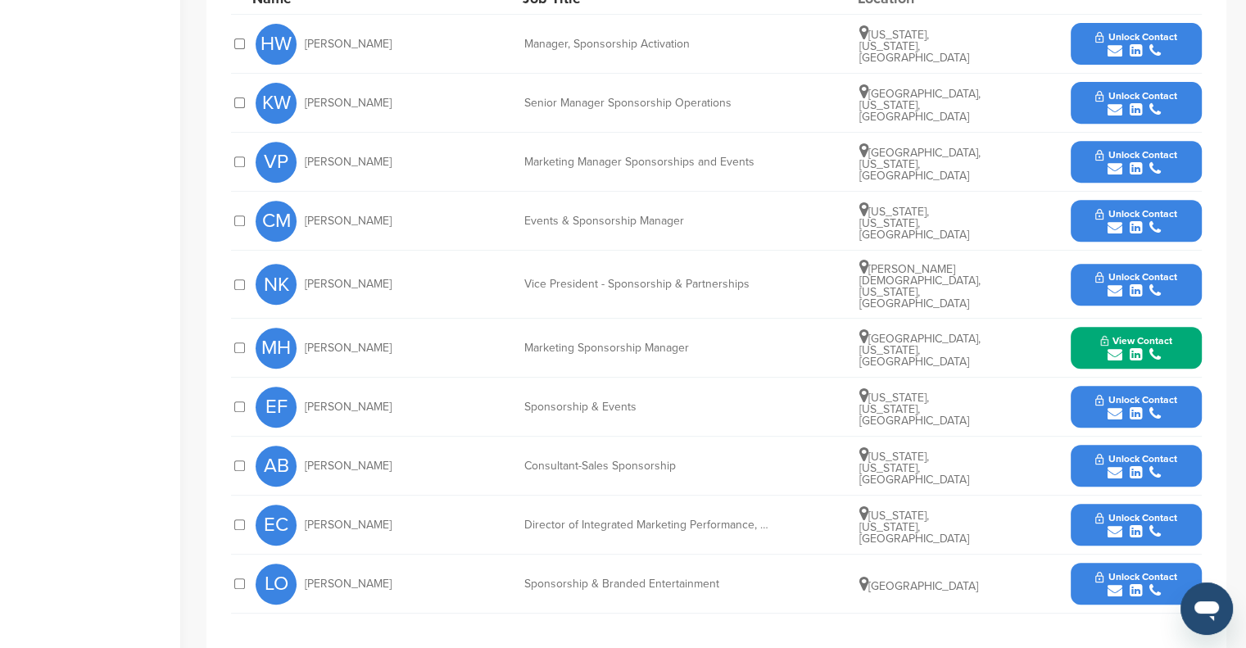
scroll to position [662, 0]
click at [1112, 347] on icon "submit" at bounding box center [1115, 354] width 15 height 15
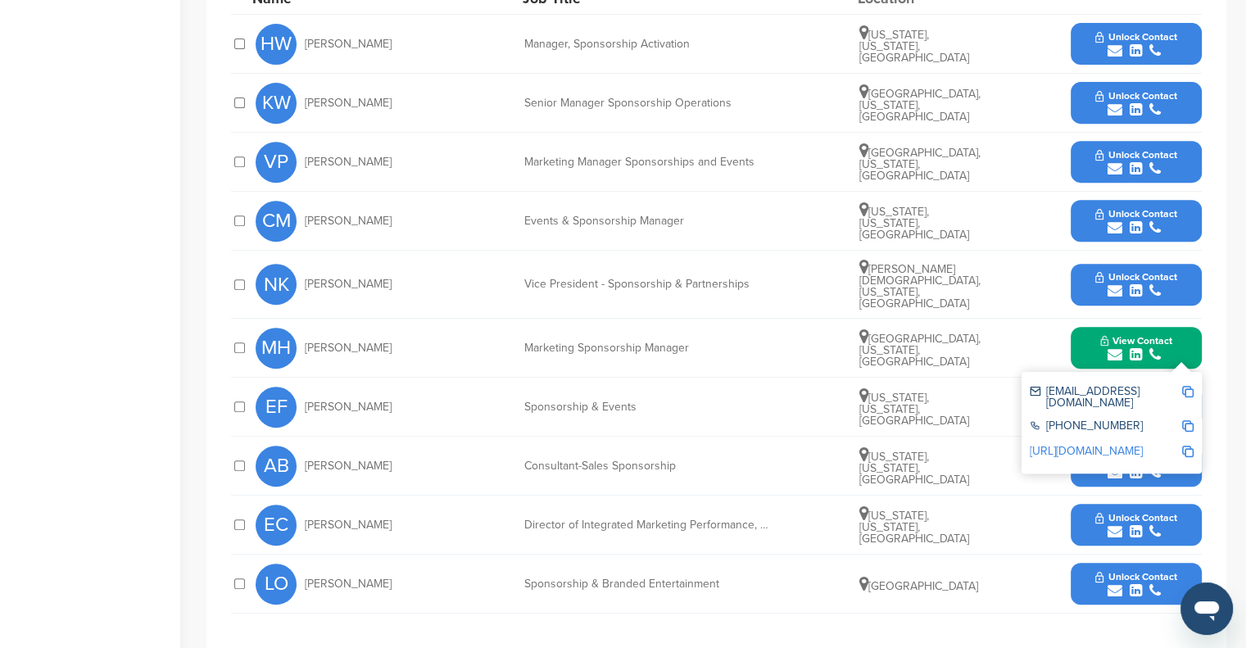
click at [1186, 386] on img at bounding box center [1187, 391] width 11 height 11
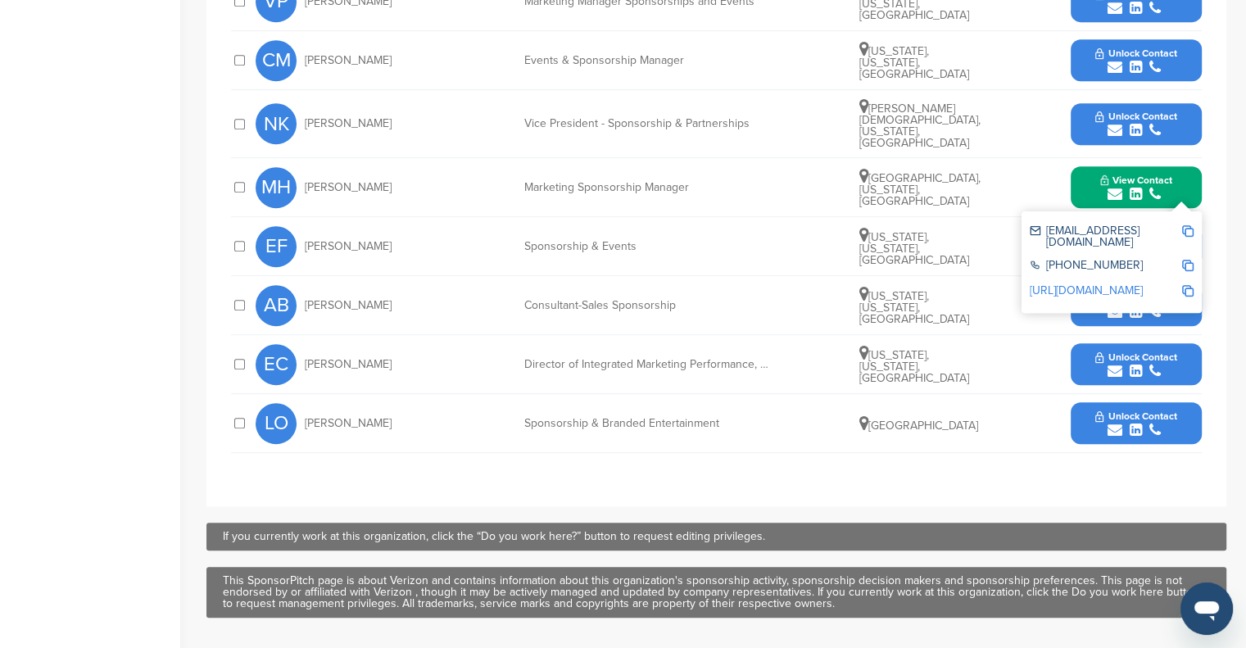
scroll to position [826, 0]
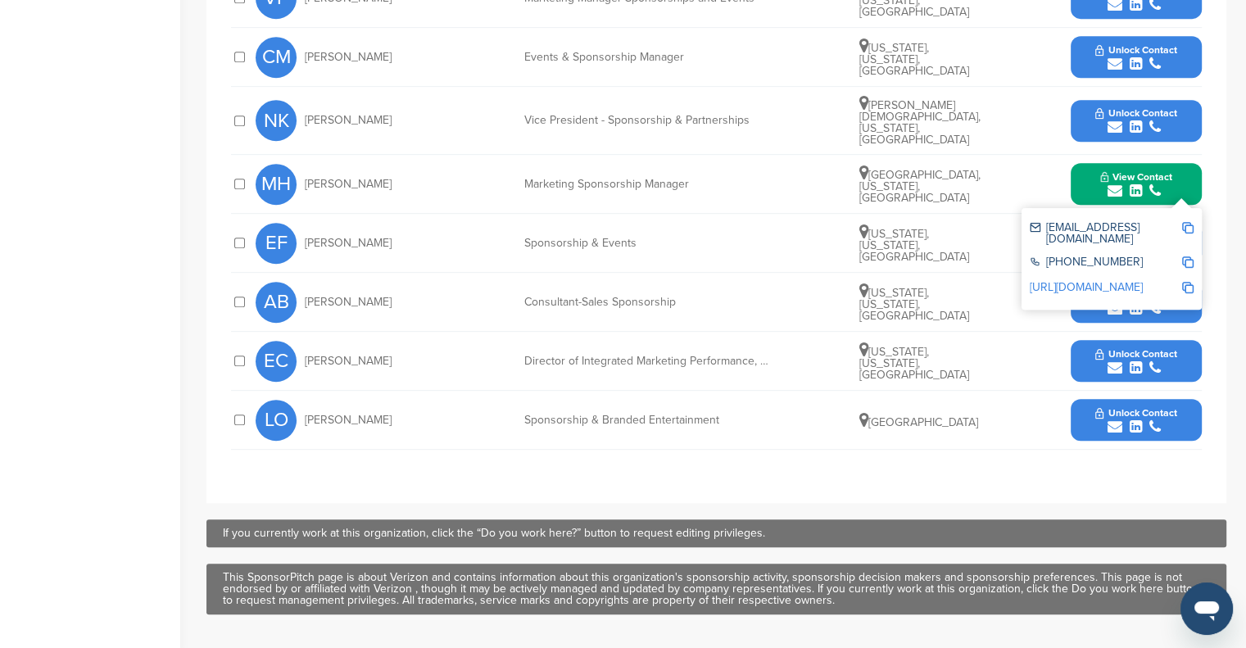
click at [351, 448] on div "**********" at bounding box center [716, 115] width 971 height 694
click at [1219, 204] on div "**********" at bounding box center [716, 115] width 1020 height 776
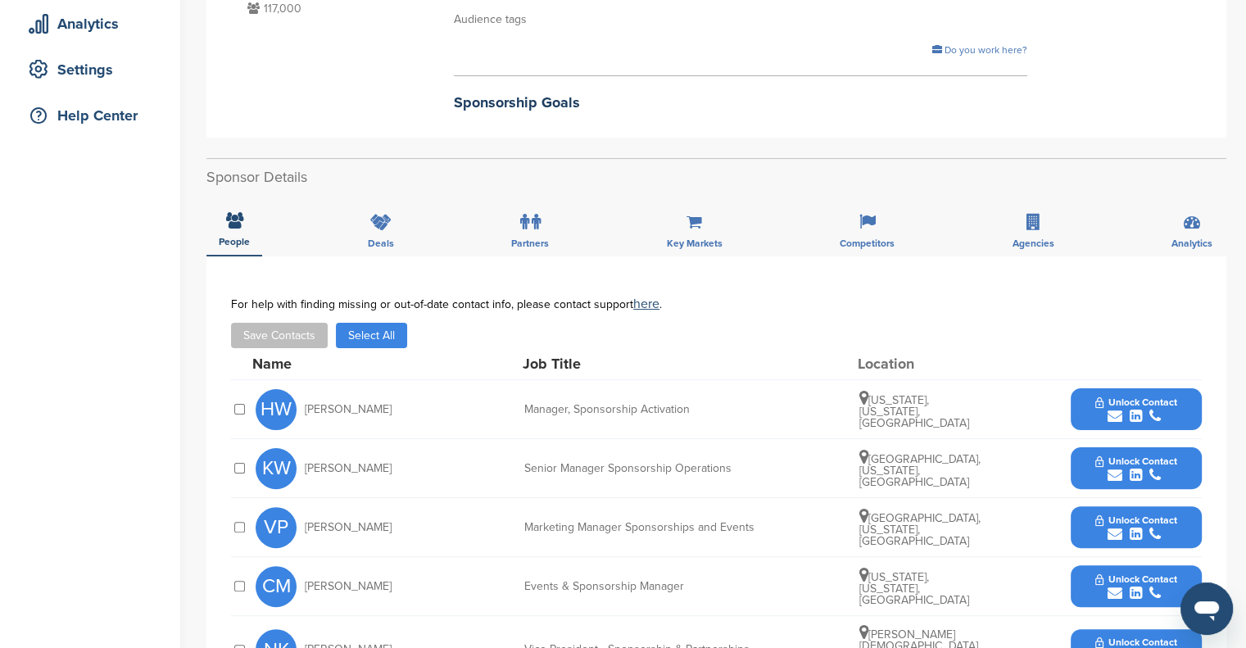
scroll to position [0, 0]
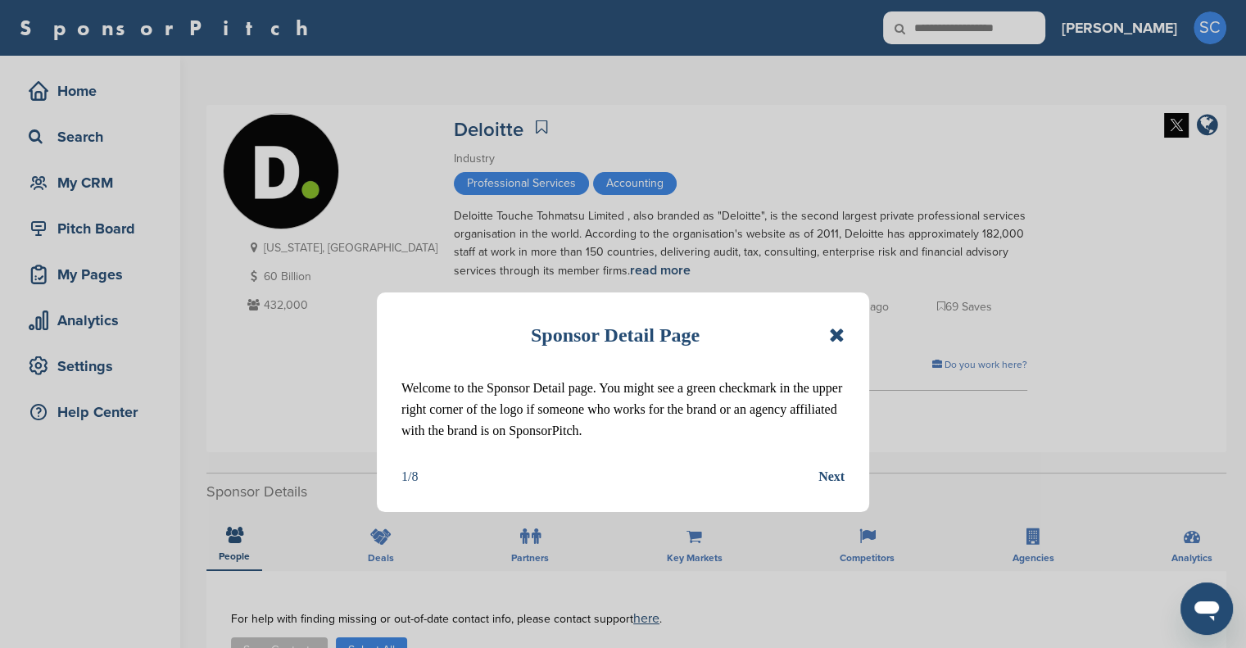
click at [843, 326] on icon at bounding box center [837, 335] width 16 height 20
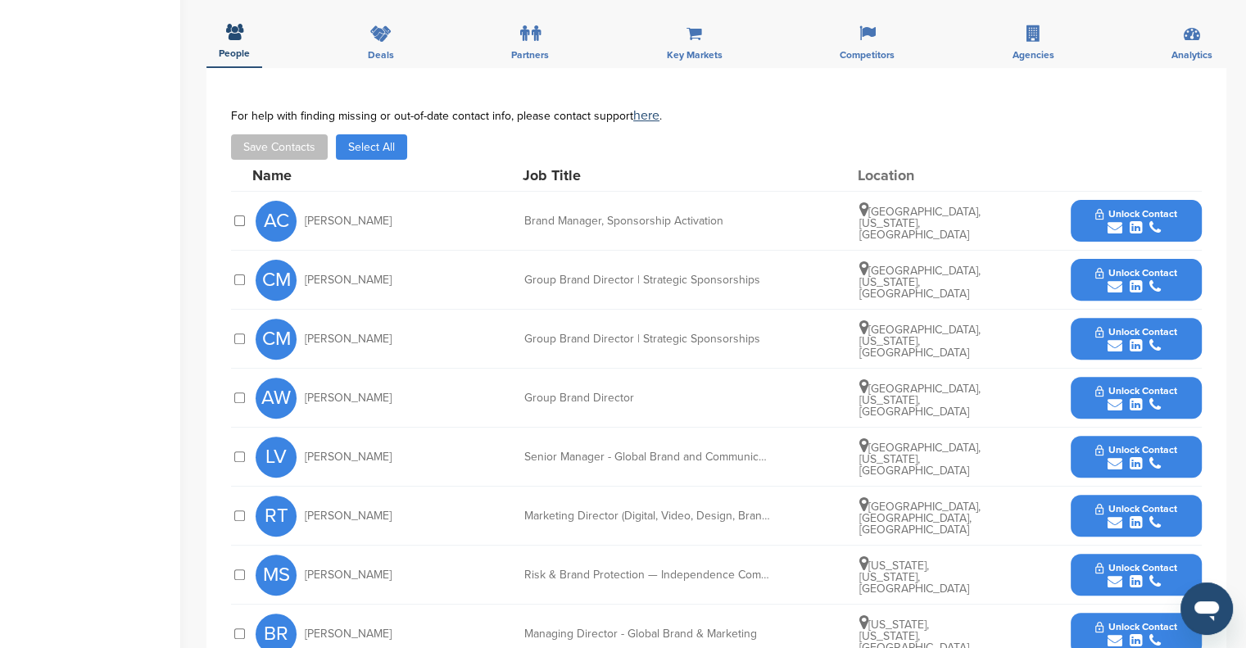
scroll to position [459, 0]
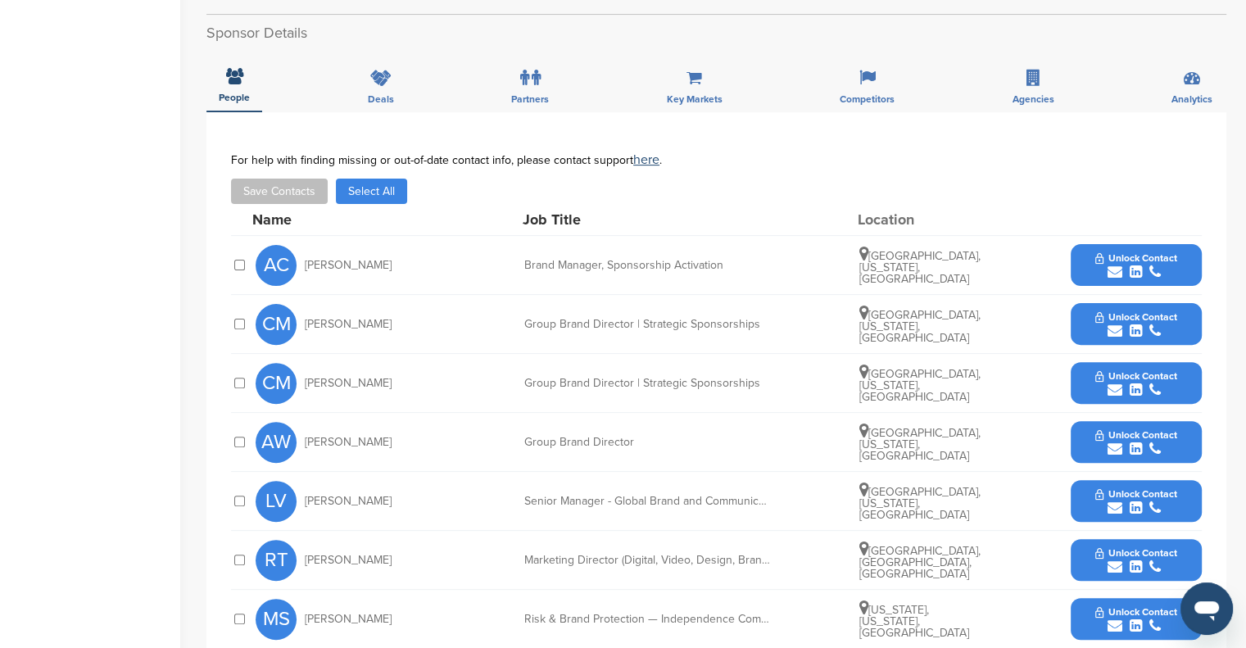
click at [1108, 327] on icon "submit" at bounding box center [1115, 331] width 15 height 15
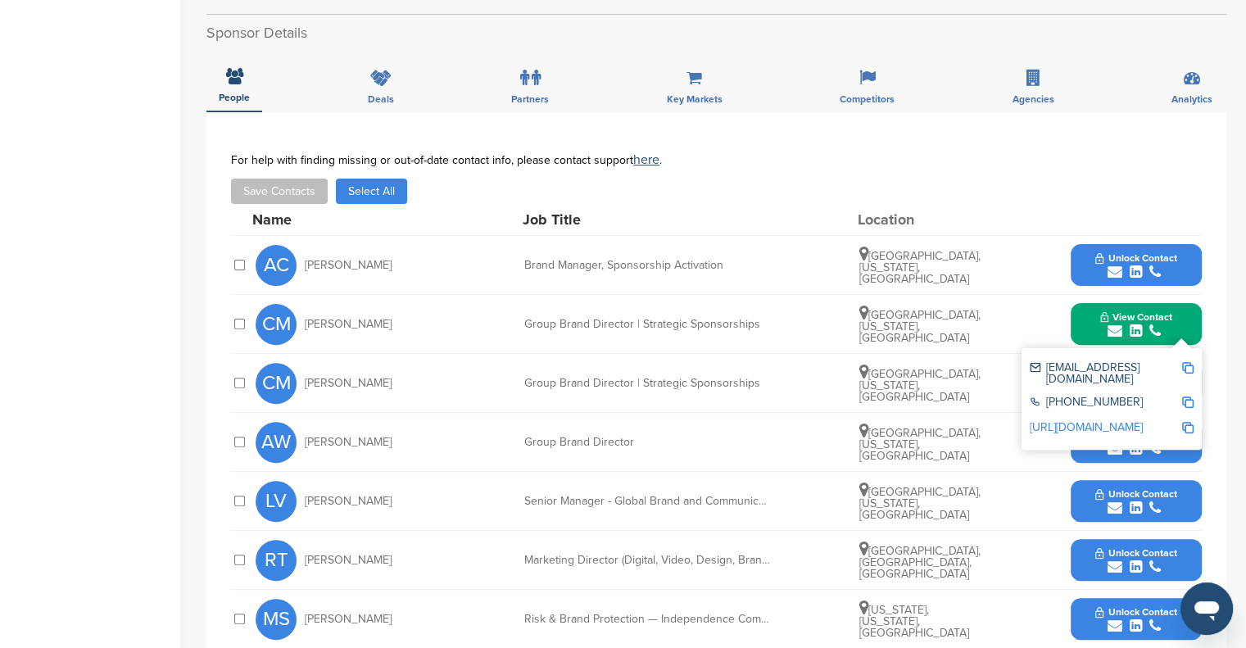
click at [1187, 365] on img at bounding box center [1187, 367] width 11 height 11
click at [1189, 362] on img at bounding box center [1187, 367] width 11 height 11
click at [1023, 153] on div "For help with finding missing or out-of-date contact info, please contact suppo…" at bounding box center [716, 159] width 971 height 13
click at [1184, 193] on div "Save Contacts Select All" at bounding box center [716, 191] width 971 height 25
click at [1003, 165] on div "For help with finding missing or out-of-date contact info, please contact suppo…" at bounding box center [716, 178] width 971 height 51
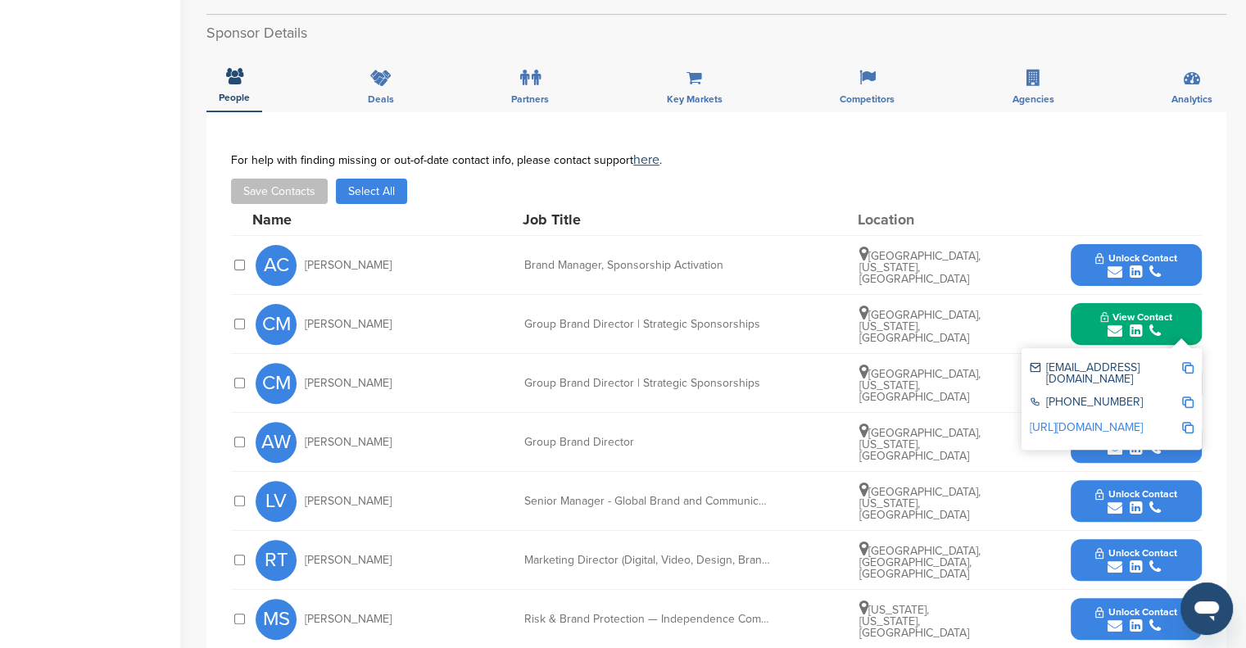
click at [1222, 245] on div "**********" at bounding box center [716, 495] width 1020 height 767
click at [803, 170] on div "For help with finding missing or out-of-date contact info, please contact suppo…" at bounding box center [716, 178] width 971 height 51
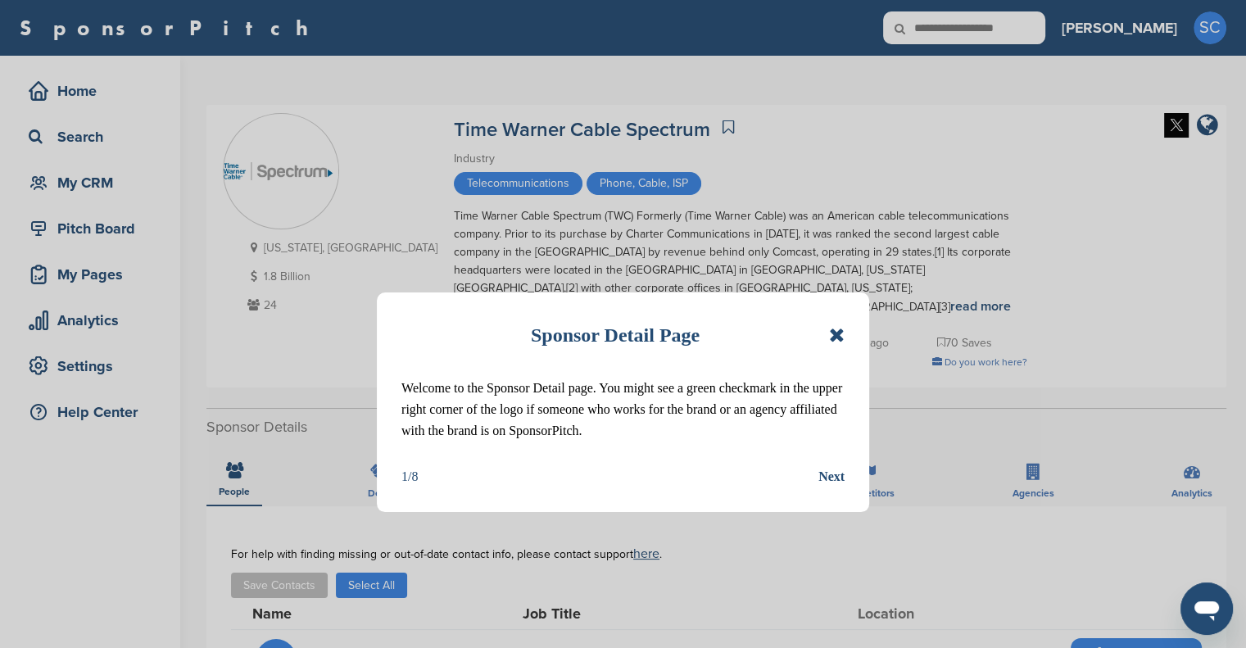
click at [837, 330] on icon at bounding box center [837, 335] width 16 height 20
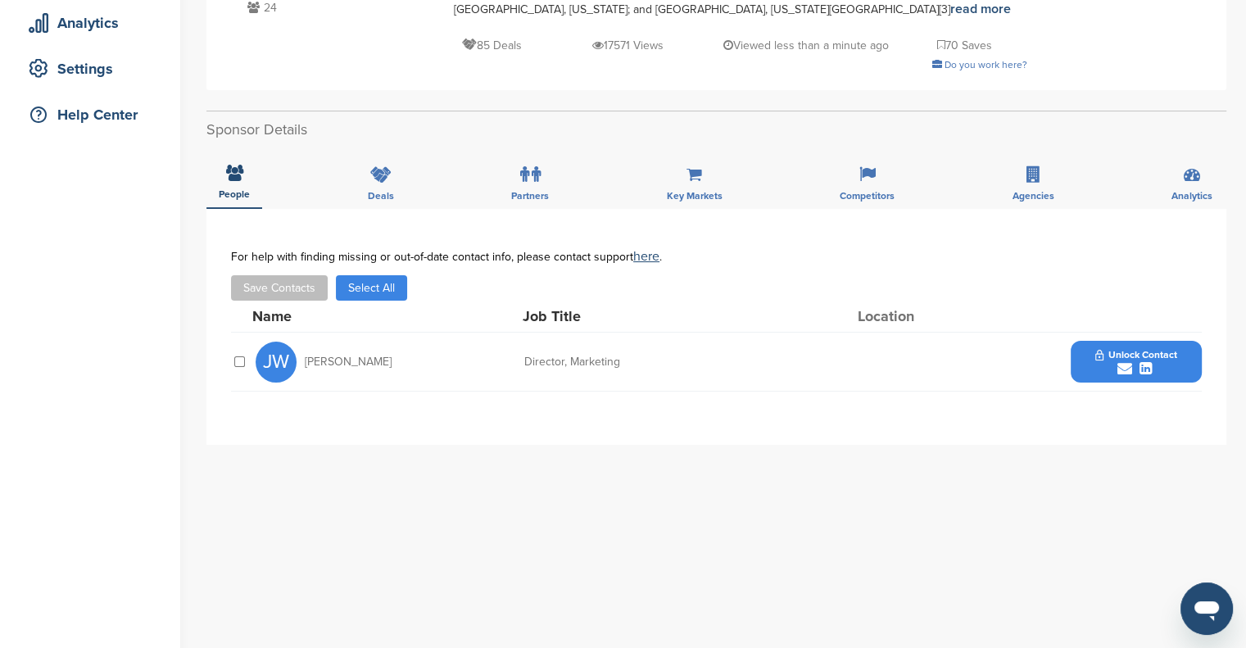
scroll to position [298, 0]
click at [1124, 361] on icon "submit" at bounding box center [1124, 368] width 15 height 15
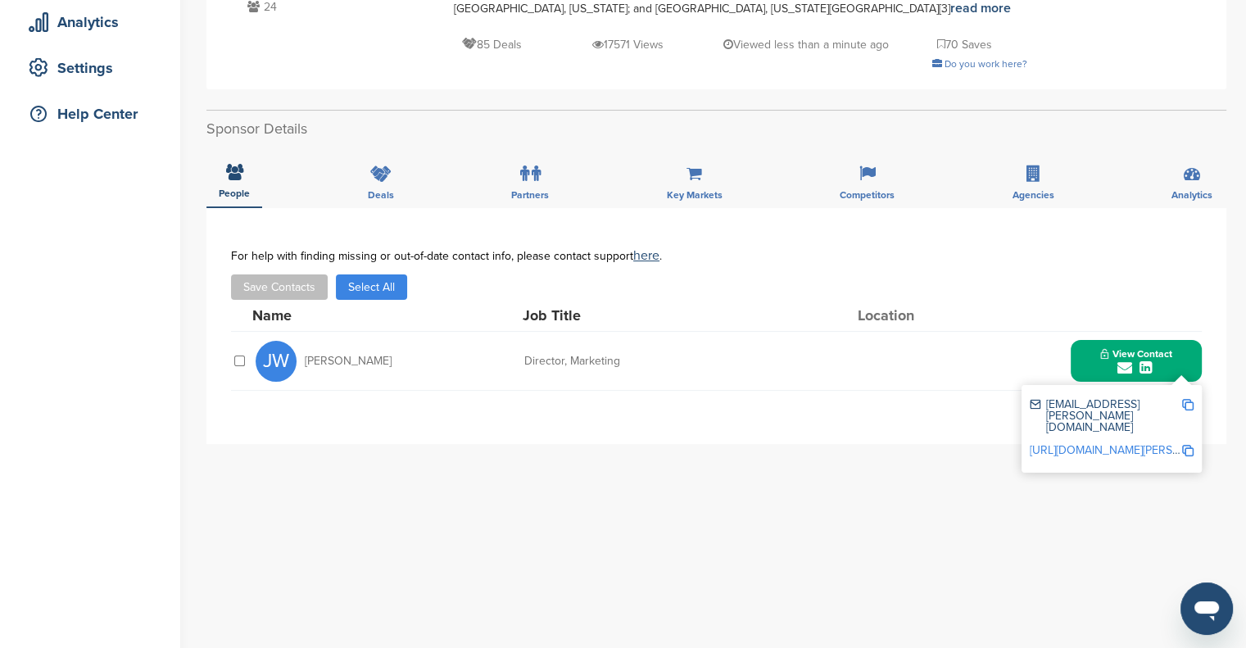
click at [1186, 399] on img at bounding box center [1187, 404] width 11 height 11
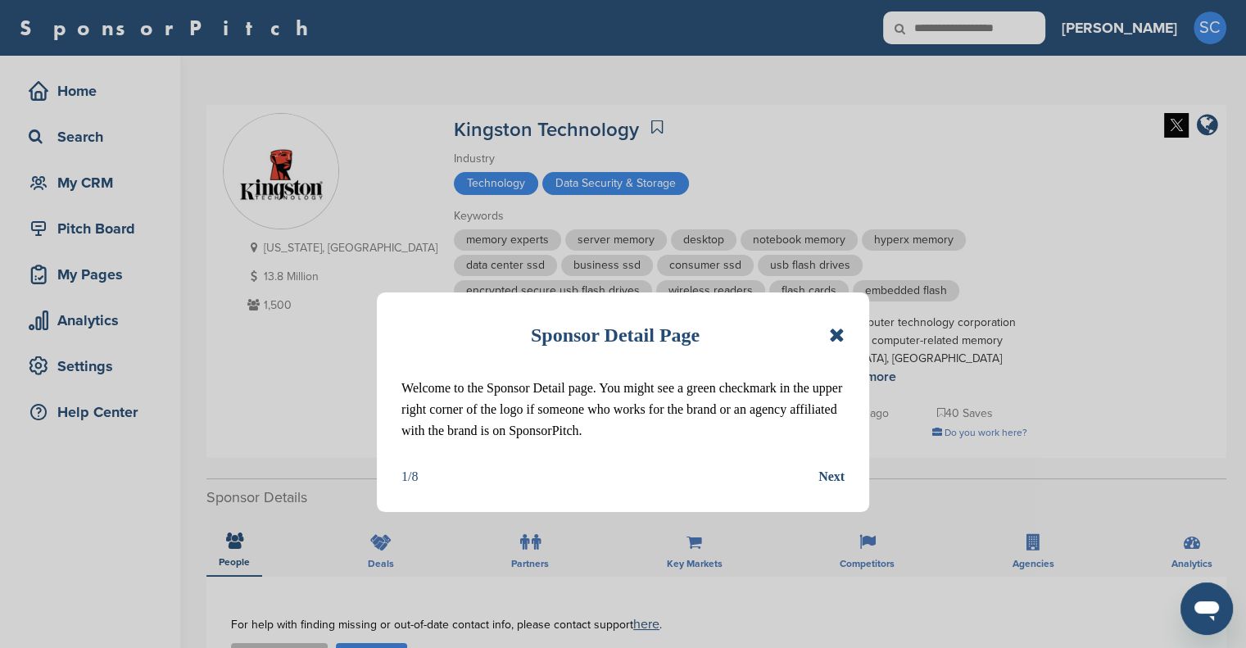
click at [839, 334] on icon at bounding box center [837, 335] width 16 height 20
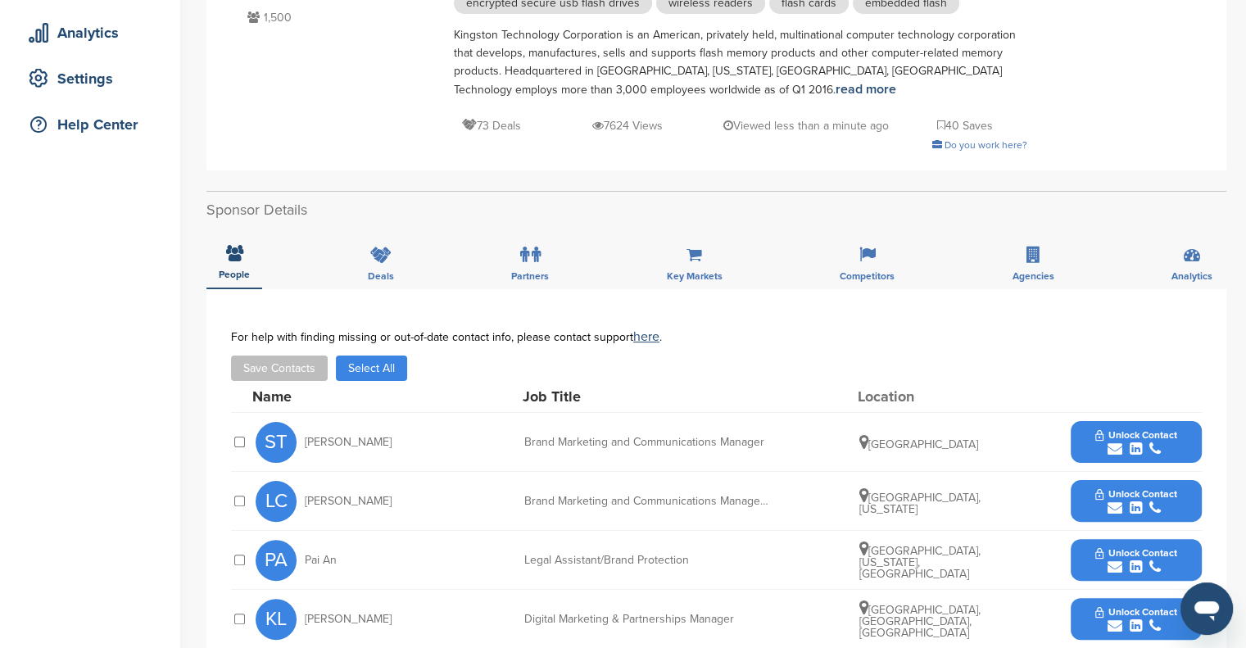
scroll to position [379, 0]
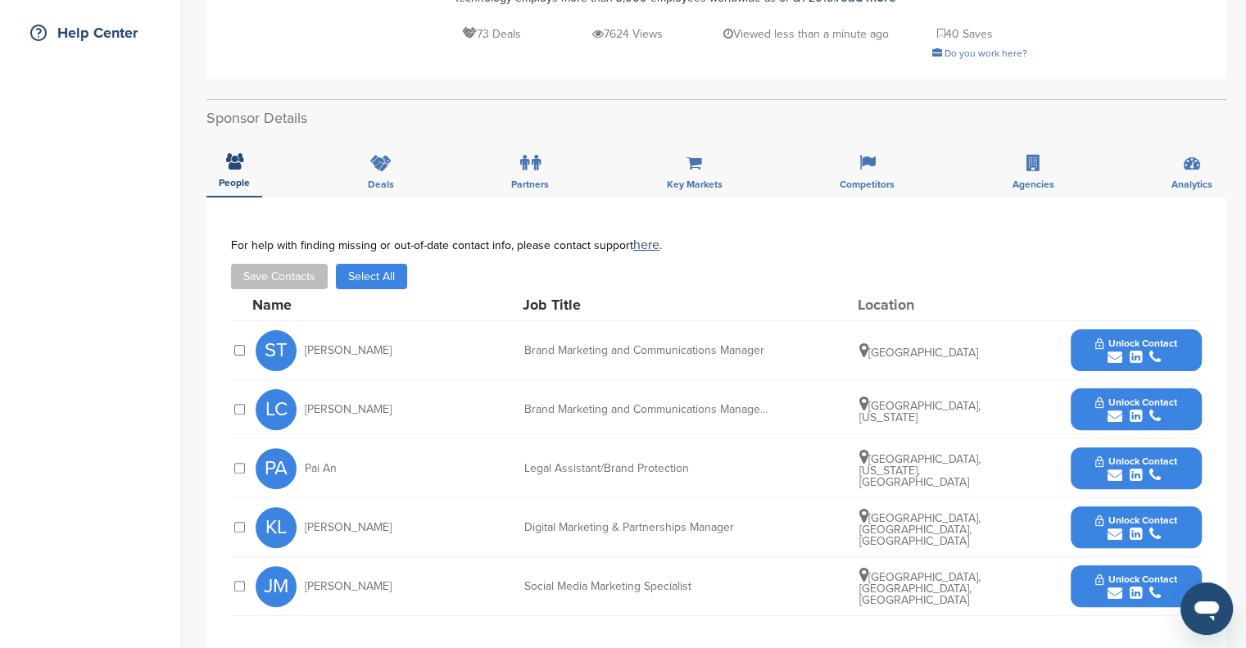
click at [1113, 350] on icon "submit" at bounding box center [1115, 357] width 15 height 15
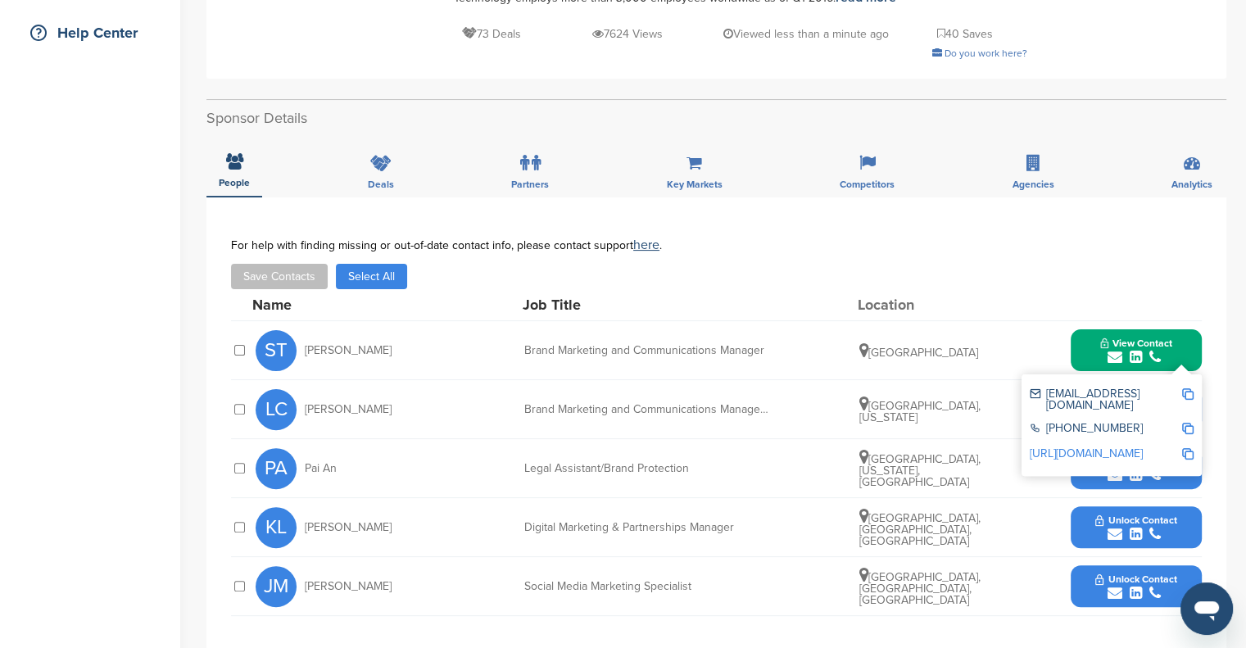
click at [1183, 392] on img at bounding box center [1187, 393] width 11 height 11
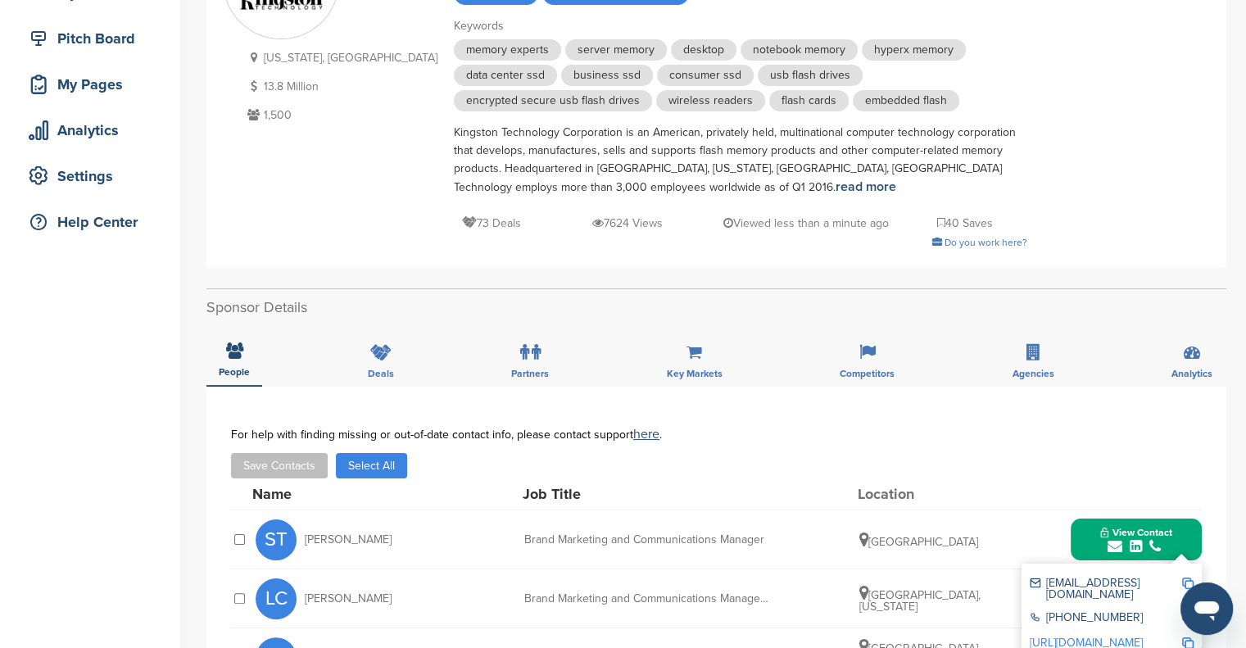
scroll to position [0, 0]
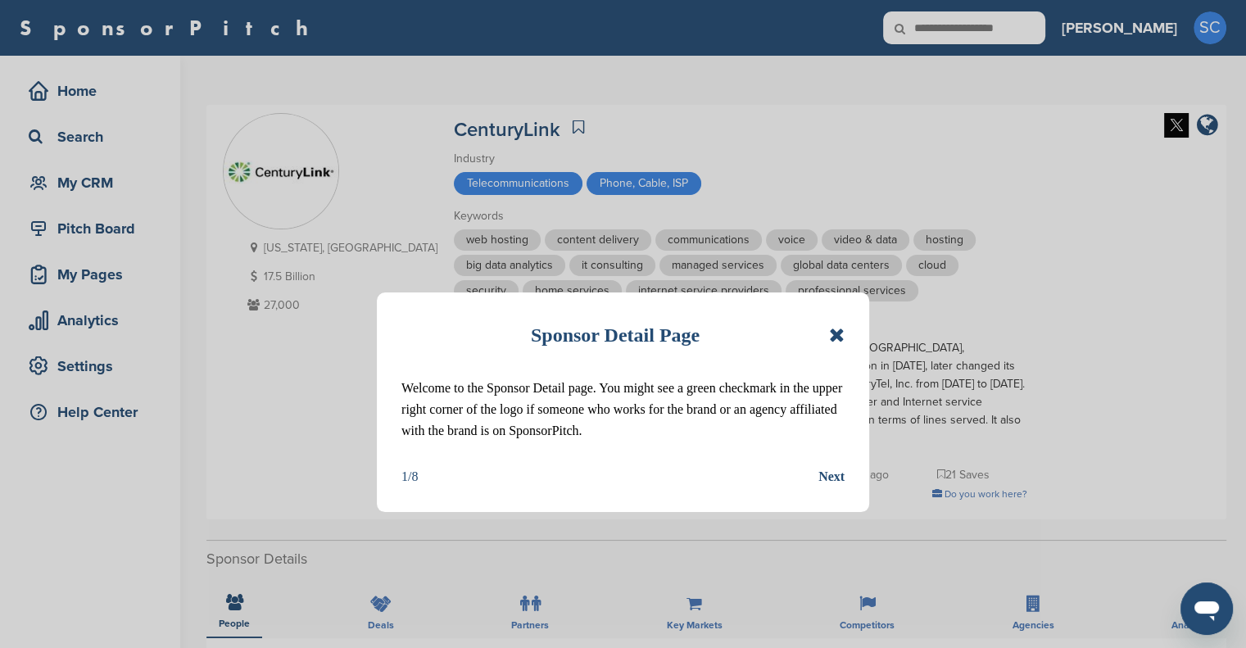
click at [832, 338] on icon at bounding box center [837, 335] width 16 height 20
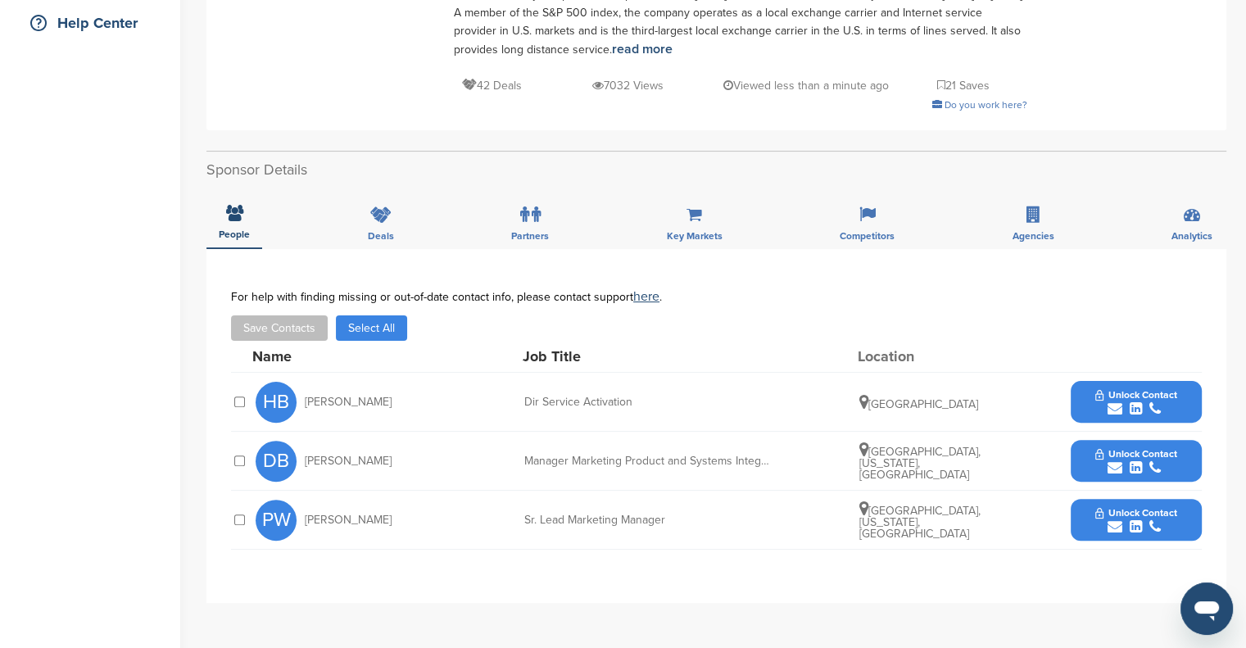
scroll to position [429, 0]
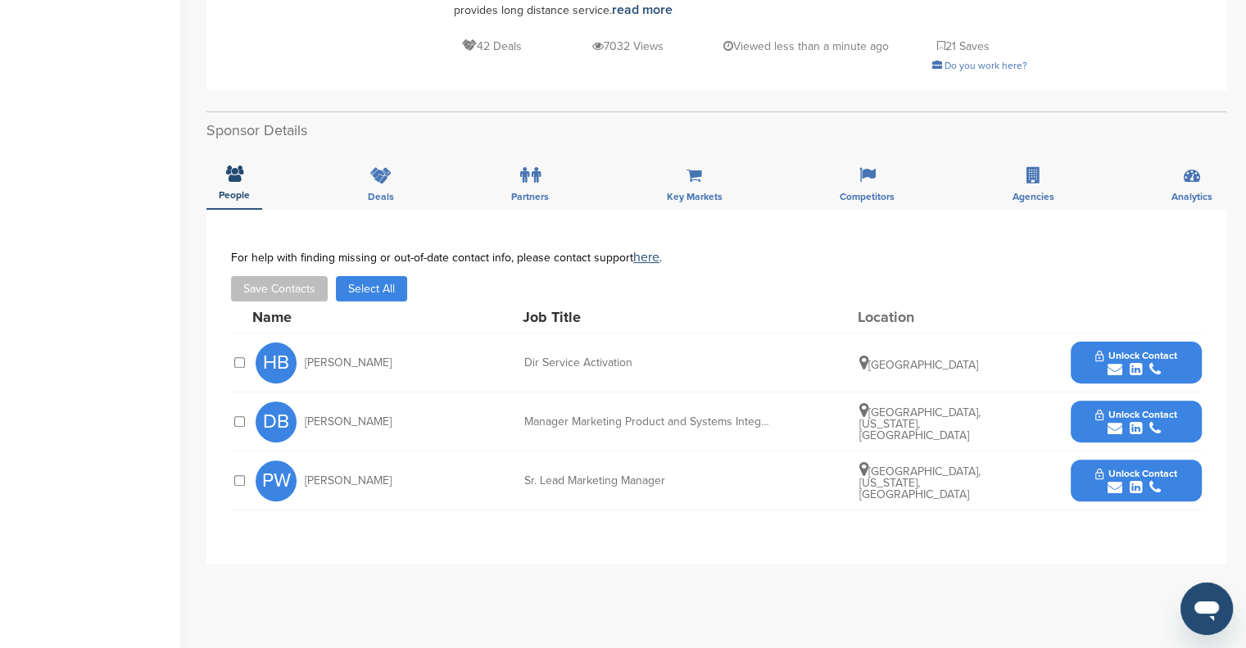
click at [1114, 484] on icon "submit" at bounding box center [1115, 487] width 15 height 15
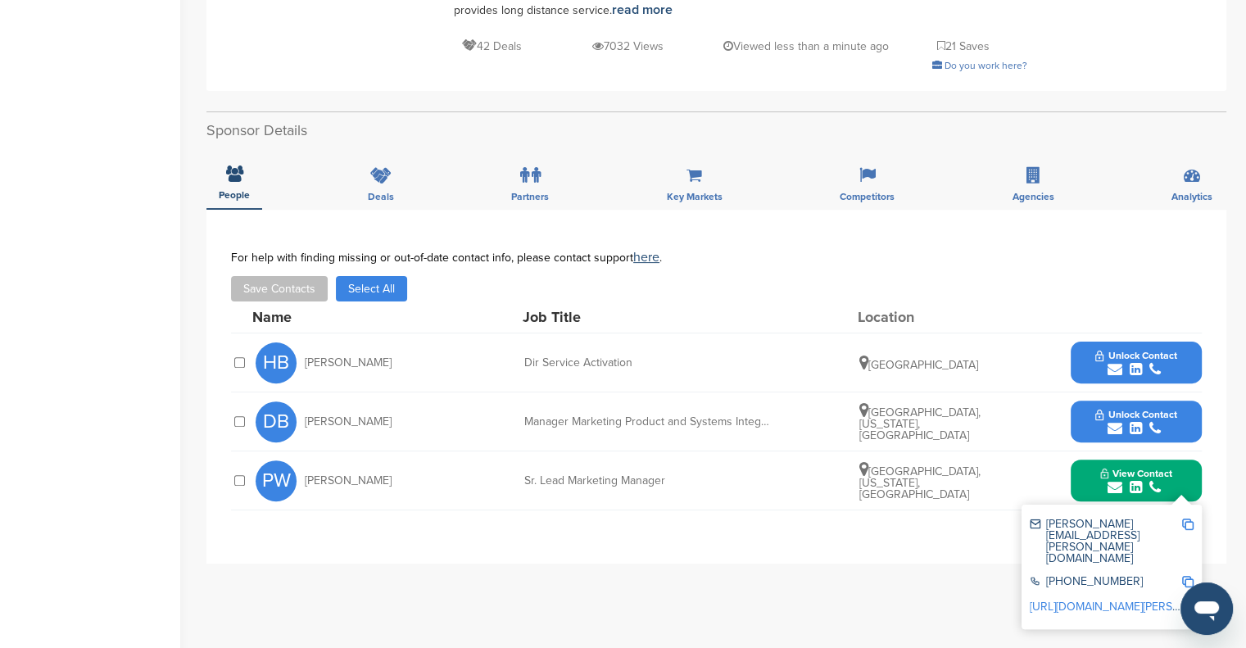
click at [1186, 519] on img at bounding box center [1187, 524] width 11 height 11
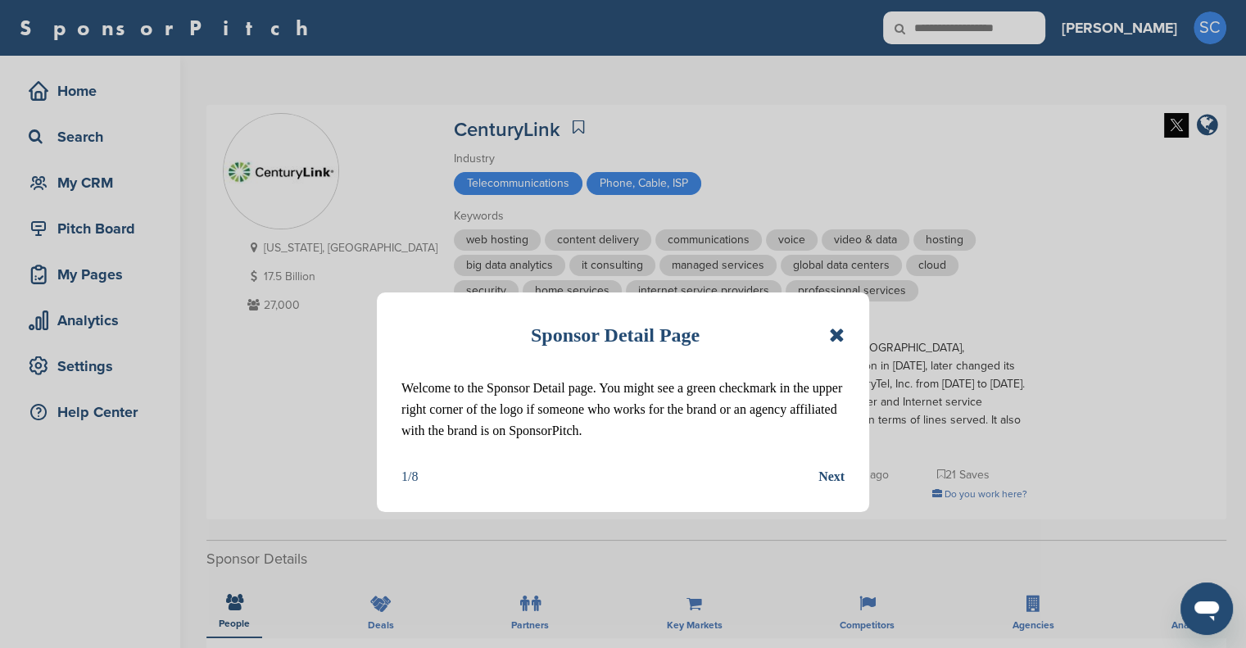
click at [838, 333] on icon at bounding box center [837, 335] width 16 height 20
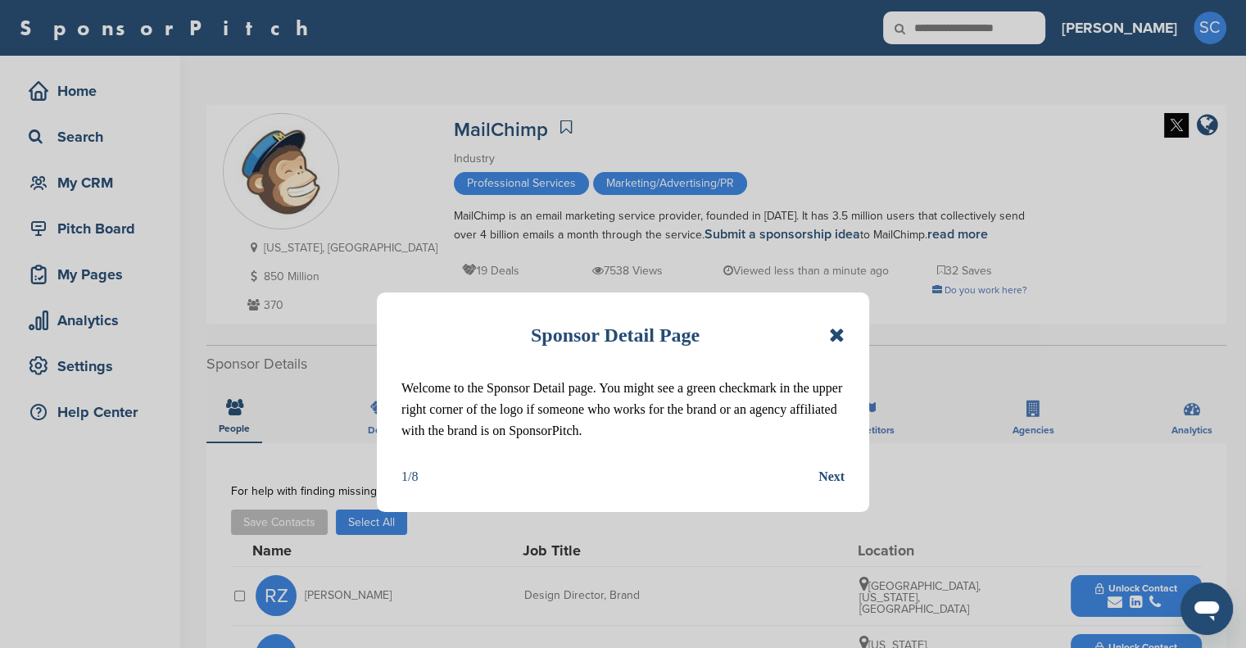
click at [836, 334] on icon at bounding box center [837, 335] width 16 height 20
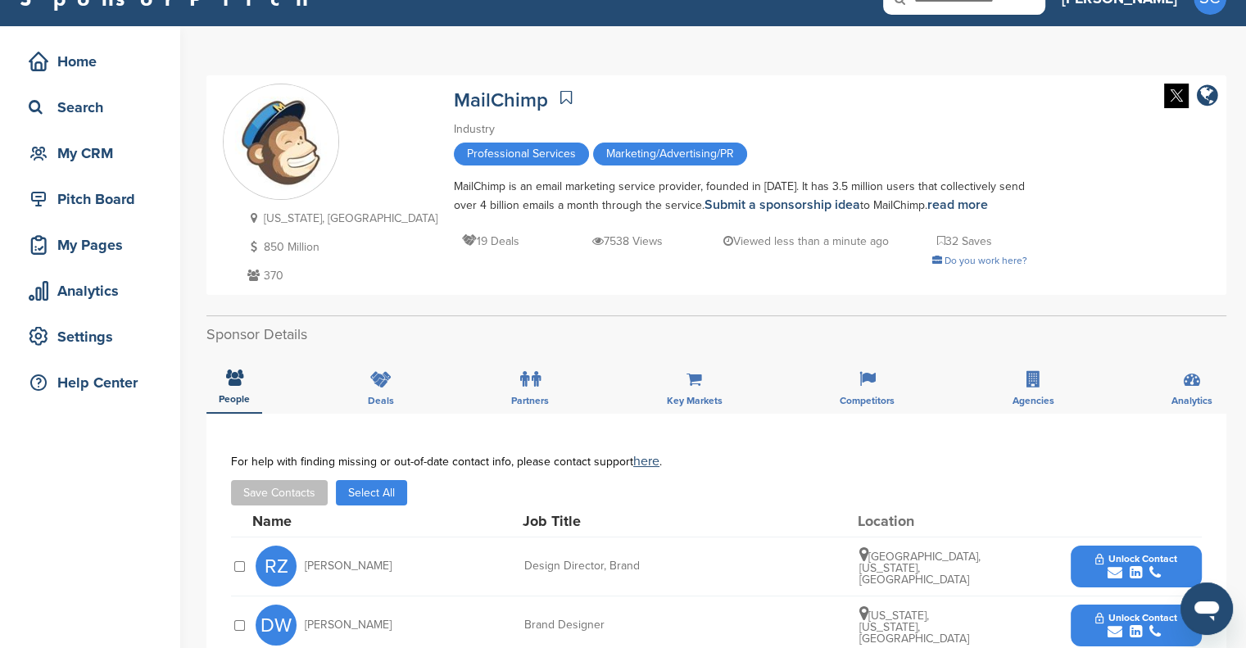
scroll to position [29, 0]
click at [705, 197] on link "Submit a sponsorship idea" at bounding box center [783, 205] width 156 height 16
